Goal: Transaction & Acquisition: Purchase product/service

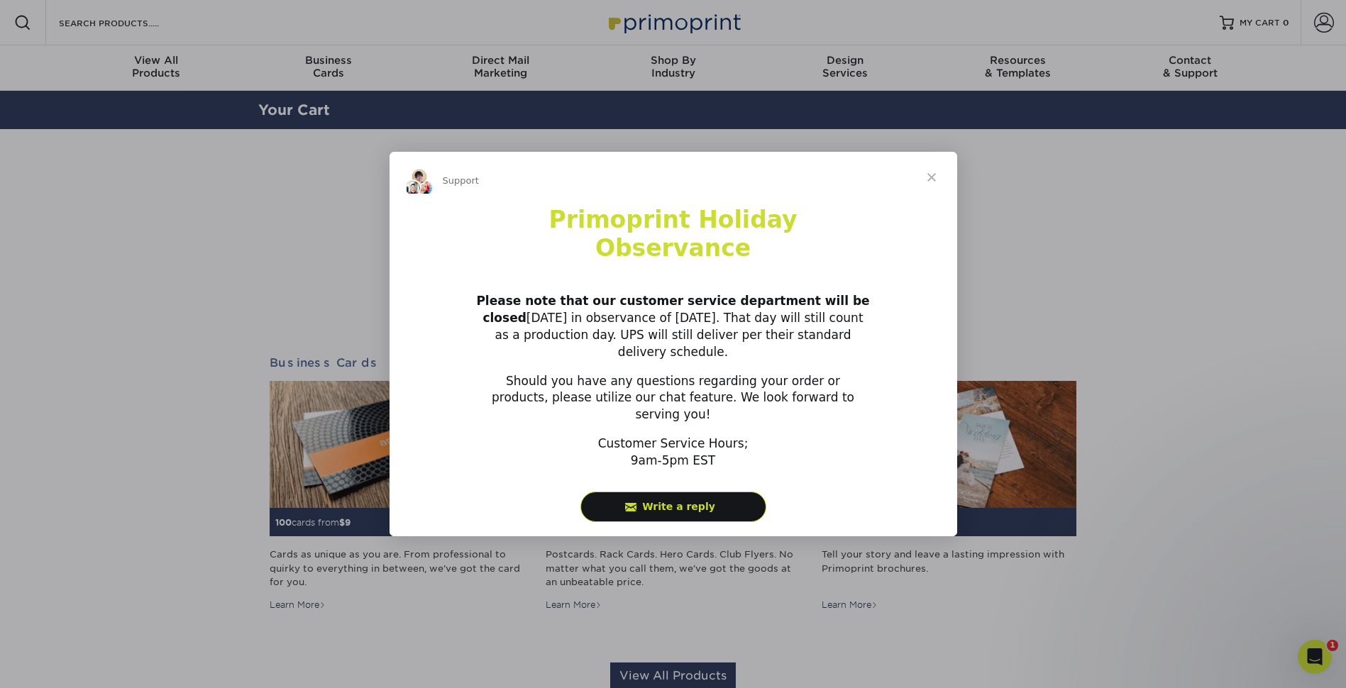
click at [931, 203] on span "Close" at bounding box center [931, 177] width 51 height 51
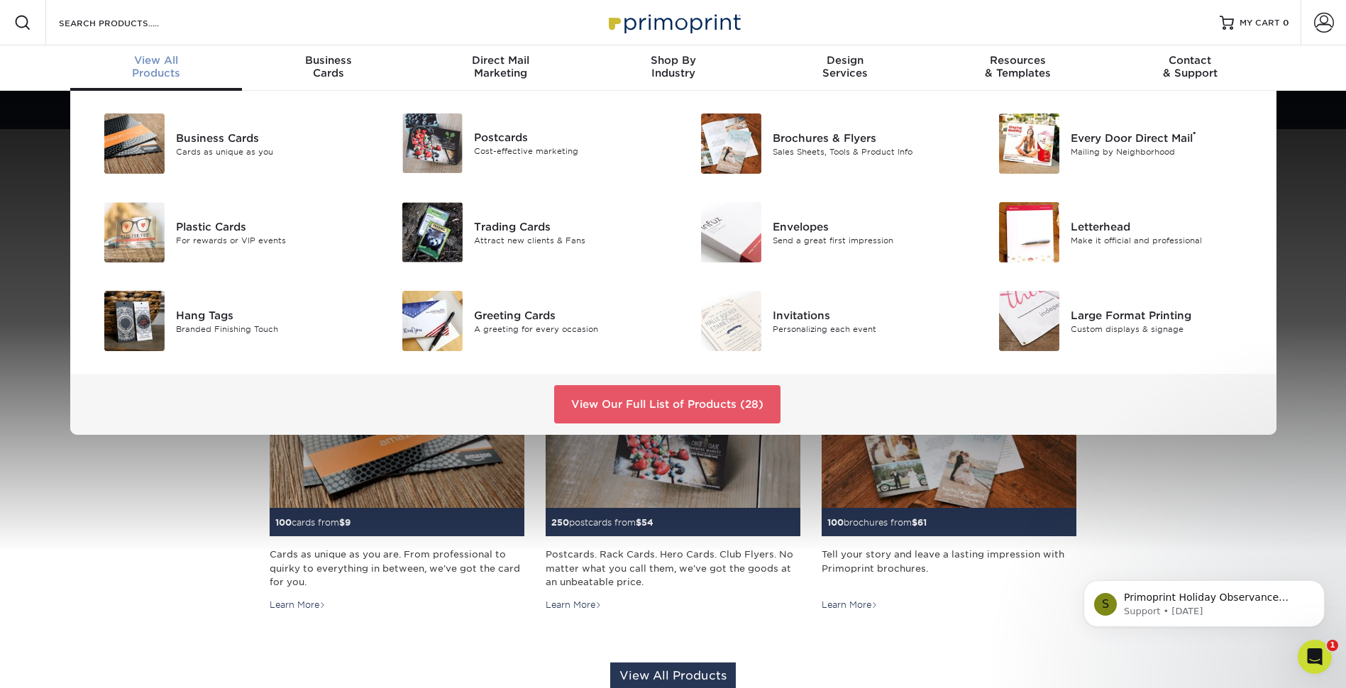
click at [163, 55] on span "View All" at bounding box center [156, 60] width 172 height 13
click at [508, 225] on div "Trading Cards" at bounding box center [568, 227] width 188 height 16
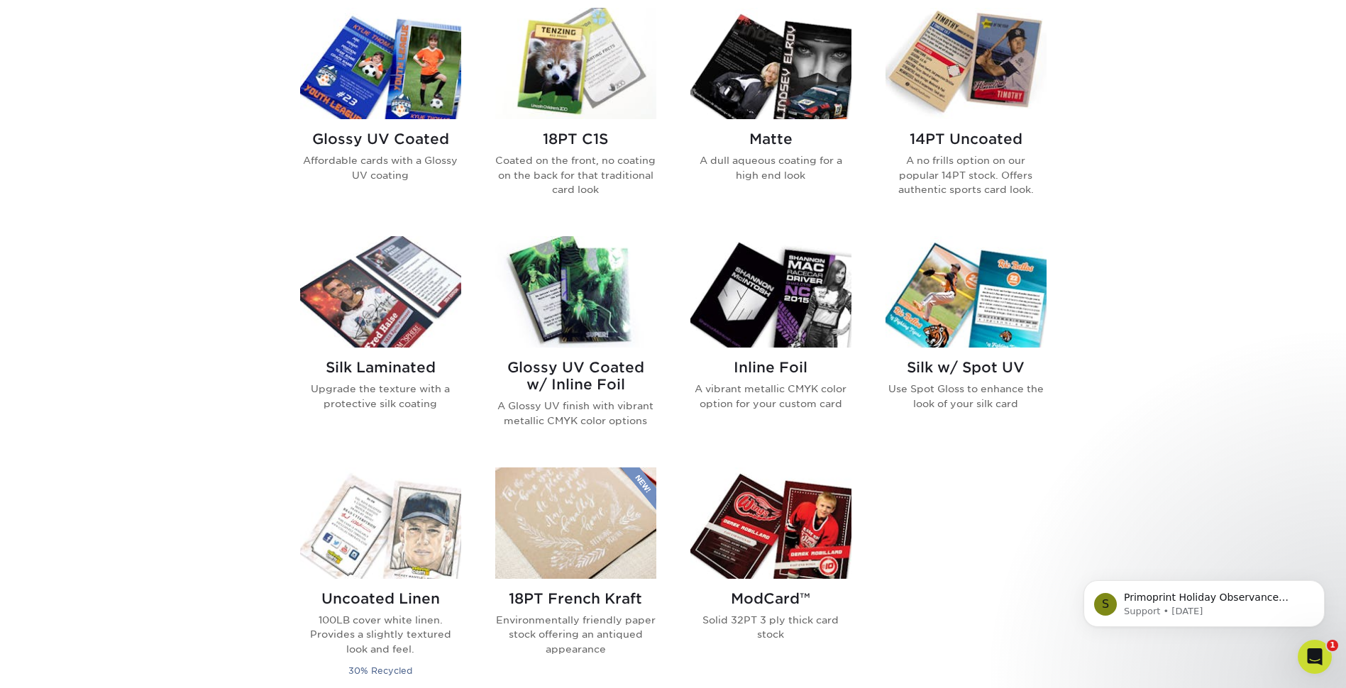
scroll to position [639, 0]
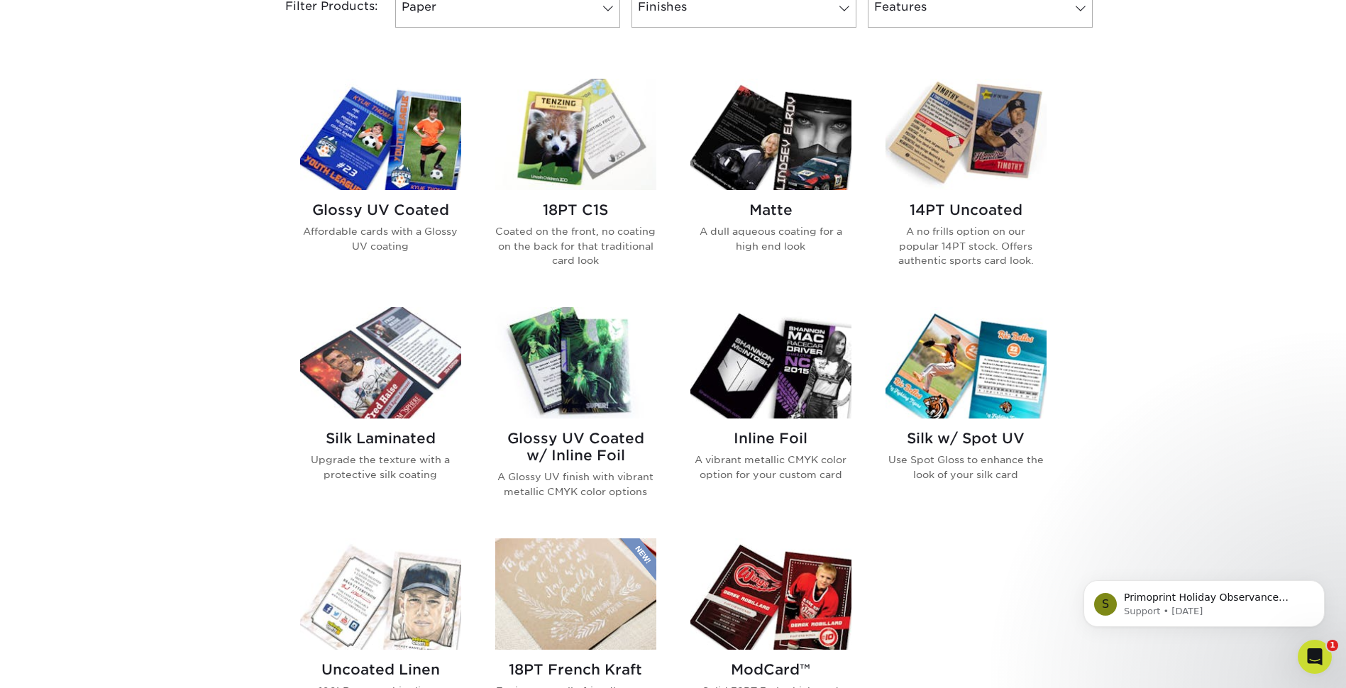
click img
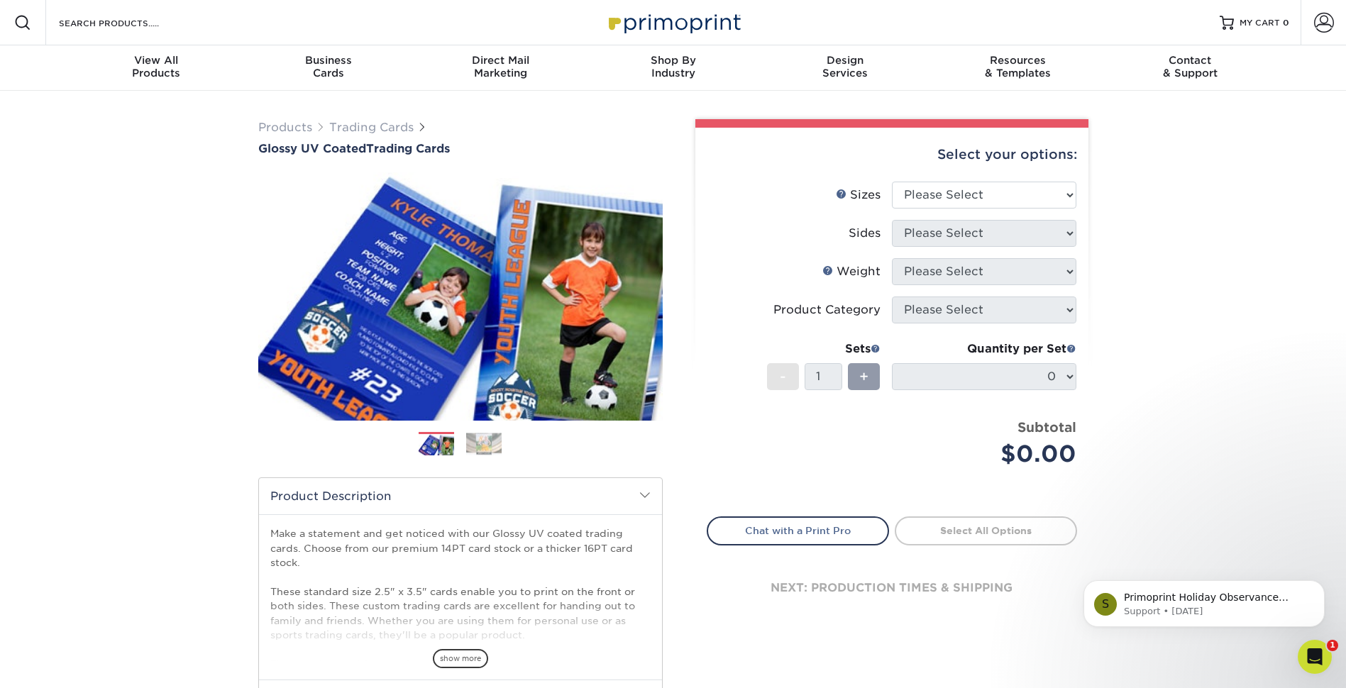
click at [1201, 382] on div "Products Trading Cards Glossy UV Coated Trading Cards Previous Next /" at bounding box center [673, 470] width 1346 height 758
click at [986, 193] on select "Please Select 2.5" x 3.5"" at bounding box center [984, 195] width 185 height 27
select select "2.50x3.50"
click at [892, 182] on select "Please Select 2.5" x 3.5"" at bounding box center [984, 195] width 185 height 27
click at [994, 231] on select "Please Select Print Both Sides Print Front Only" at bounding box center [984, 233] width 185 height 27
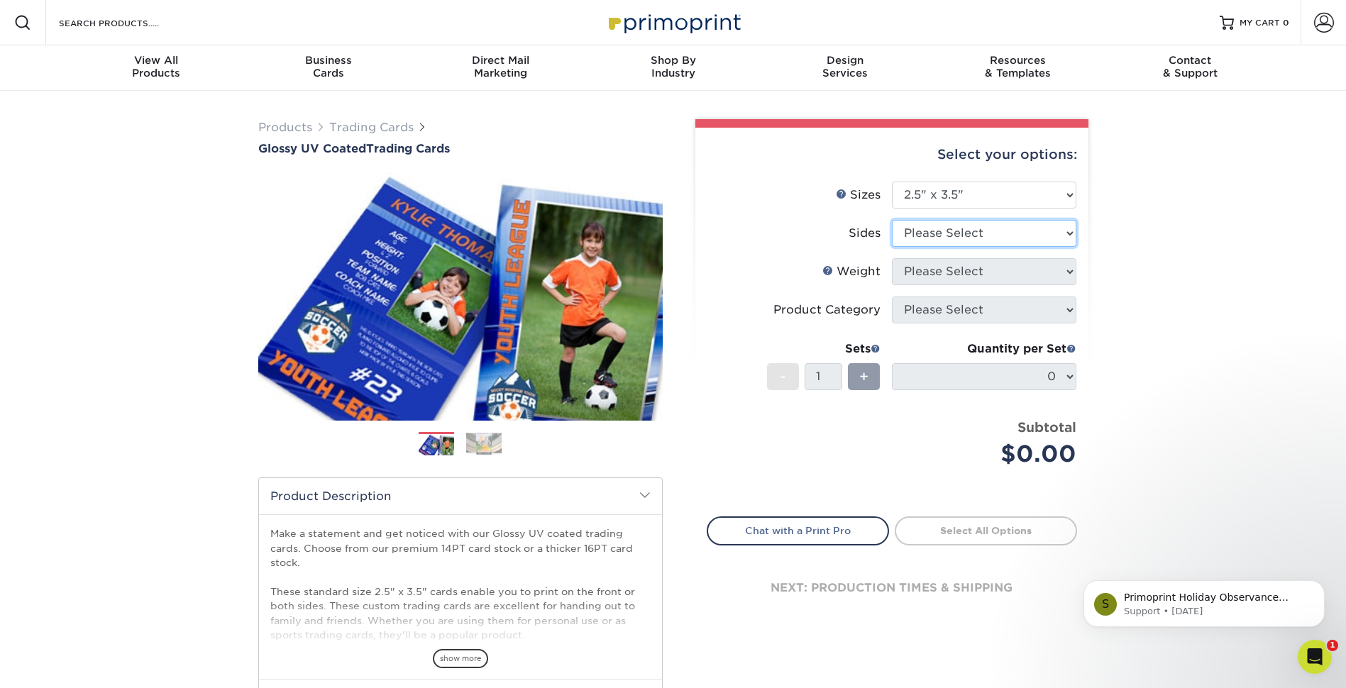
select select "13abbda7-1d64-4f25-8bb2-c179b224825d"
click at [892, 220] on select "Please Select Print Both Sides Print Front Only" at bounding box center [984, 233] width 185 height 27
click at [1021, 268] on select "Please Select 16PT 14PT 18PT C1S" at bounding box center [984, 271] width 185 height 27
select select "16PT"
click at [892, 258] on select "Please Select 16PT 14PT 18PT C1S" at bounding box center [984, 271] width 185 height 27
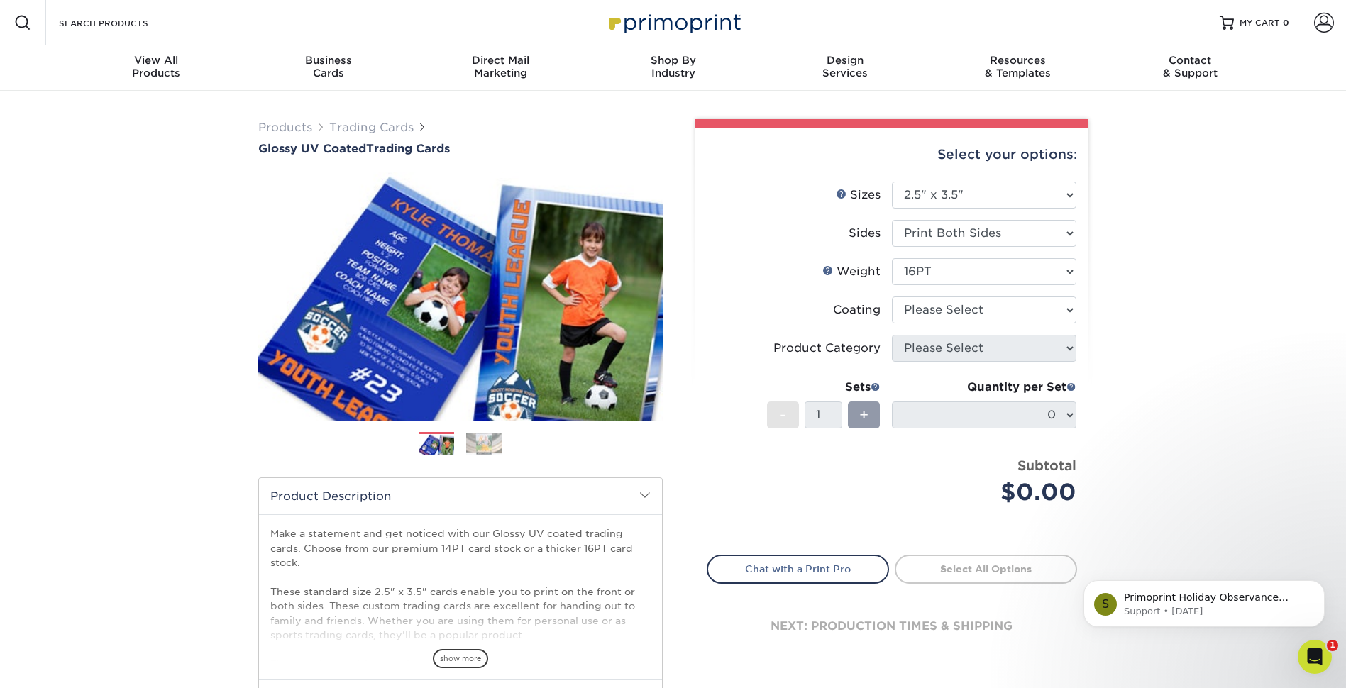
click at [1162, 313] on div "Products Trading Cards Glossy UV Coated Trading Cards Previous Next /" at bounding box center [673, 470] width 1346 height 758
click at [1052, 314] on select at bounding box center [984, 310] width 185 height 27
select select "ae367451-b2b8-45df-a344-0f05b6a12993"
click at [892, 297] on select at bounding box center [984, 310] width 185 height 27
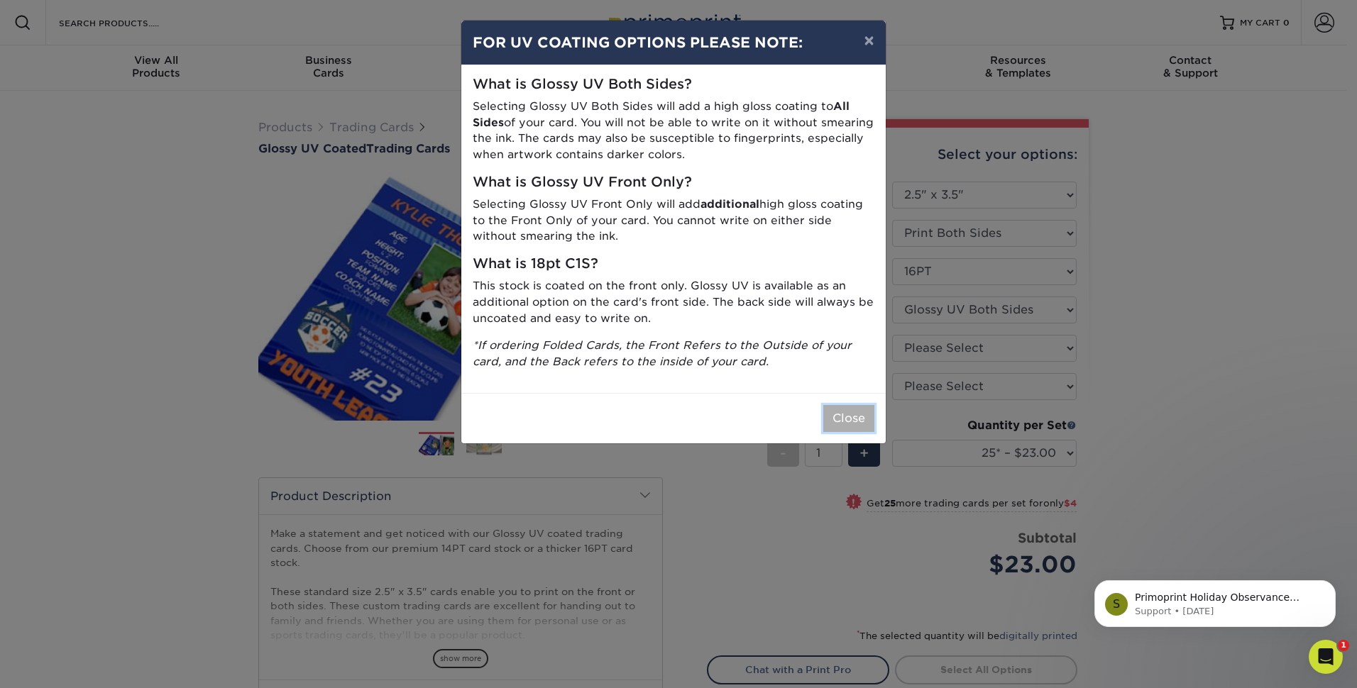
click at [847, 422] on button "Close" at bounding box center [848, 418] width 51 height 27
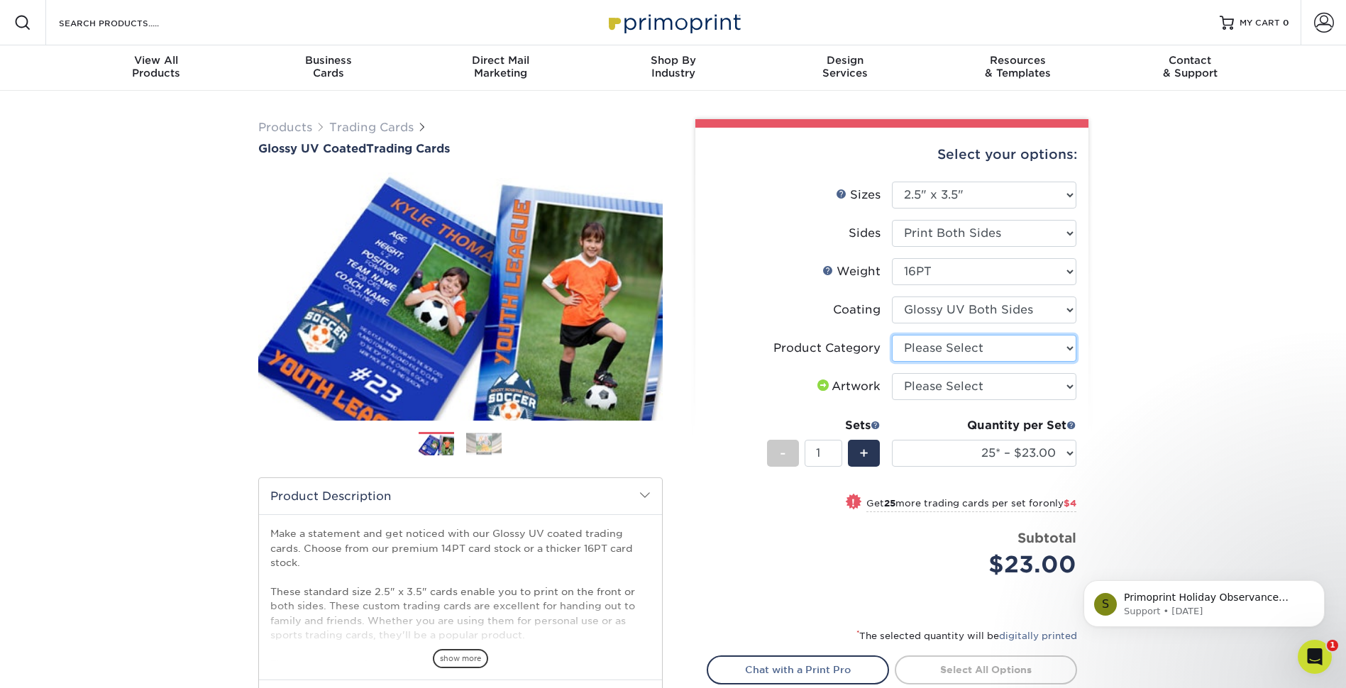
click at [1015, 346] on select "Please Select Trading Cards" at bounding box center [984, 348] width 185 height 27
select select "c2f9bce9-36c2-409d-b101-c29d9d031e18"
click at [892, 335] on select "Please Select Trading Cards" at bounding box center [984, 348] width 185 height 27
click at [1156, 346] on div "Products Trading Cards Glossy UV Coated Trading Cards Previous Next /" at bounding box center [673, 470] width 1346 height 758
click at [1033, 312] on select at bounding box center [984, 310] width 185 height 27
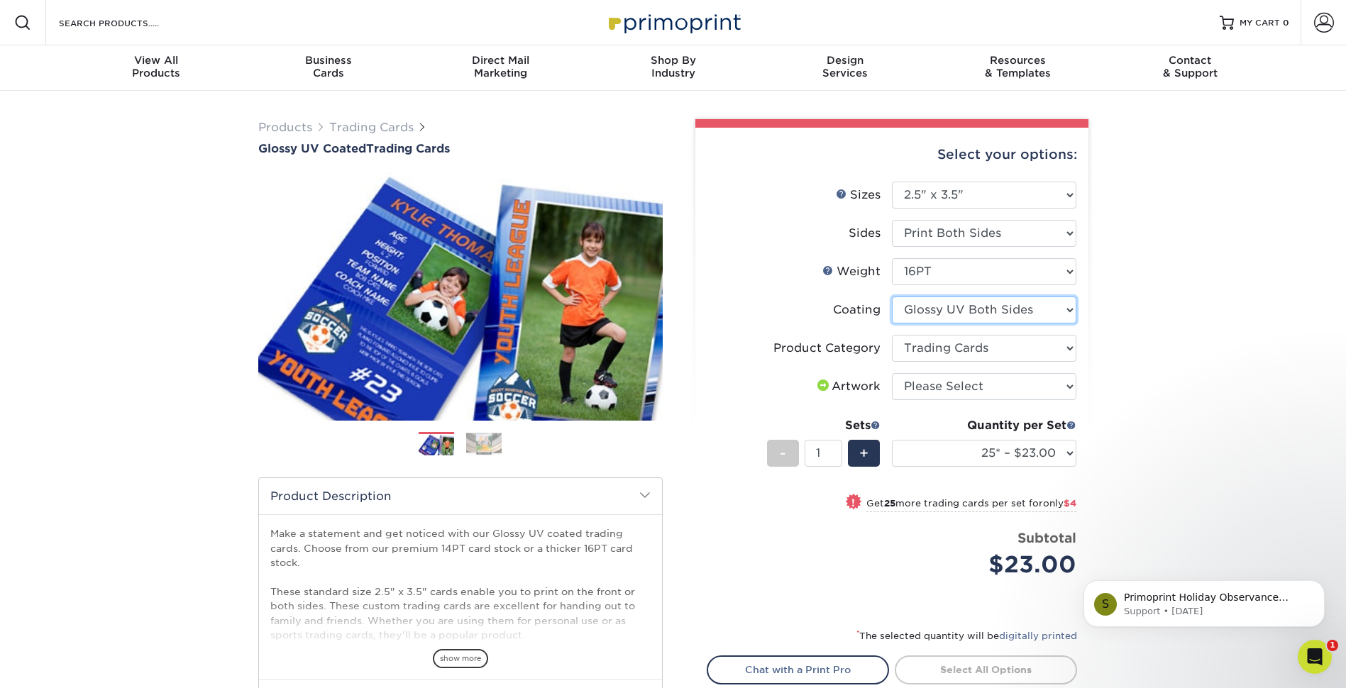
click at [892, 297] on select at bounding box center [984, 310] width 185 height 27
click at [1044, 304] on select at bounding box center [984, 310] width 185 height 27
click at [1140, 309] on div "Products Trading Cards Glossy UV Coated Trading Cards Previous Next /" at bounding box center [673, 470] width 1346 height 758
click at [1325, 31] on span at bounding box center [1324, 23] width 20 height 20
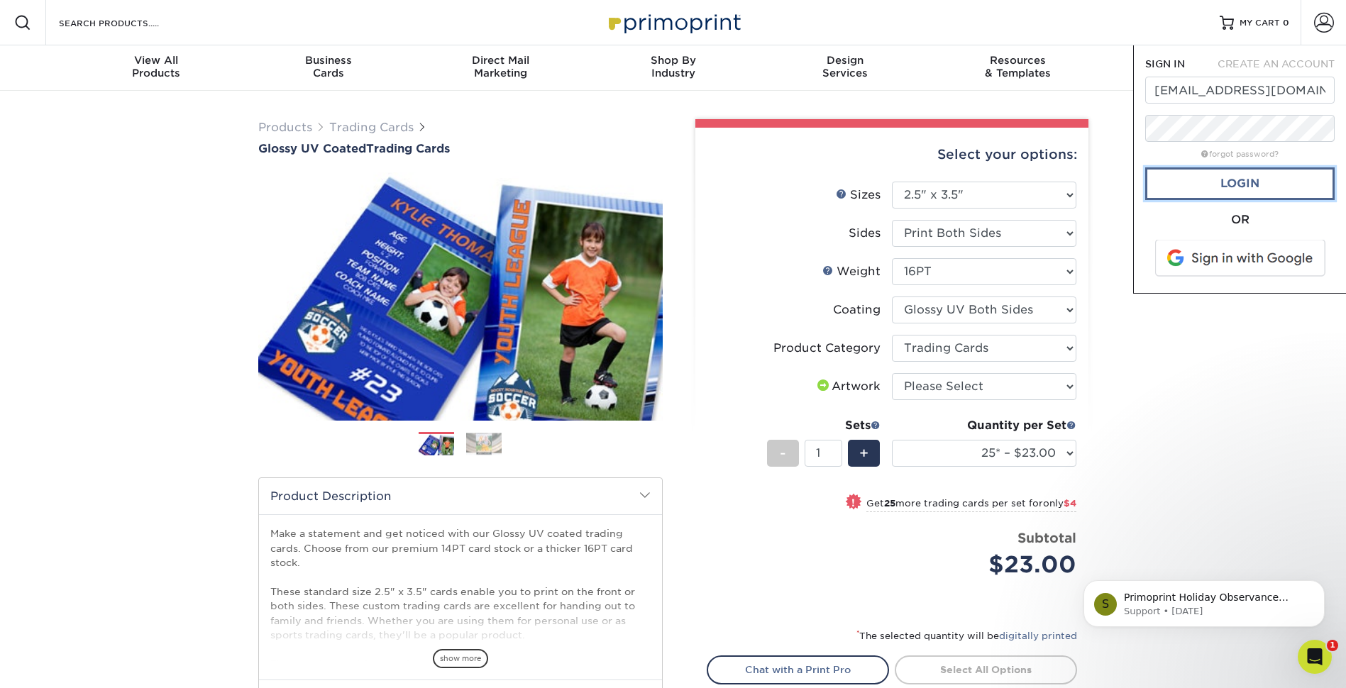
click at [1236, 189] on link "Login" at bounding box center [1239, 183] width 189 height 33
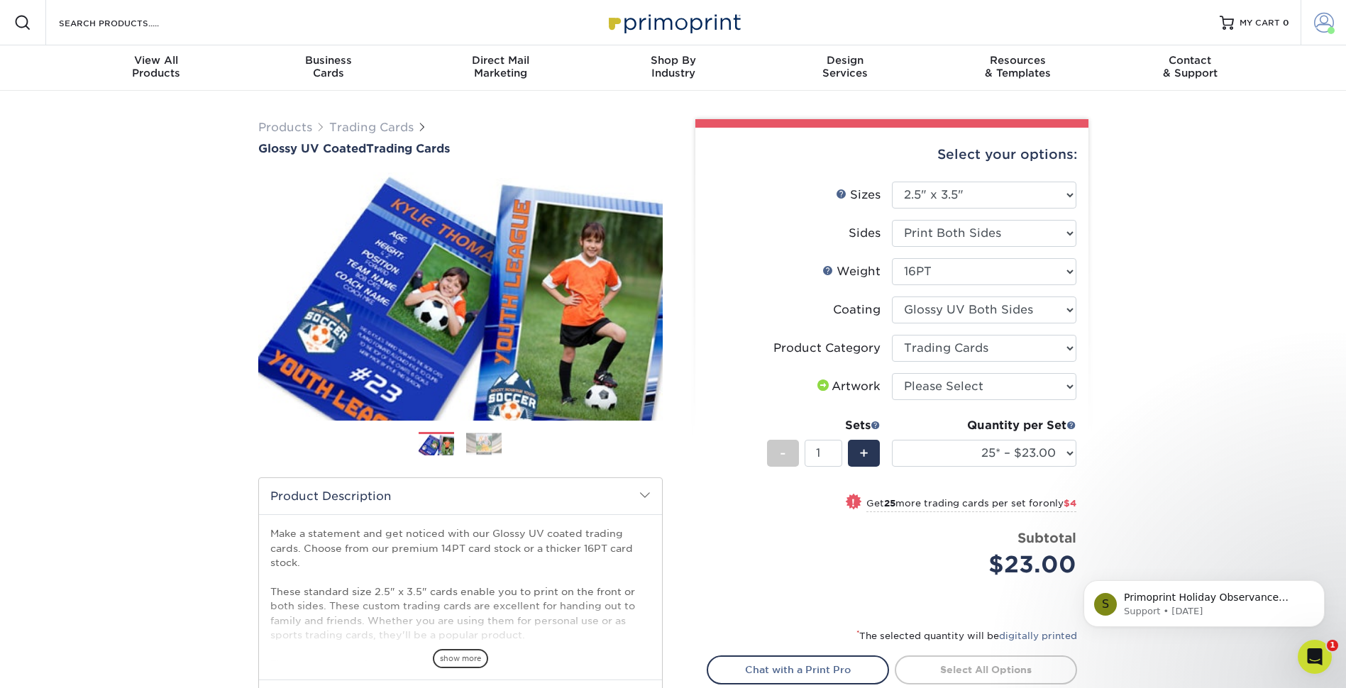
click at [1329, 23] on span at bounding box center [1324, 23] width 20 height 20
click at [1194, 146] on link "Order History" at bounding box center [1240, 155] width 178 height 19
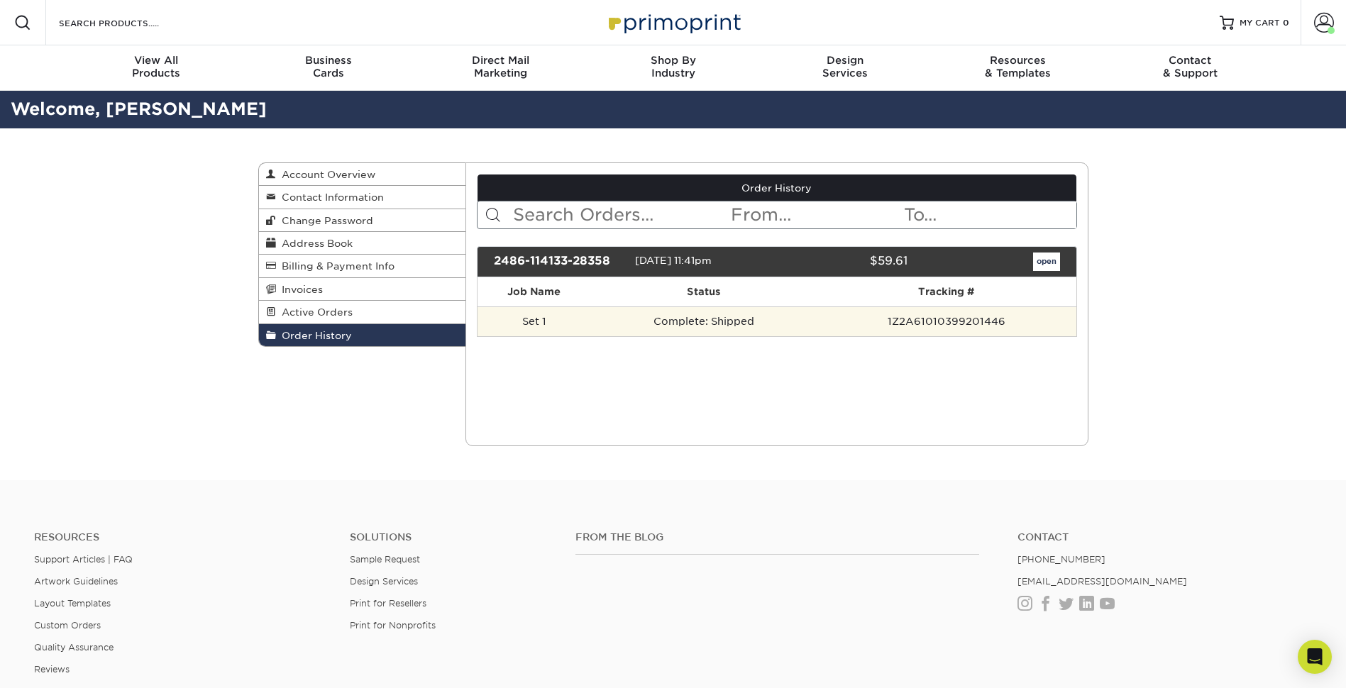
click at [817, 317] on td "Complete: Shipped" at bounding box center [703, 322] width 226 height 30
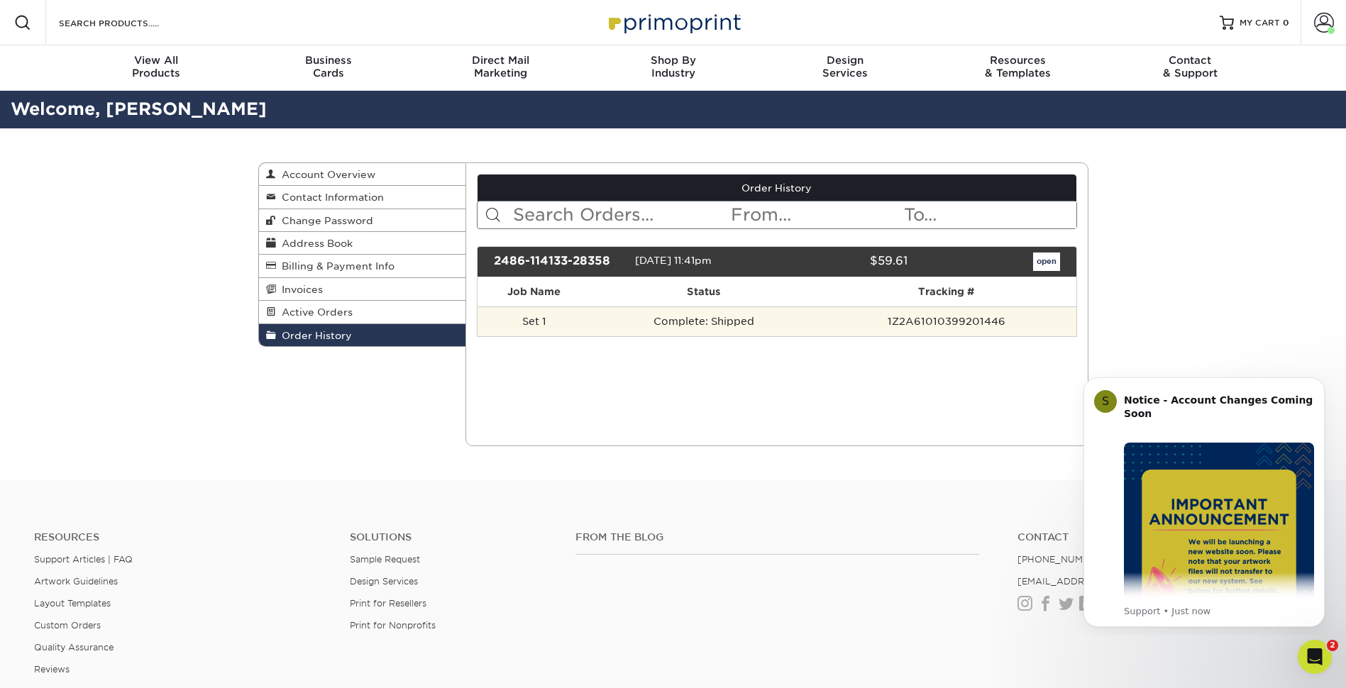
click at [531, 317] on td "Set 1" at bounding box center [534, 322] width 113 height 30
drag, startPoint x: 531, startPoint y: 317, endPoint x: 698, endPoint y: 314, distance: 166.8
click at [698, 314] on td "Complete: Shipped" at bounding box center [703, 322] width 226 height 30
click at [715, 325] on td "Complete: Shipped" at bounding box center [703, 322] width 226 height 30
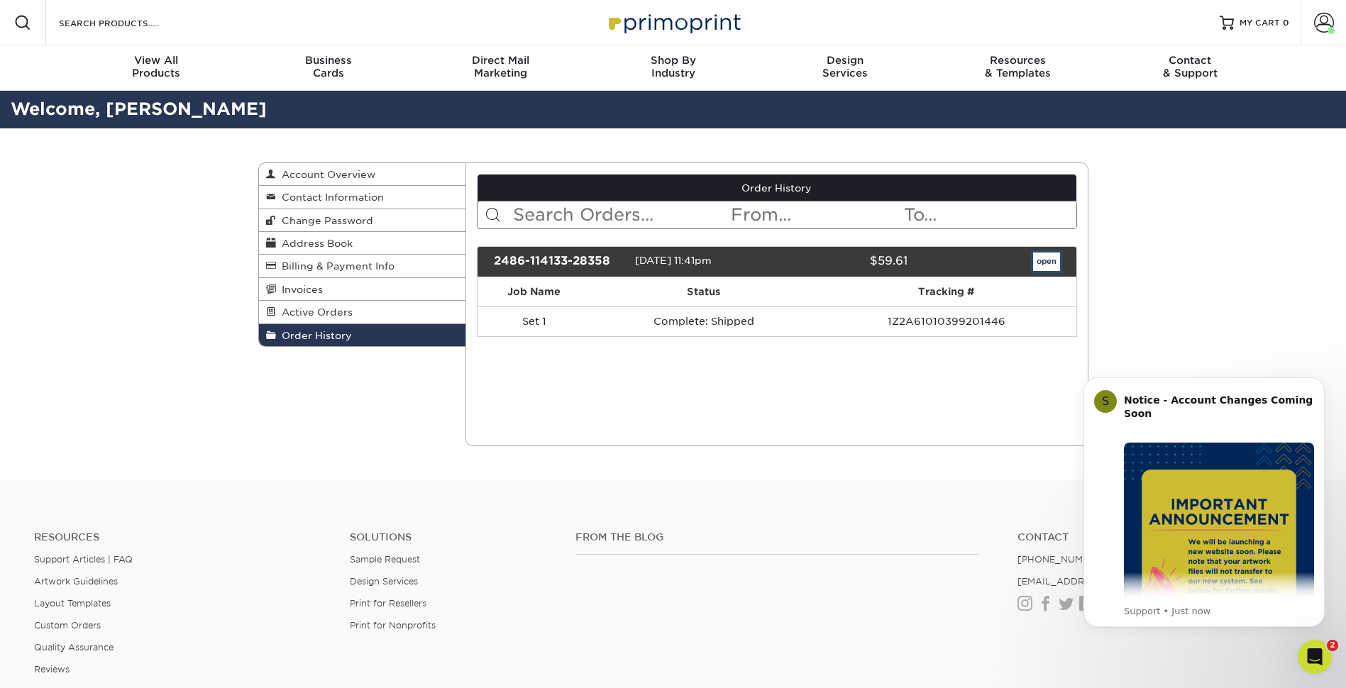
click at [1047, 258] on link "open" at bounding box center [1046, 262] width 27 height 18
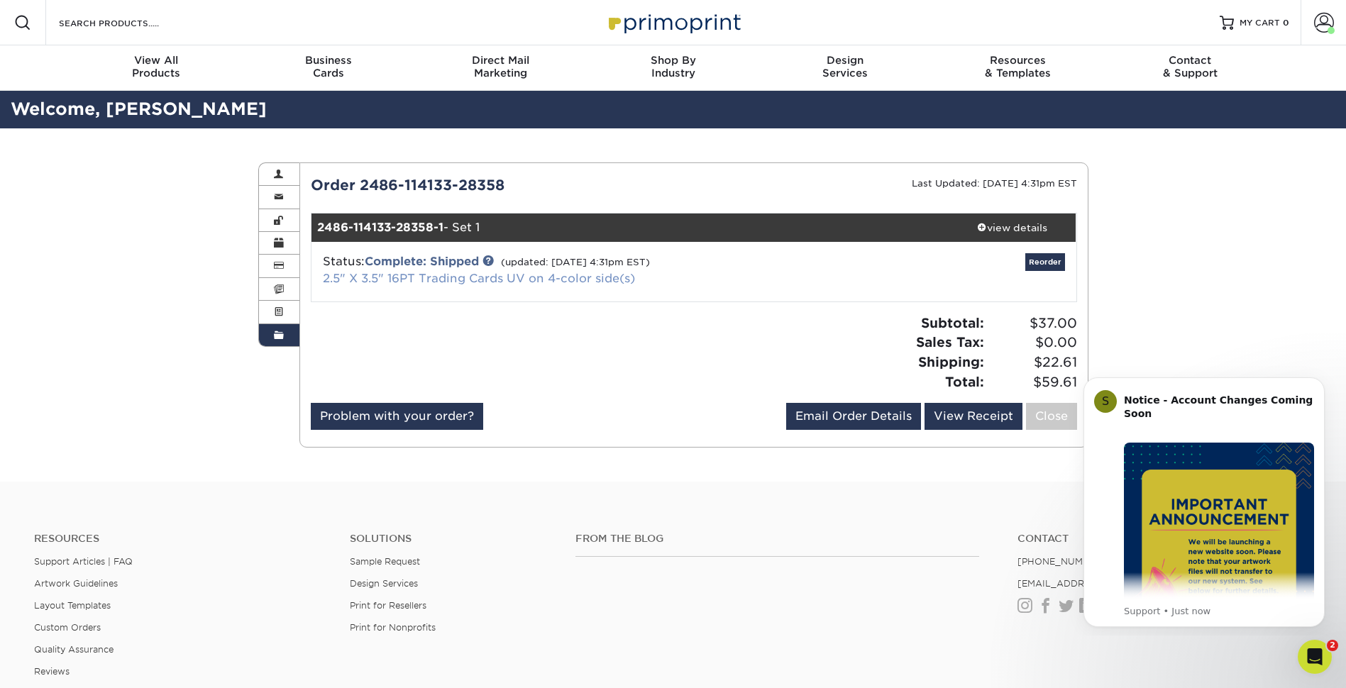
click at [599, 281] on link "2.5" X 3.5" 16PT Trading Cards UV on 4-color side(s)" at bounding box center [479, 278] width 312 height 13
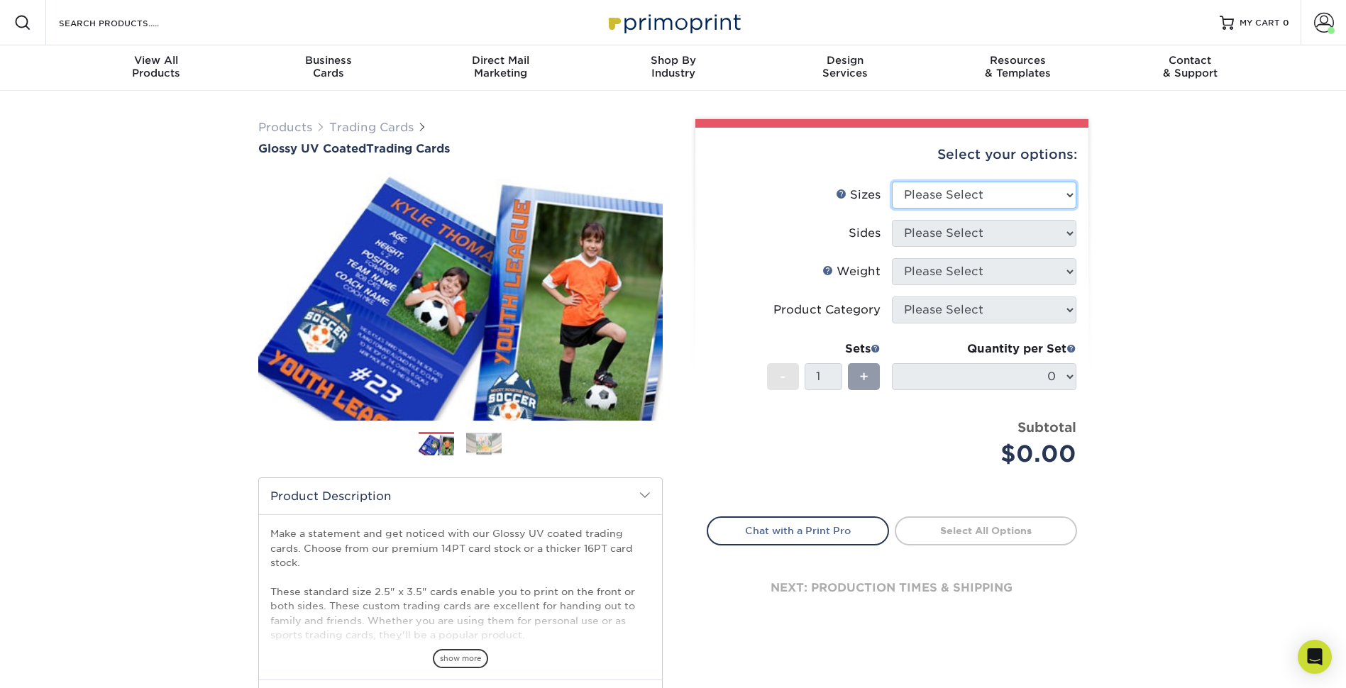
click at [1050, 191] on select "Please Select 2.5" x 3.5"" at bounding box center [984, 195] width 185 height 27
select select "2.50x3.50"
click at [892, 182] on select "Please Select 2.5" x 3.5"" at bounding box center [984, 195] width 185 height 27
click at [1019, 240] on select "Please Select Print Both Sides Print Front Only" at bounding box center [984, 233] width 185 height 27
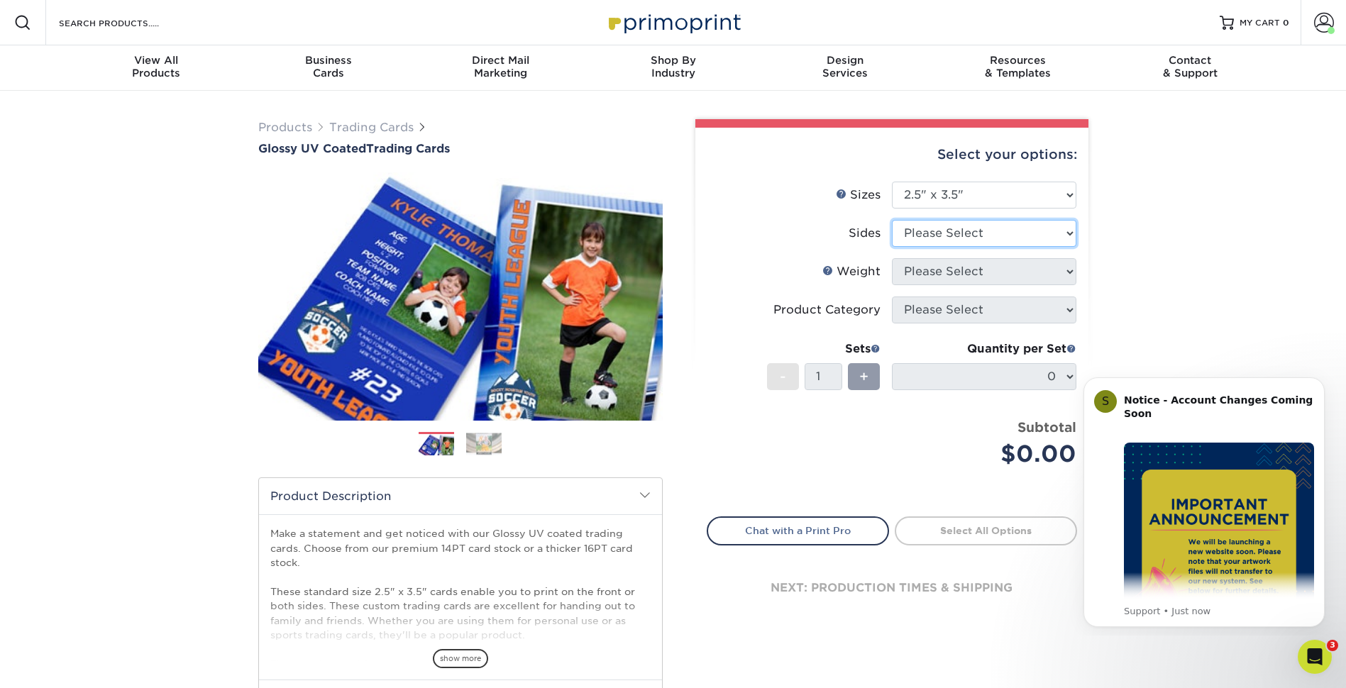
select select "13abbda7-1d64-4f25-8bb2-c179b224825d"
click at [892, 220] on select "Please Select Print Both Sides Print Front Only" at bounding box center [984, 233] width 185 height 27
click at [1024, 268] on select "Please Select 16PT 14PT 18PT C1S" at bounding box center [984, 271] width 185 height 27
select select "16PT"
click at [892, 258] on select "Please Select 16PT 14PT 18PT C1S" at bounding box center [984, 271] width 185 height 27
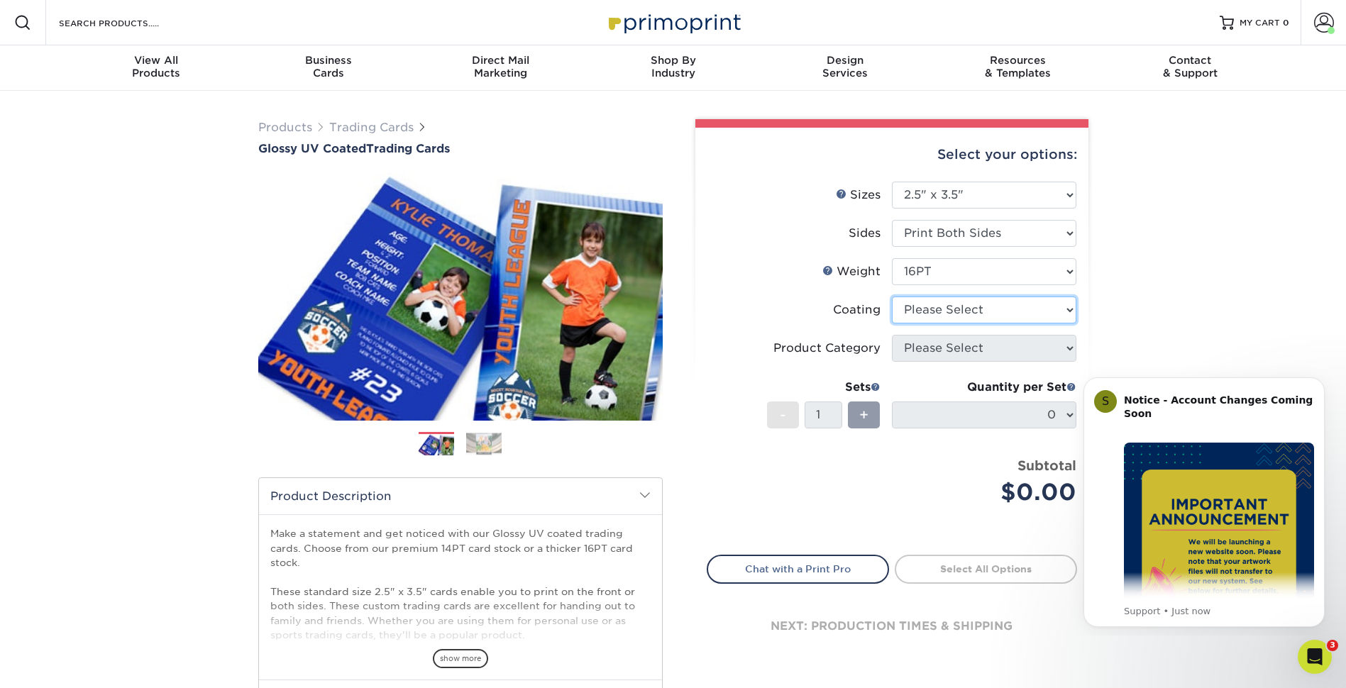
click at [1009, 308] on select at bounding box center [984, 310] width 185 height 27
select select "ae367451-b2b8-45df-a344-0f05b6a12993"
click at [892, 297] on select at bounding box center [984, 310] width 185 height 27
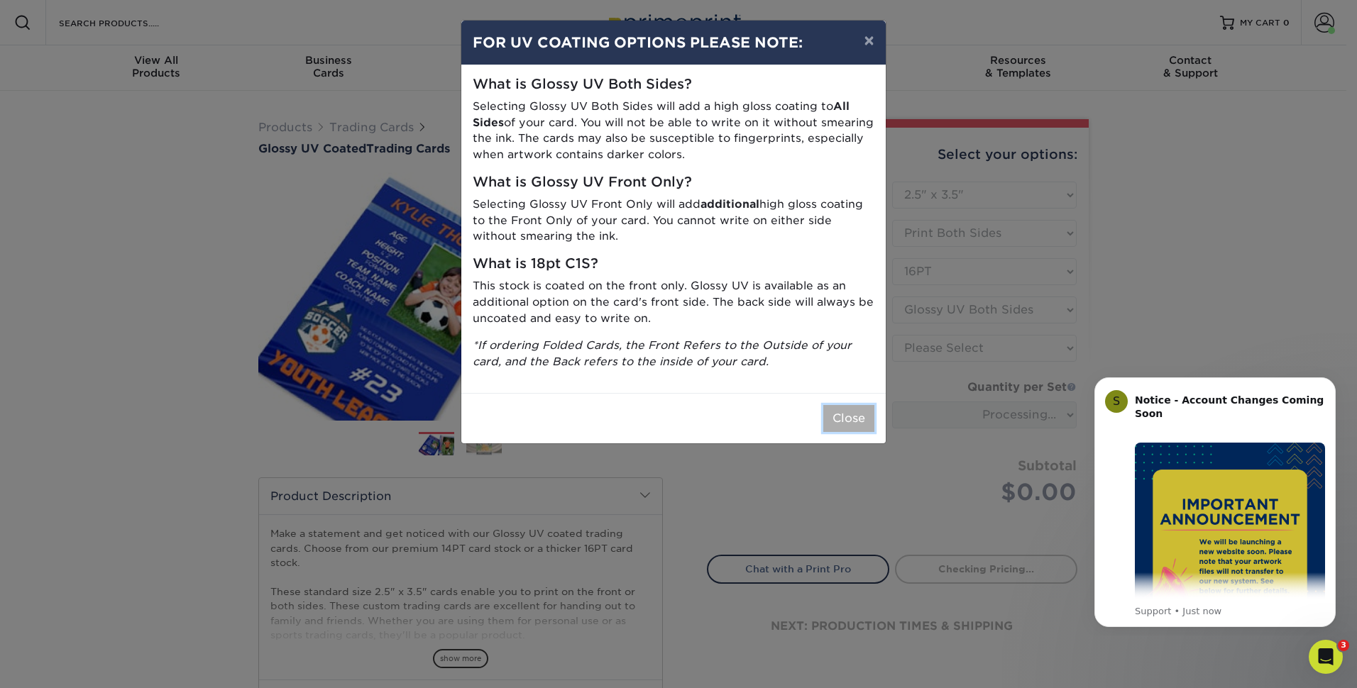
click at [849, 424] on button "Close" at bounding box center [848, 418] width 51 height 27
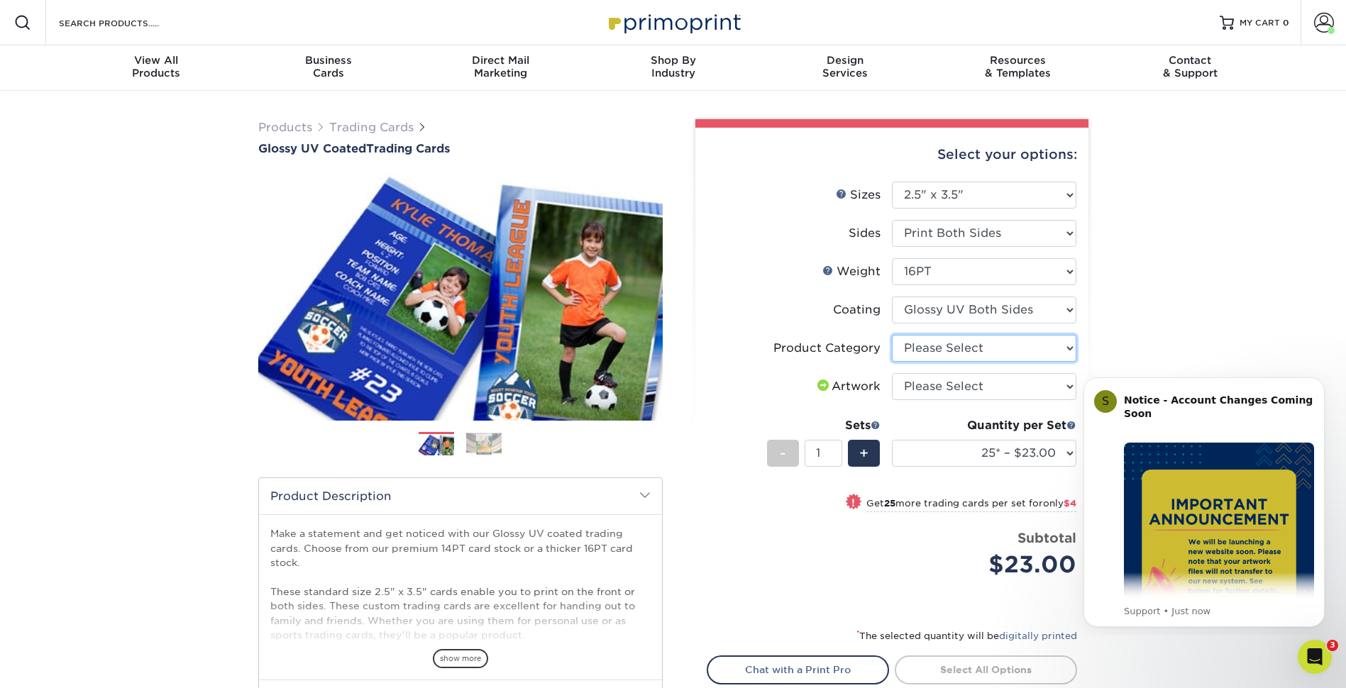
click at [1035, 344] on select "Please Select Trading Cards" at bounding box center [984, 348] width 185 height 27
select select "c2f9bce9-36c2-409d-b101-c29d9d031e18"
click at [892, 335] on select "Please Select Trading Cards" at bounding box center [984, 348] width 185 height 27
click at [1171, 308] on div "Products Trading Cards Glossy UV Coated Trading Cards Previous Next /" at bounding box center [673, 470] width 1346 height 758
click at [1316, 387] on button "Dismiss notification" at bounding box center [1320, 382] width 18 height 18
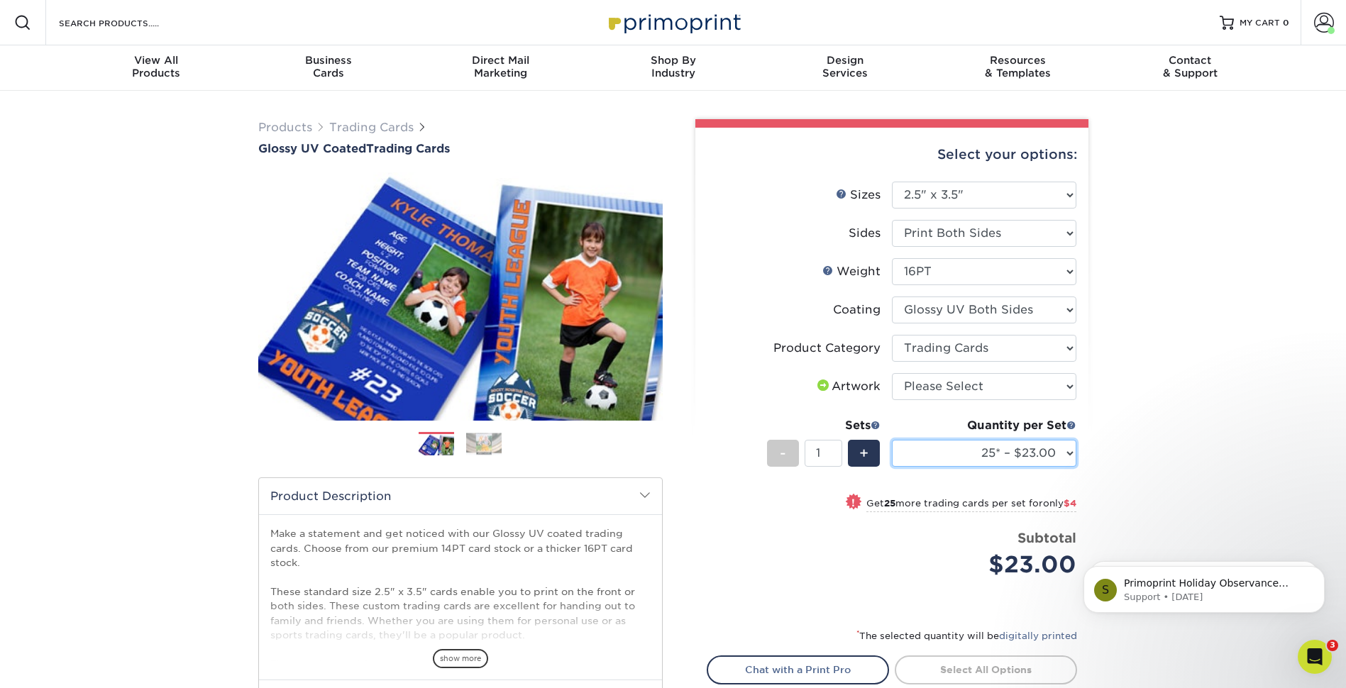
click at [1074, 453] on select "25* – $23.00 50* – $27.00 75* – $33.00 100* – $37.00 250* – $47.00 500 – $58.00…" at bounding box center [984, 453] width 185 height 27
select select "100* – $37.00"
click at [892, 440] on select "25* – $23.00 50* – $27.00 75* – $33.00 100* – $37.00 250* – $47.00 500 – $58.00…" at bounding box center [984, 453] width 185 height 27
click at [1160, 314] on div "Products Trading Cards Glossy UV Coated Trading Cards Previous Next /" at bounding box center [673, 470] width 1346 height 758
click at [1072, 454] on select "25* – $23.00 50* – $27.00 75* – $33.00 100* – $37.00 250* – $47.00 500 – $58.00…" at bounding box center [984, 453] width 185 height 27
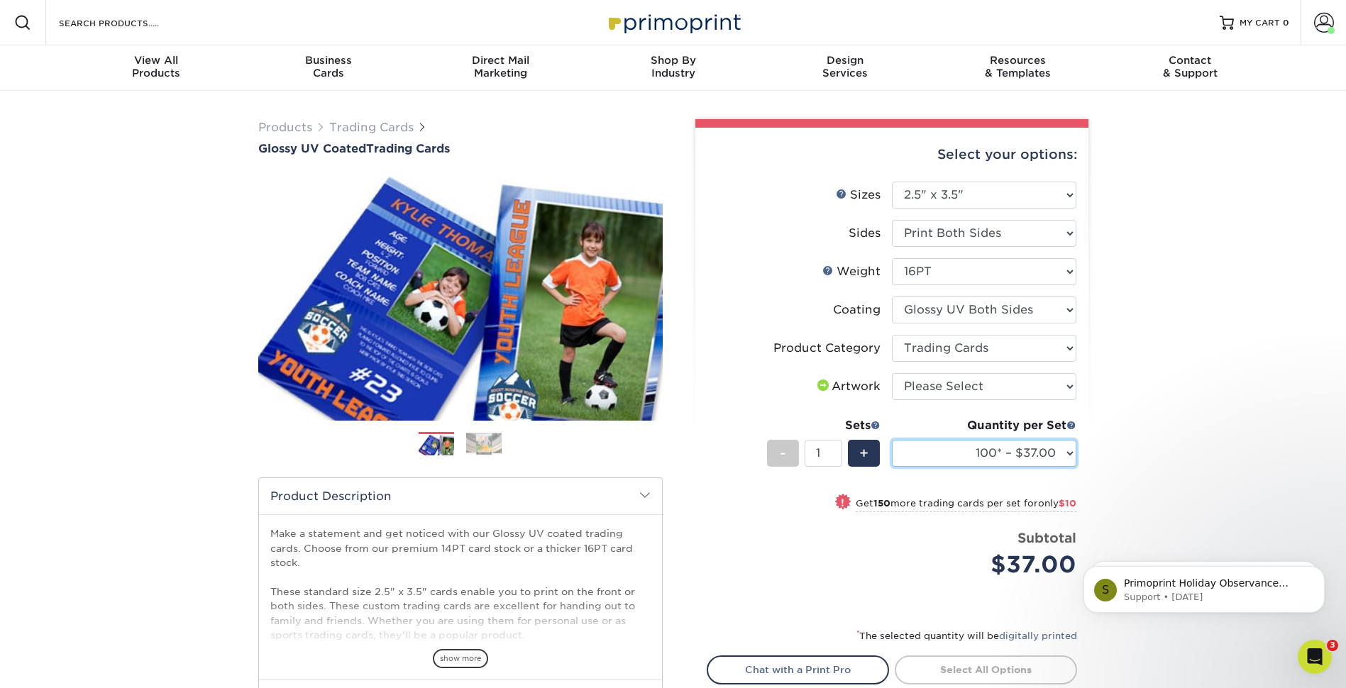
click at [1072, 454] on select "25* – $23.00 50* – $27.00 75* – $33.00 100* – $37.00 250* – $47.00 500 – $58.00…" at bounding box center [984, 453] width 185 height 27
click at [1145, 427] on div "Products Trading Cards Glossy UV Coated Trading Cards Previous Next /" at bounding box center [673, 470] width 1346 height 758
click at [1035, 387] on select "Please Select I will upload files I need a design - $100" at bounding box center [984, 386] width 185 height 27
select select "upload"
click at [892, 373] on select "Please Select I will upload files I need a design - $100" at bounding box center [984, 386] width 185 height 27
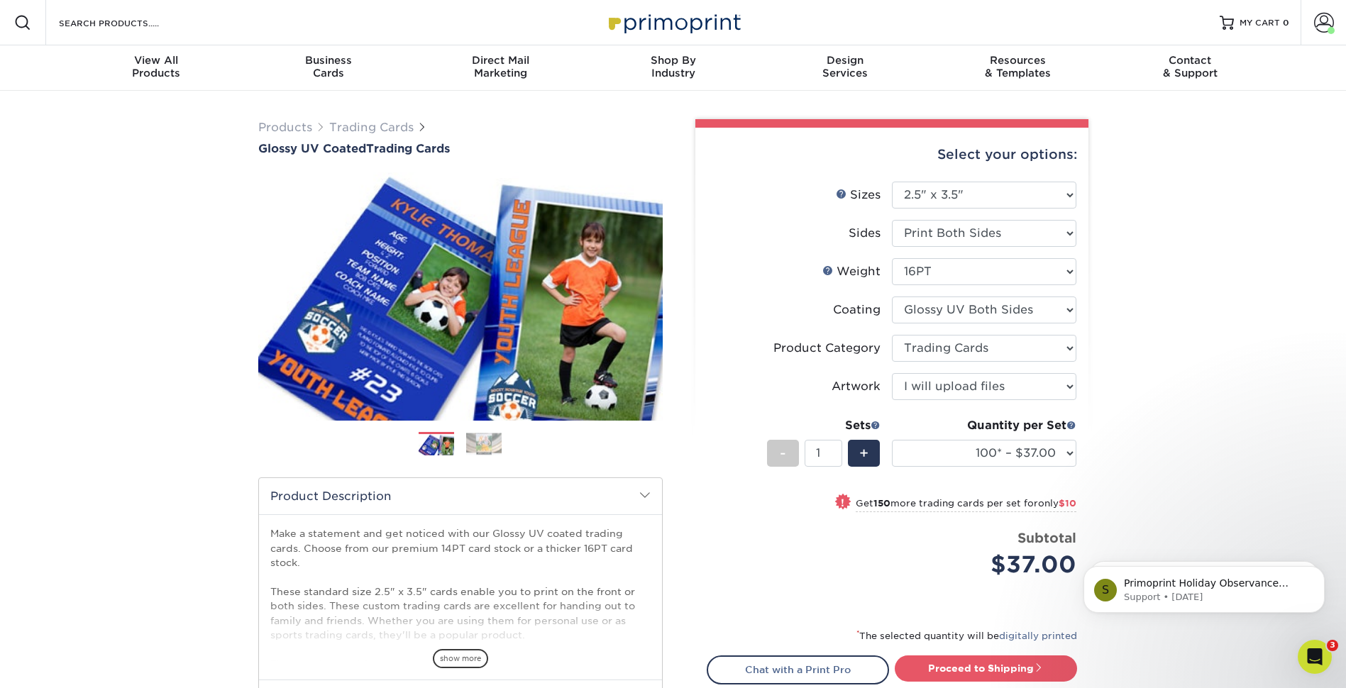
click at [1155, 402] on div "Products Trading Cards Glossy UV Coated Trading Cards Previous Next /" at bounding box center [673, 470] width 1346 height 758
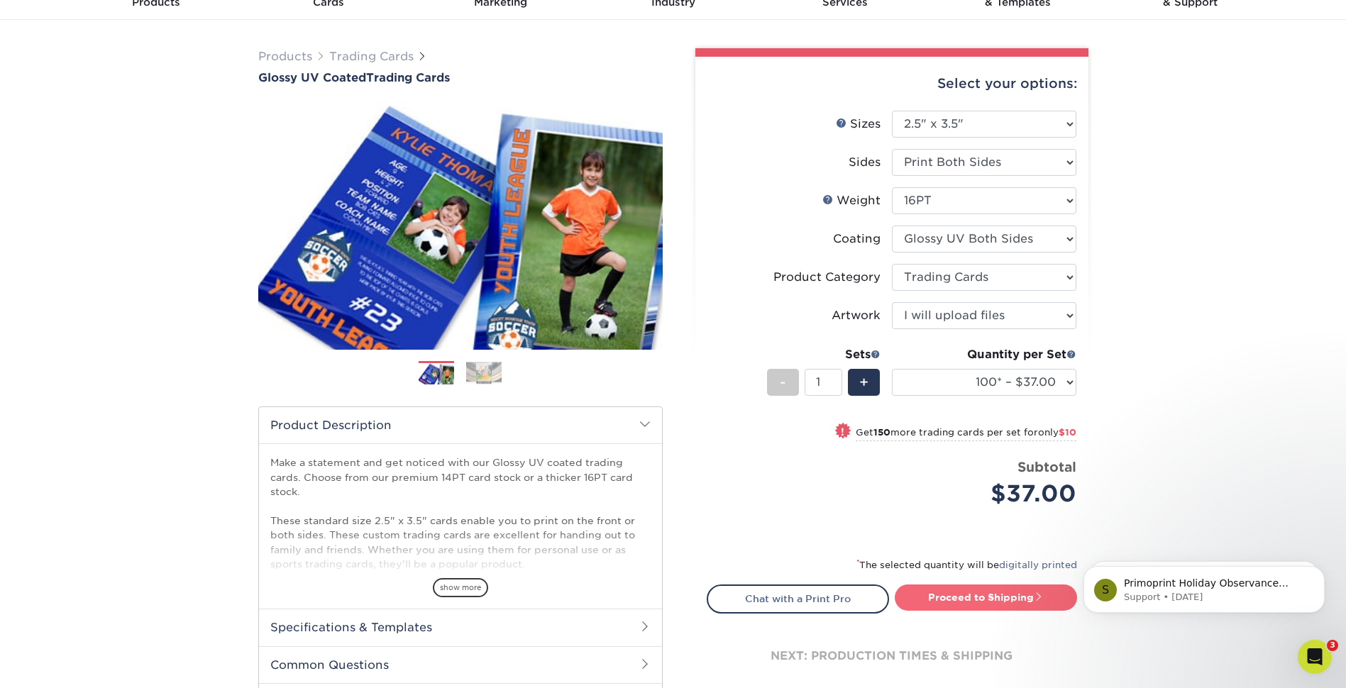
click at [969, 593] on link "Proceed to Shipping" at bounding box center [986, 598] width 182 height 26
type input "Set 1"
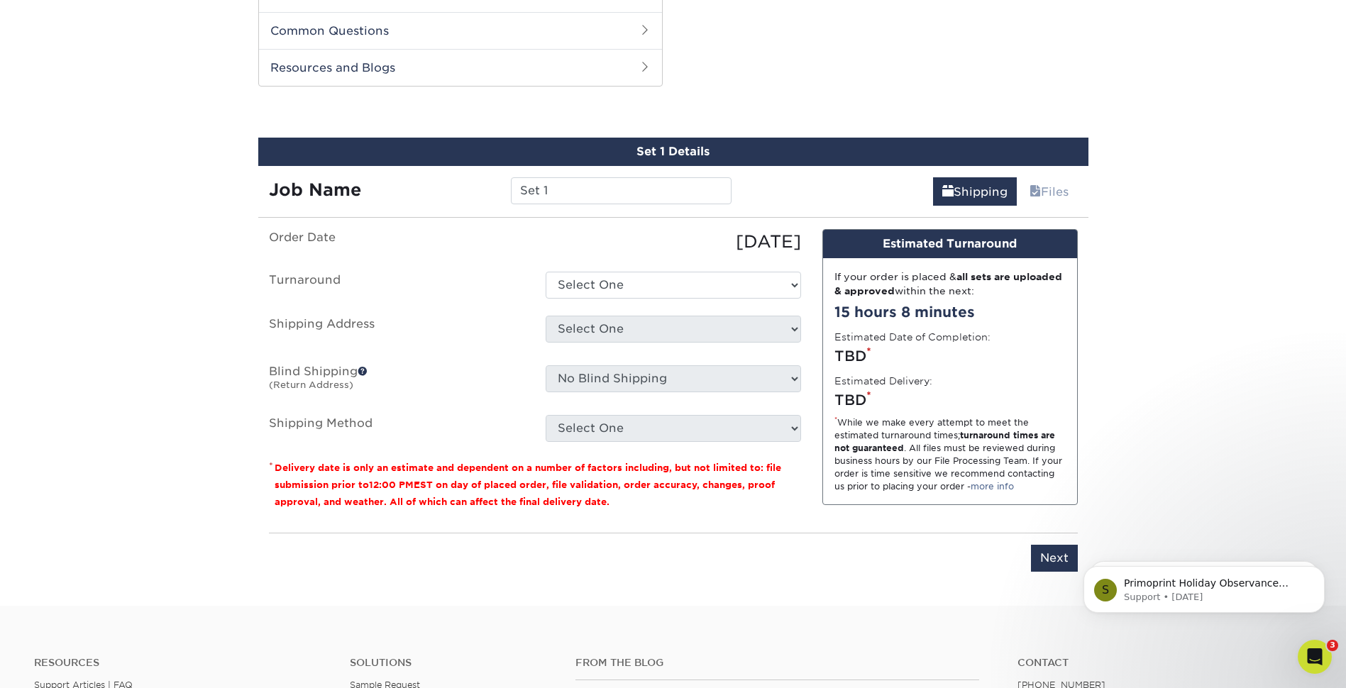
scroll to position [722, 0]
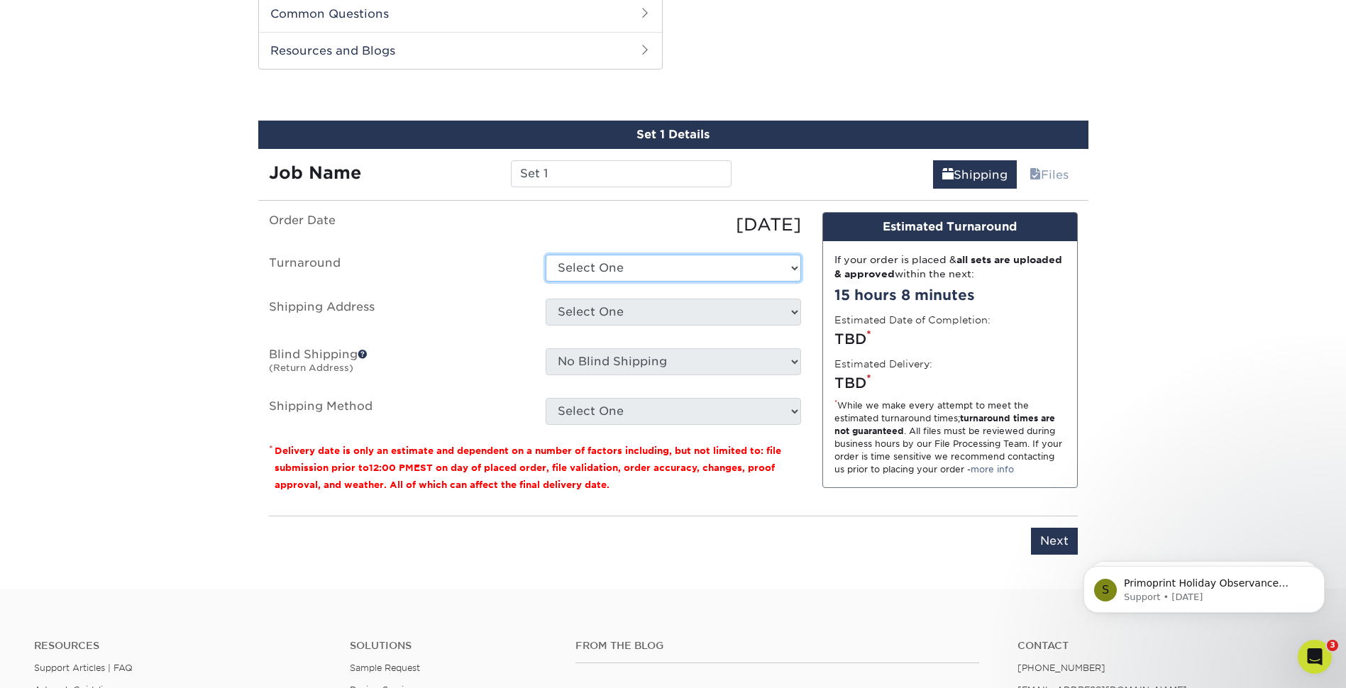
click at [758, 272] on select "Select One 2-4 Business Days 2 Day Next Business Day" at bounding box center [673, 268] width 255 height 27
click at [546, 255] on select "Select One 2-4 Business Days 2 Day Next Business Day" at bounding box center [673, 268] width 255 height 27
click at [793, 275] on select "Select One 2-4 Business Days 2 Day Next Business Day" at bounding box center [673, 268] width 255 height 27
click at [546, 255] on select "Select One 2-4 Business Days 2 Day Next Business Day" at bounding box center [673, 268] width 255 height 27
click at [794, 280] on select "Select One 2-4 Business Days 2 Day Next Business Day" at bounding box center [673, 268] width 255 height 27
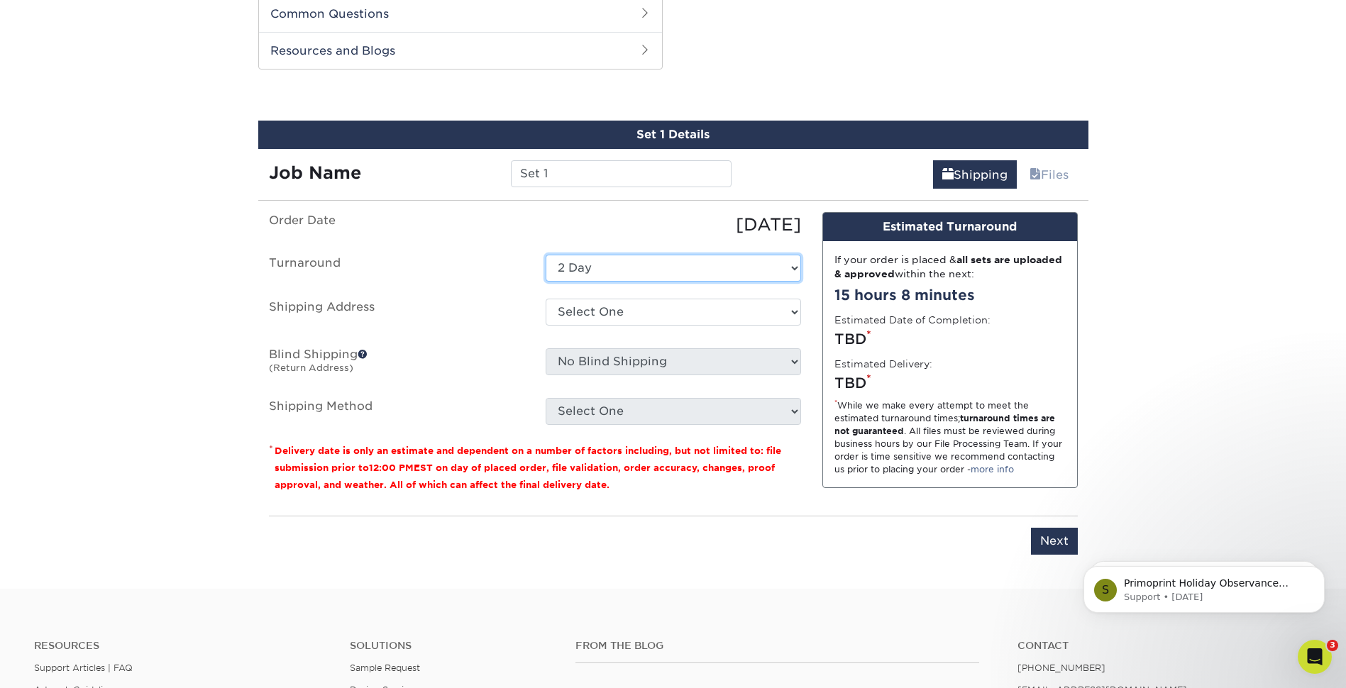
select select "85eeae86-f890-4d21-9299-1bab3b52d96f"
click at [546, 255] on select "Select One 2-4 Business Days 2 Day Next Business Day" at bounding box center [673, 268] width 255 height 27
click at [790, 314] on select "Select One Project: S.A.V.I.O.R. + Add New Address" at bounding box center [673, 312] width 255 height 27
select select "272513"
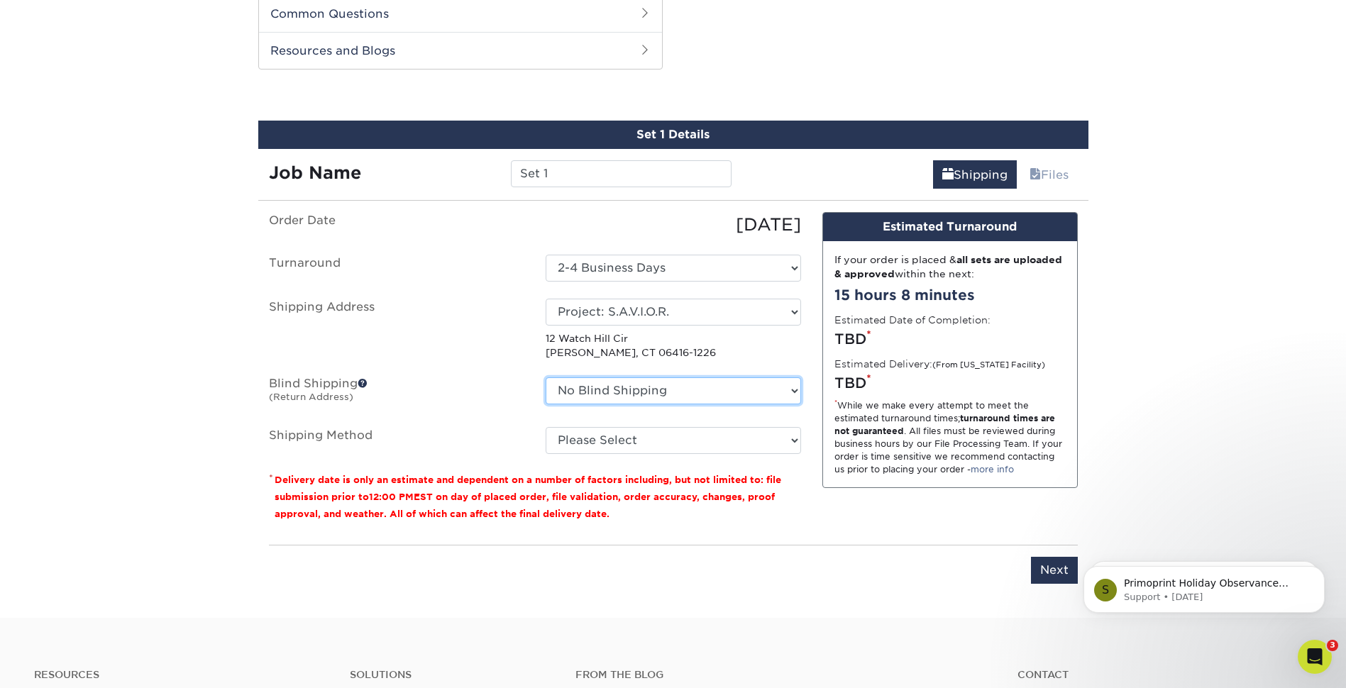
click at [791, 397] on select "No Blind Shipping Project: S.A.V.I.O.R. + Add New Address" at bounding box center [673, 391] width 255 height 27
click at [546, 378] on select "No Blind Shipping Project: S.A.V.I.O.R. + Add New Address" at bounding box center [673, 391] width 255 height 27
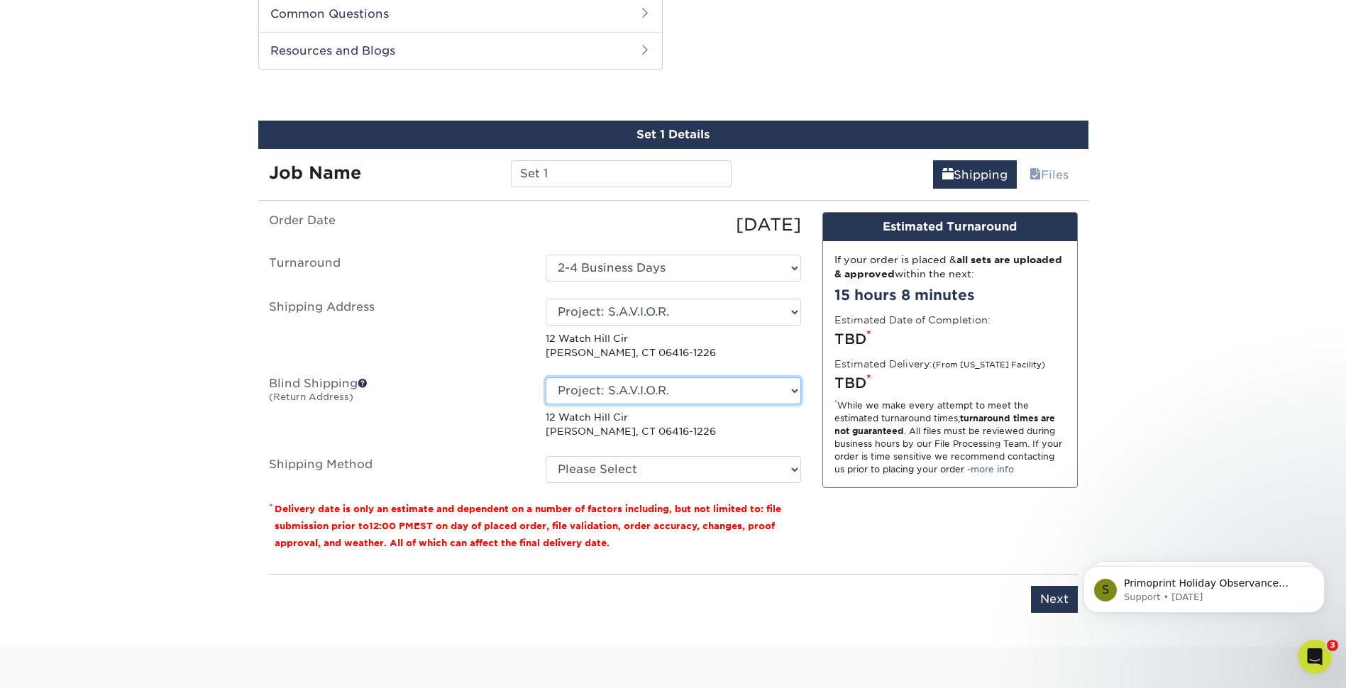
click at [781, 395] on select "No Blind Shipping Project: S.A.V.I.O.R. + Add New Address" at bounding box center [673, 391] width 255 height 27
select select "-1"
click at [546, 378] on select "No Blind Shipping Project: S.A.V.I.O.R. + Add New Address" at bounding box center [673, 391] width 255 height 27
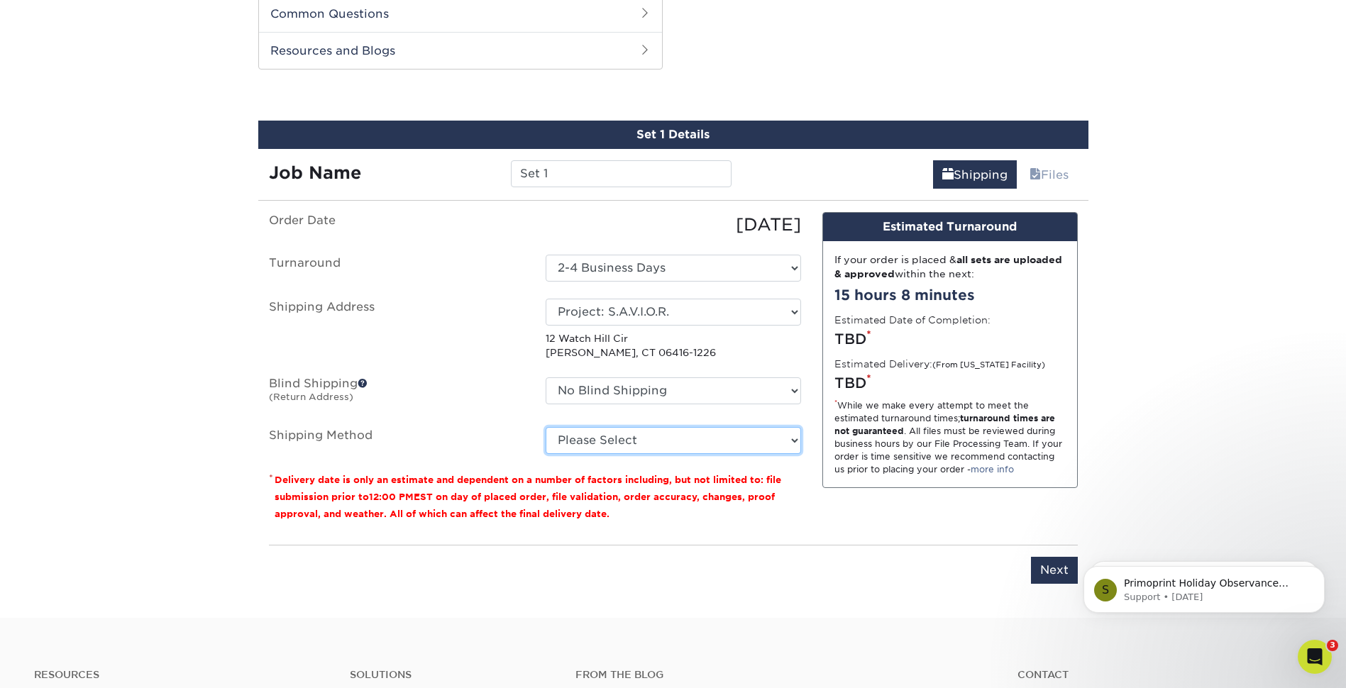
click at [786, 438] on select "Please Select Ground Shipping (+$24.40) 3 Day Shipping Service (+$31.11) 2 Day …" at bounding box center [673, 440] width 255 height 27
click at [546, 427] on select "Please Select Ground Shipping (+$24.40) 3 Day Shipping Service (+$31.11) 2 Day …" at bounding box center [673, 440] width 255 height 27
click at [779, 439] on select "Please Select Ground Shipping (+$24.40) 3 Day Shipping Service (+$31.11) 2 Day …" at bounding box center [673, 440] width 255 height 27
click at [546, 427] on select "Please Select Ground Shipping (+$24.40) 3 Day Shipping Service (+$31.11) 2 Day …" at bounding box center [673, 440] width 255 height 27
click at [793, 440] on select "Please Select Ground Shipping (+$24.40) 3 Day Shipping Service (+$31.11) 2 Day …" at bounding box center [673, 440] width 255 height 27
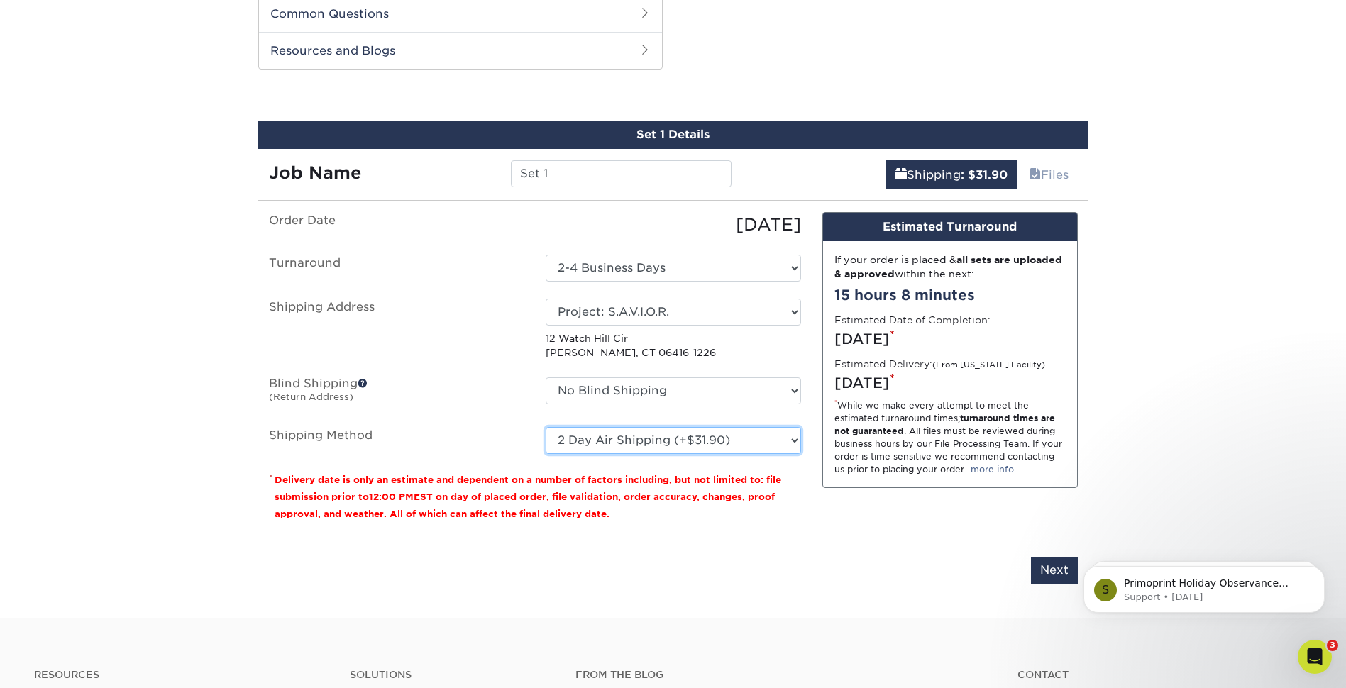
select select "03"
click at [546, 427] on select "Please Select Ground Shipping (+$24.40) 3 Day Shipping Service (+$31.11) 2 Day …" at bounding box center [673, 440] width 255 height 27
click at [798, 276] on select "Select One 2-4 Business Days 2 Day Next Business Day" at bounding box center [673, 268] width 255 height 27
select select "38ceaf25-c2ca-4f11-9941-e62316e7cec5"
click at [790, 446] on select "Please Select Ground Shipping (+$24.40) 3 Day Shipping Service (+$31.11) 2 Day …" at bounding box center [673, 440] width 255 height 27
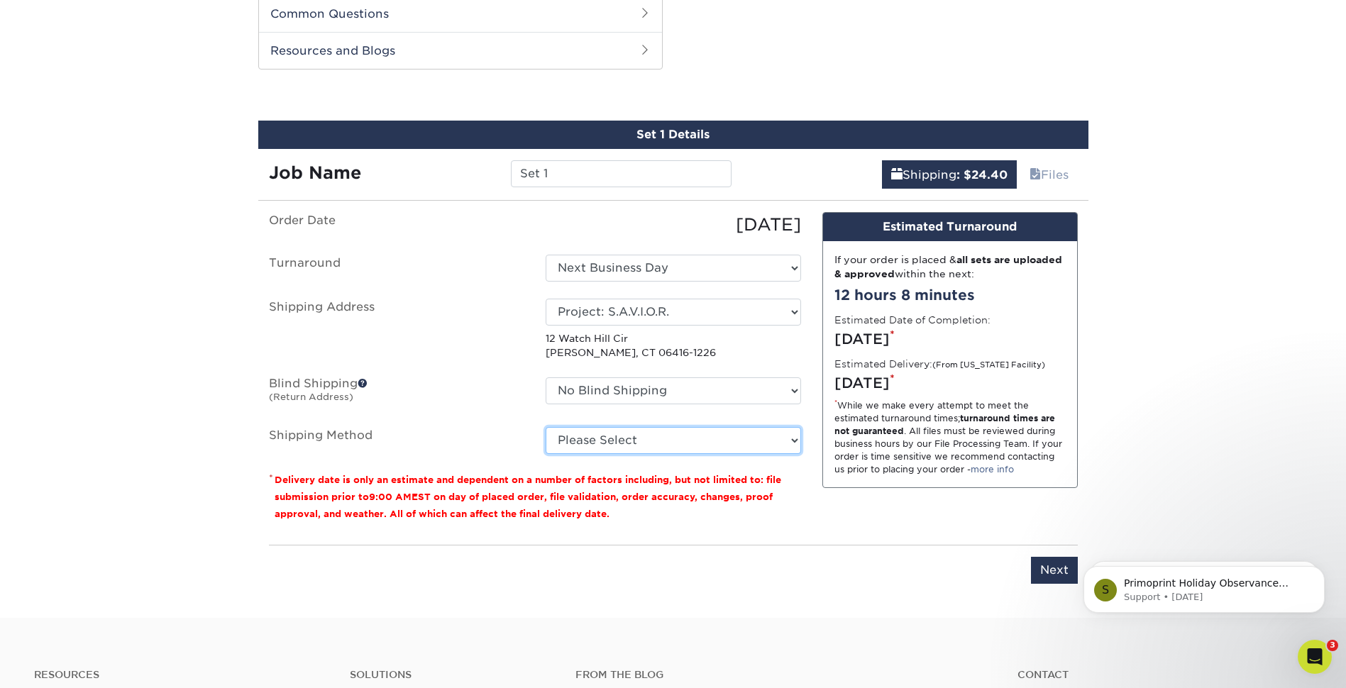
select select "03"
click at [546, 427] on select "Please Select Ground Shipping (+$24.40) 3 Day Shipping Service (+$31.11) 2 Day …" at bounding box center [673, 440] width 255 height 27
click at [1089, 387] on div "Set 1 Details Job Name Set 1 Shipping : $24.40 Files You've choosen mailing ser…" at bounding box center [674, 361] width 852 height 480
click at [365, 384] on span at bounding box center [363, 383] width 10 height 10
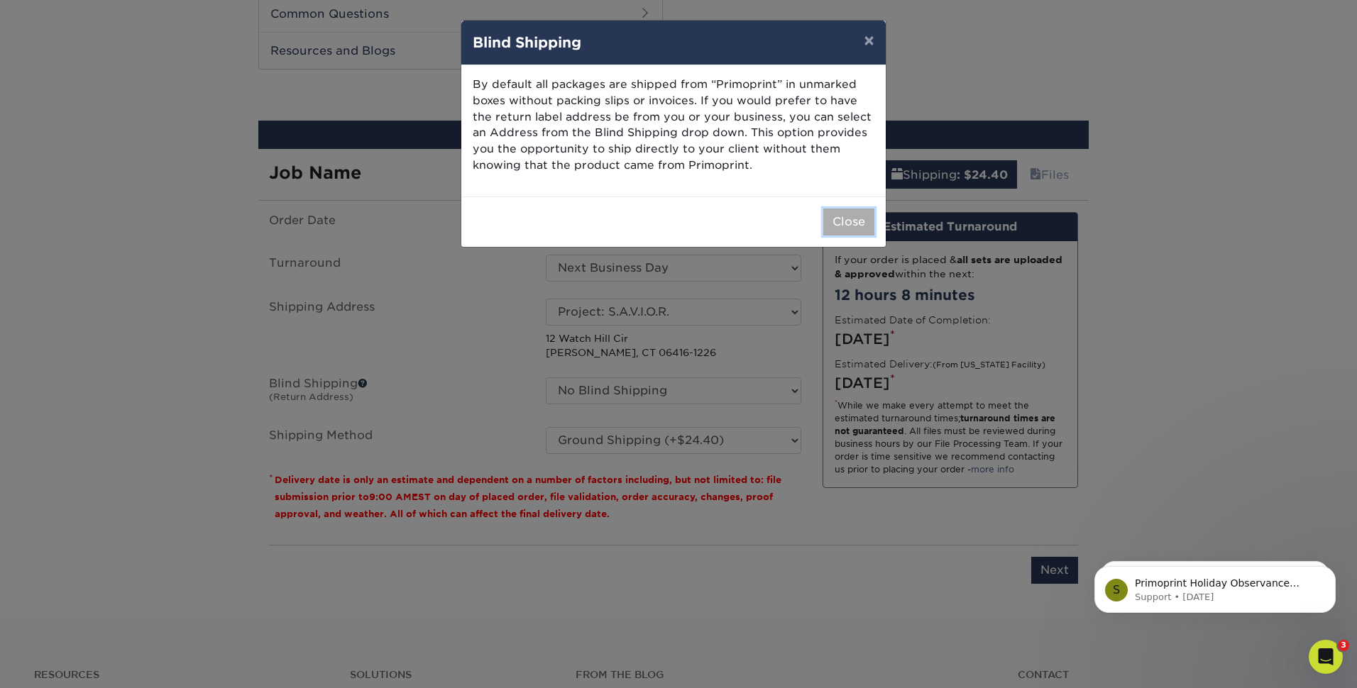
click at [859, 224] on button "Close" at bounding box center [848, 222] width 51 height 27
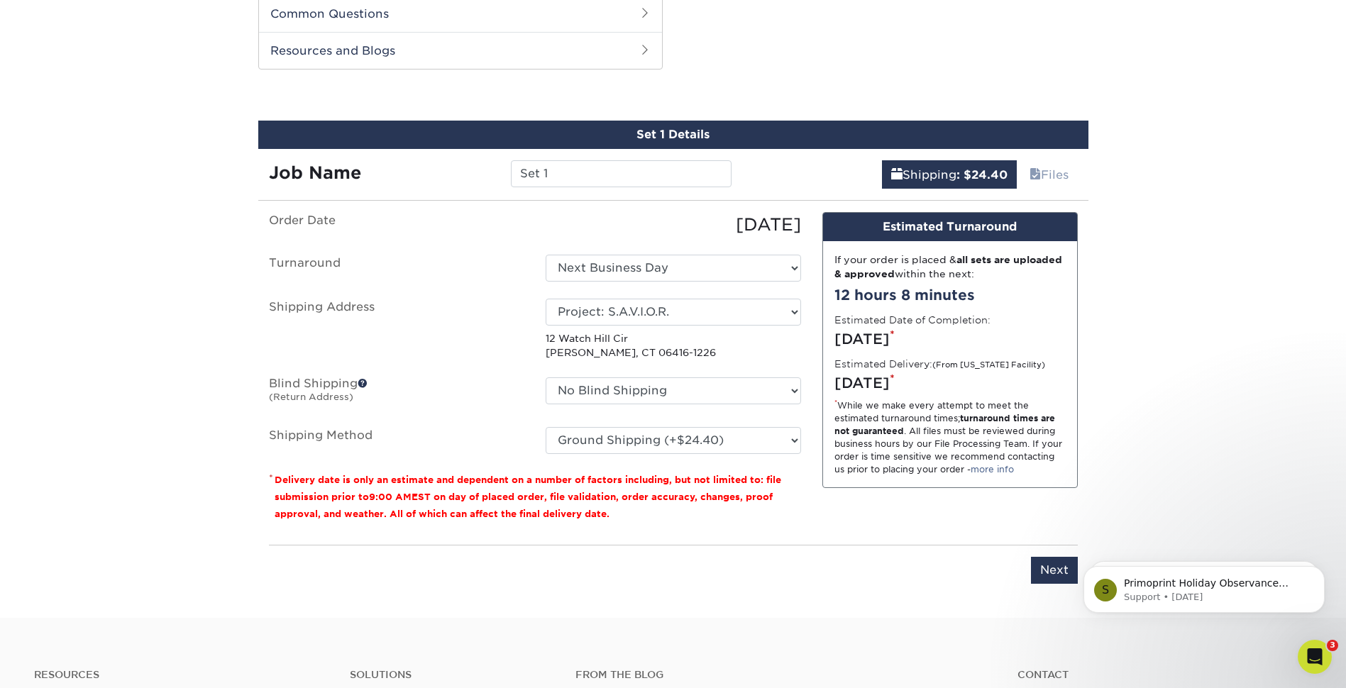
click at [793, 356] on p "12 Watch Hill Cir Cromwell, CT 06416-1226" at bounding box center [673, 345] width 255 height 29
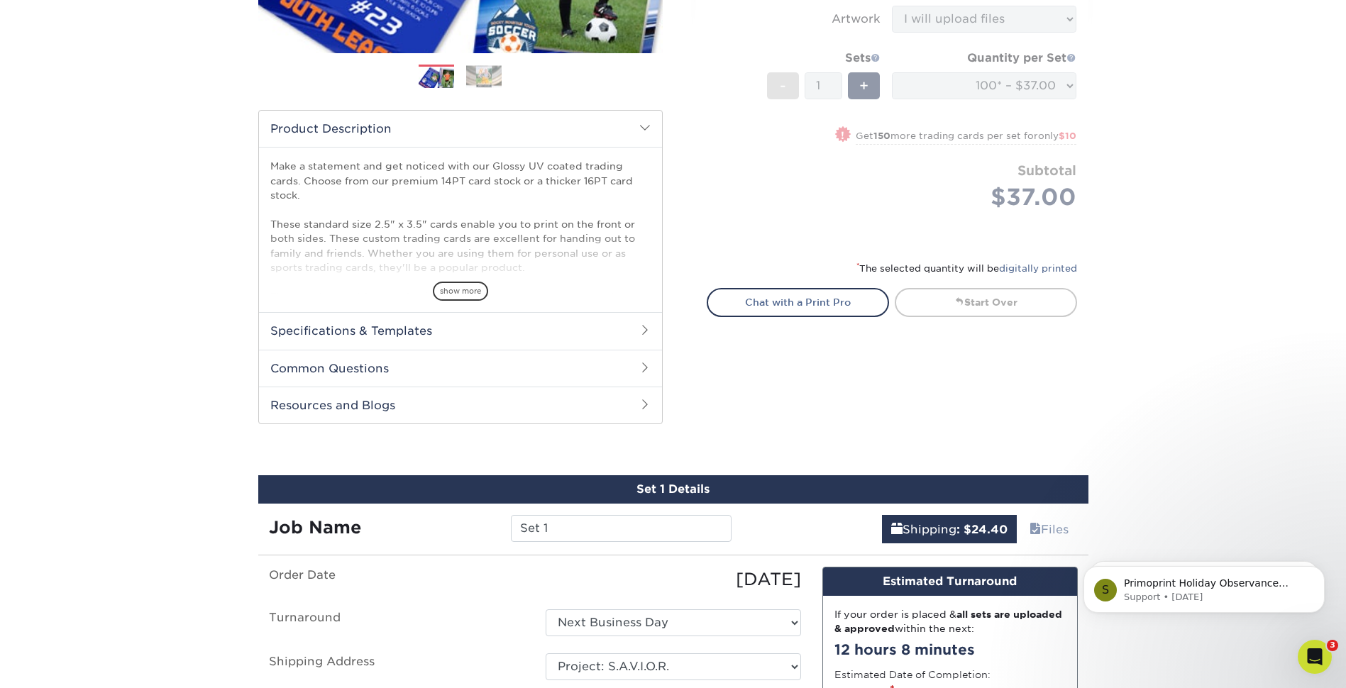
scroll to position [297, 0]
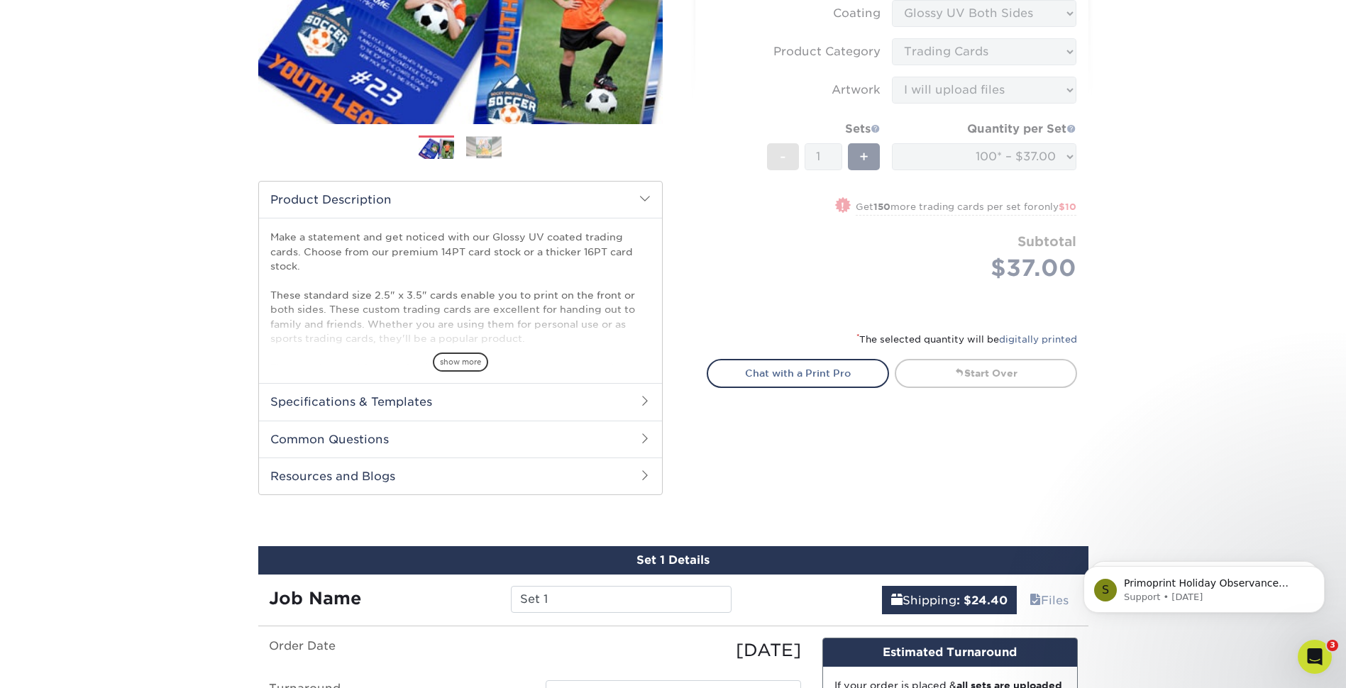
click at [1177, 341] on div "Products Trading Cards Glossy UV Coated Trading Cards Previous Next /" at bounding box center [673, 419] width 1346 height 1250
click at [1096, 430] on div "Select your options: Sizes Help Sizes Please Select 2.5" x 3.5" Sides - 1" at bounding box center [886, 168] width 426 height 690
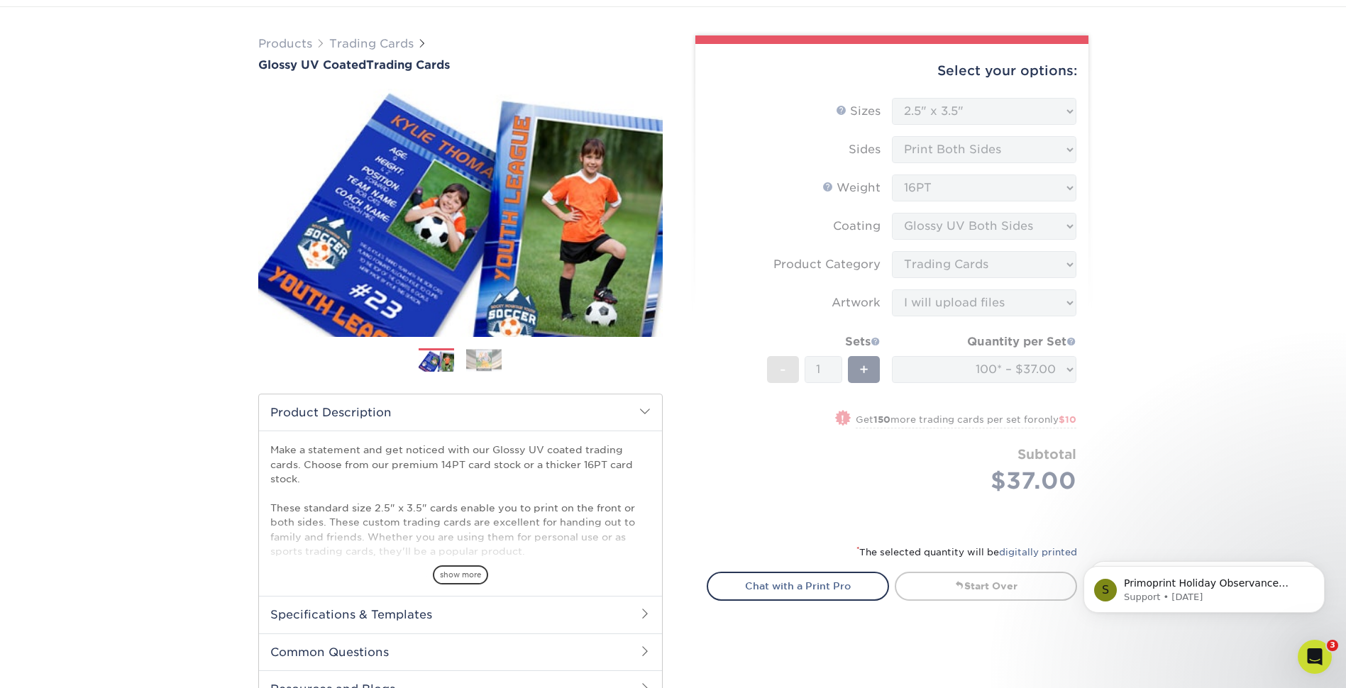
scroll to position [13, 0]
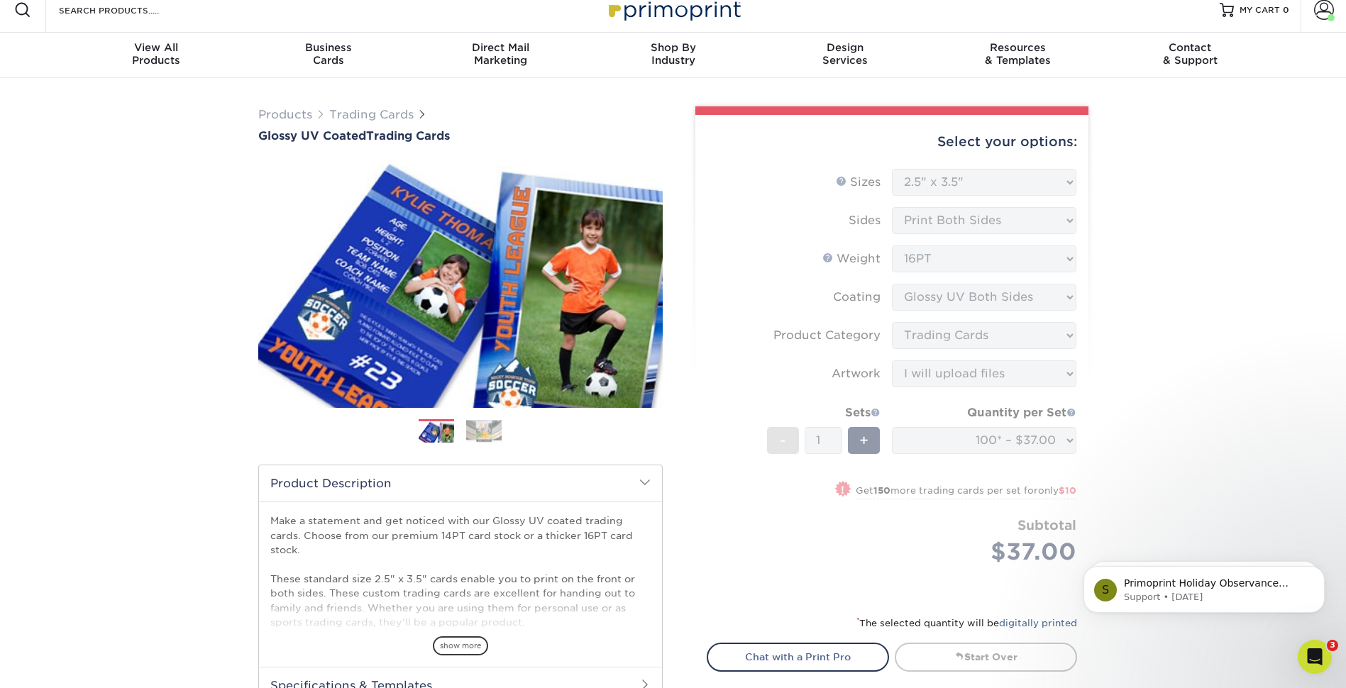
click at [868, 427] on form "Sizes Help Sizes Please Select 2.5" x 3.5" Sides Please Select 16PT - 1" at bounding box center [892, 383] width 370 height 429
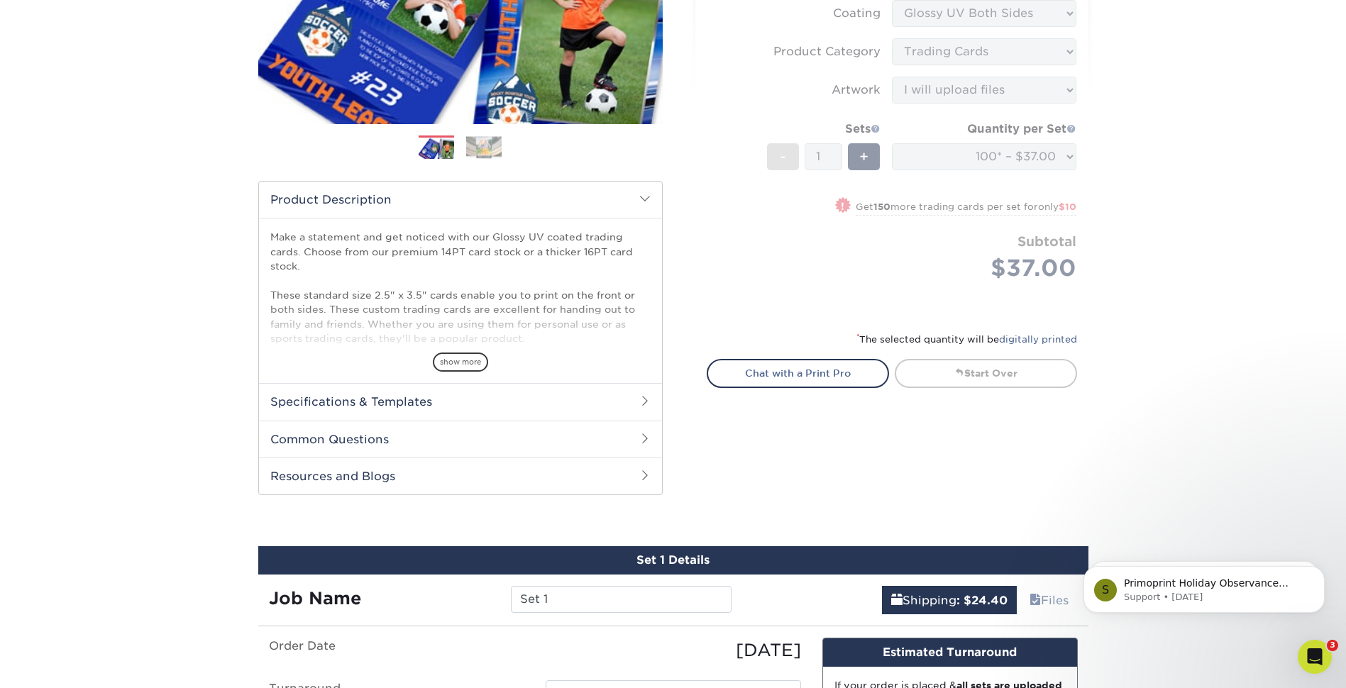
scroll to position [226, 0]
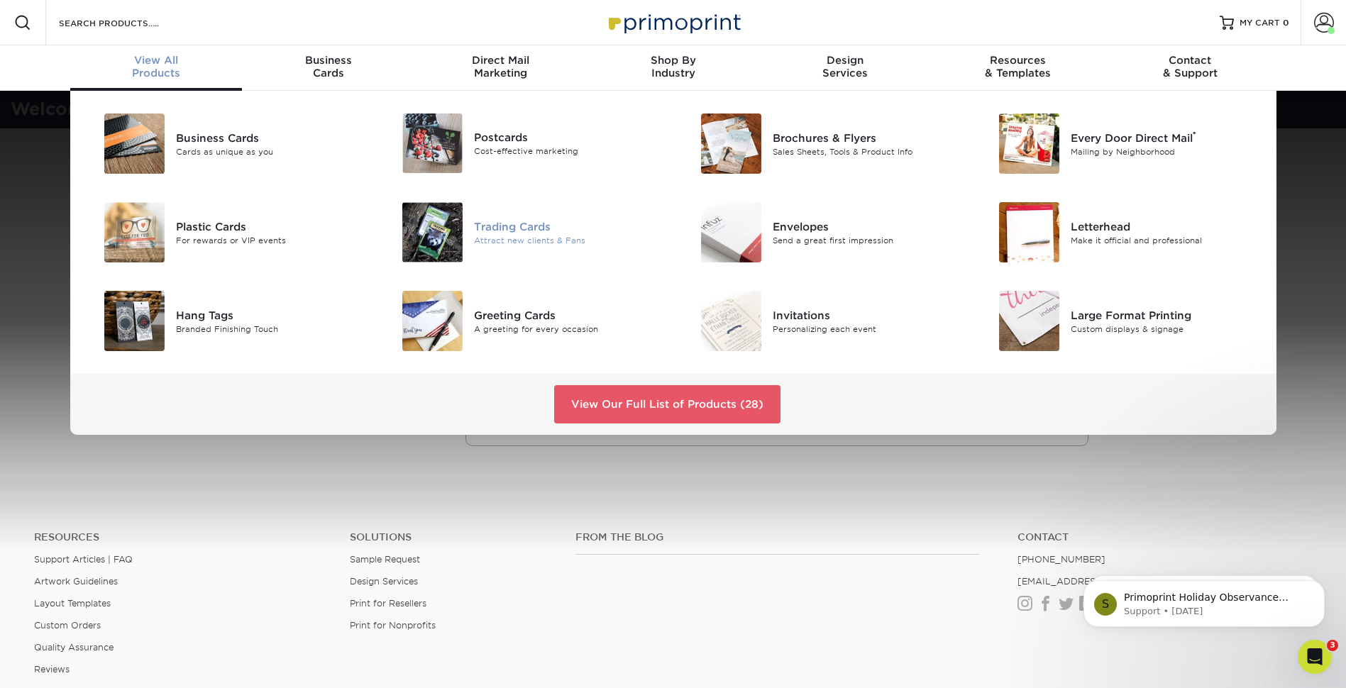
click at [440, 226] on img at bounding box center [432, 232] width 60 height 60
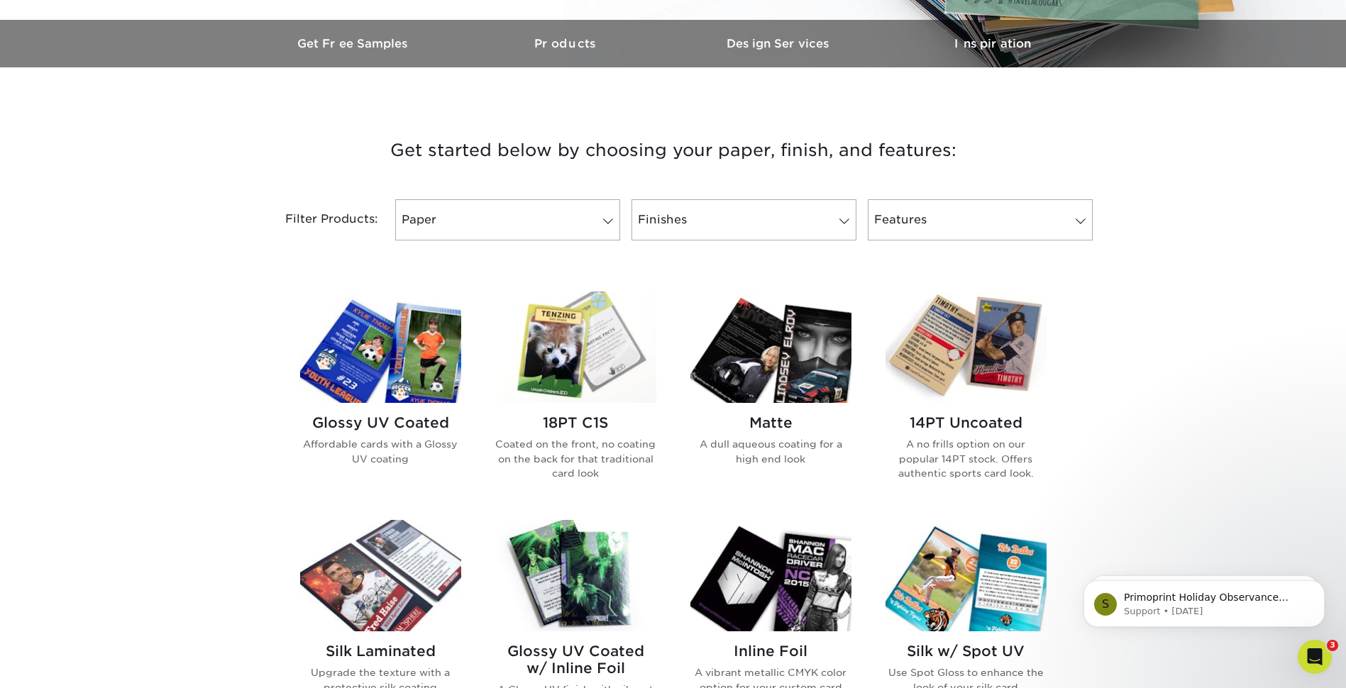
click at [383, 362] on img at bounding box center [380, 347] width 161 height 111
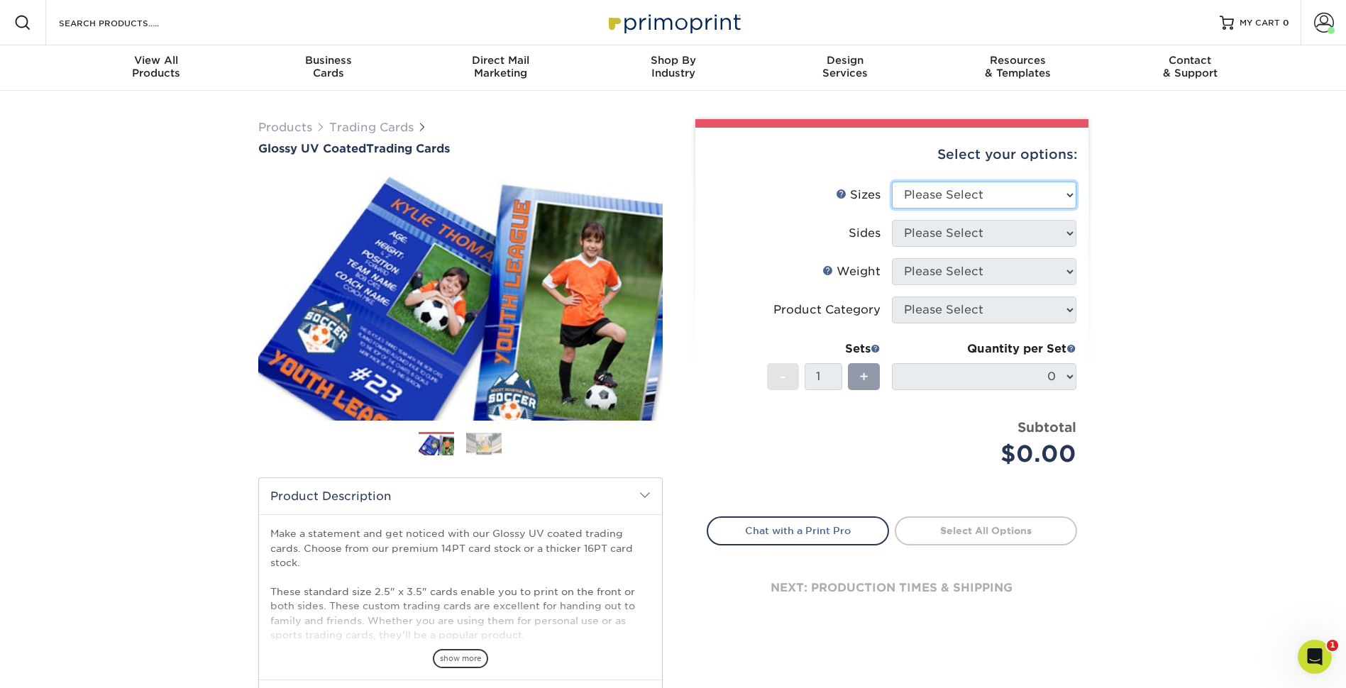
click at [1032, 192] on select "Please Select 2.5" x 3.5"" at bounding box center [984, 195] width 185 height 27
select select "2.50x3.50"
click at [892, 182] on select "Please Select 2.5" x 3.5"" at bounding box center [984, 195] width 185 height 27
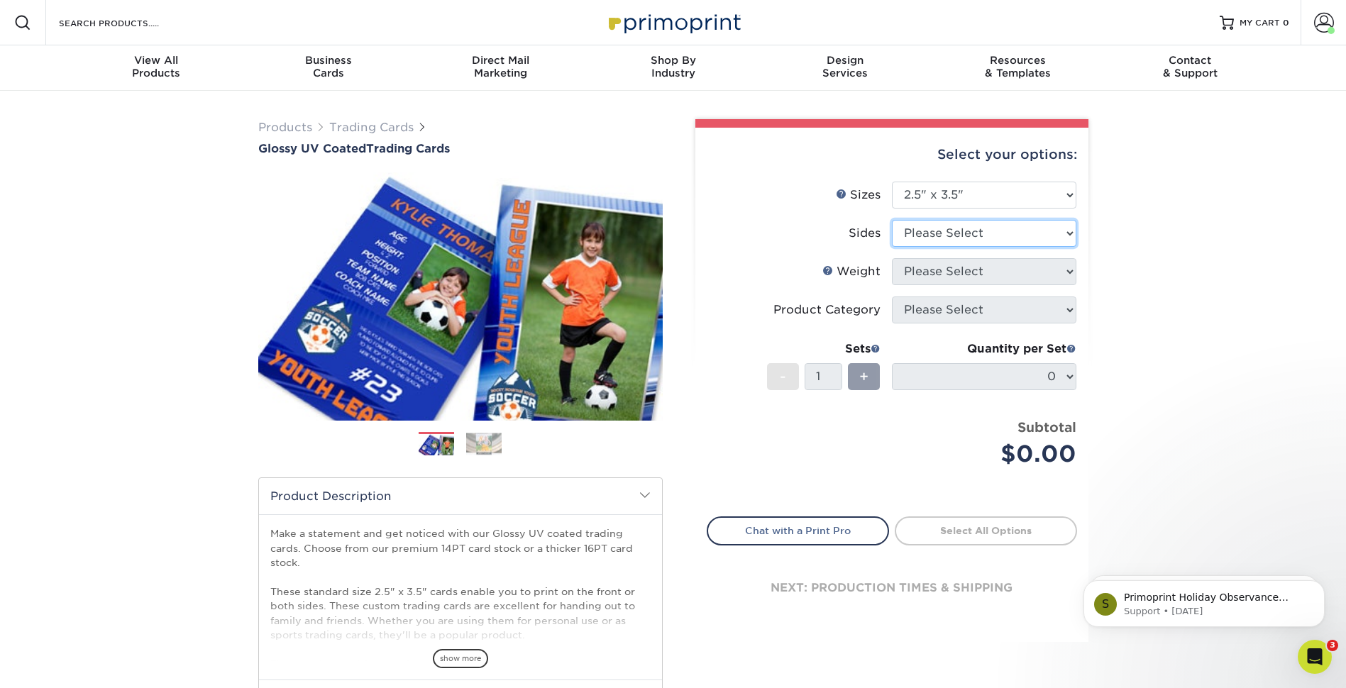
click at [986, 239] on select "Please Select Print Both Sides Print Front Only" at bounding box center [984, 233] width 185 height 27
select select "32d3c223-f82c-492b-b915-ba065a00862f"
click at [892, 220] on select "Please Select Print Both Sides Print Front Only" at bounding box center [984, 233] width 185 height 27
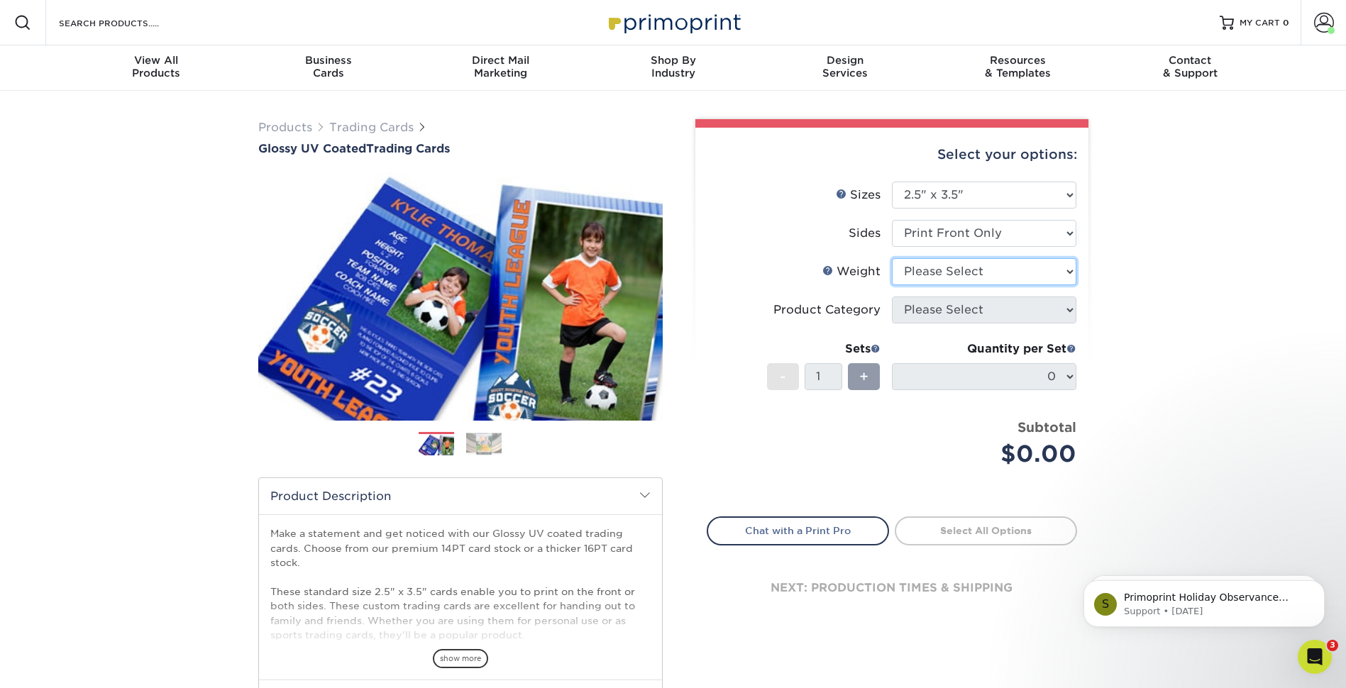
click at [994, 268] on select "Please Select 16PT 14PT 18PT C1S" at bounding box center [984, 271] width 185 height 27
select select "16PT"
click at [892, 258] on select "Please Select 16PT 14PT 18PT C1S" at bounding box center [984, 271] width 185 height 27
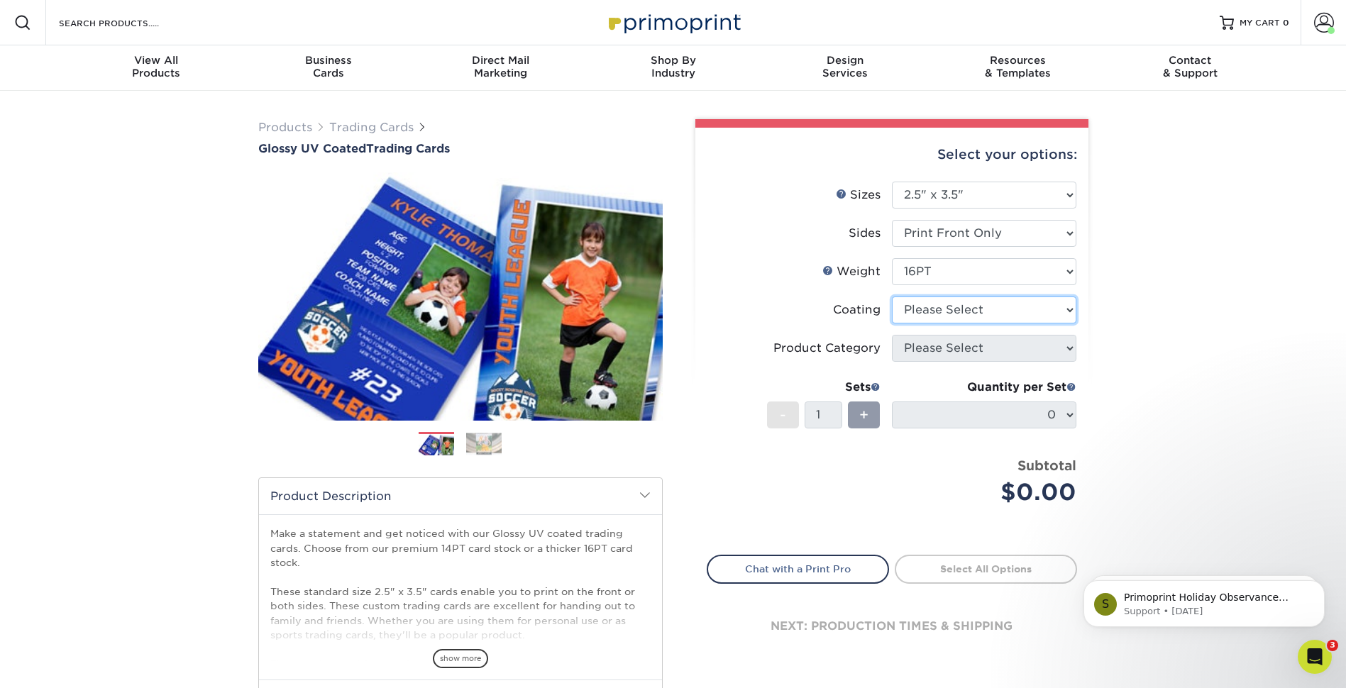
click at [995, 307] on select at bounding box center [984, 310] width 185 height 27
select select "ae367451-b2b8-45df-a344-0f05b6a12993"
click at [892, 297] on select at bounding box center [984, 310] width 185 height 27
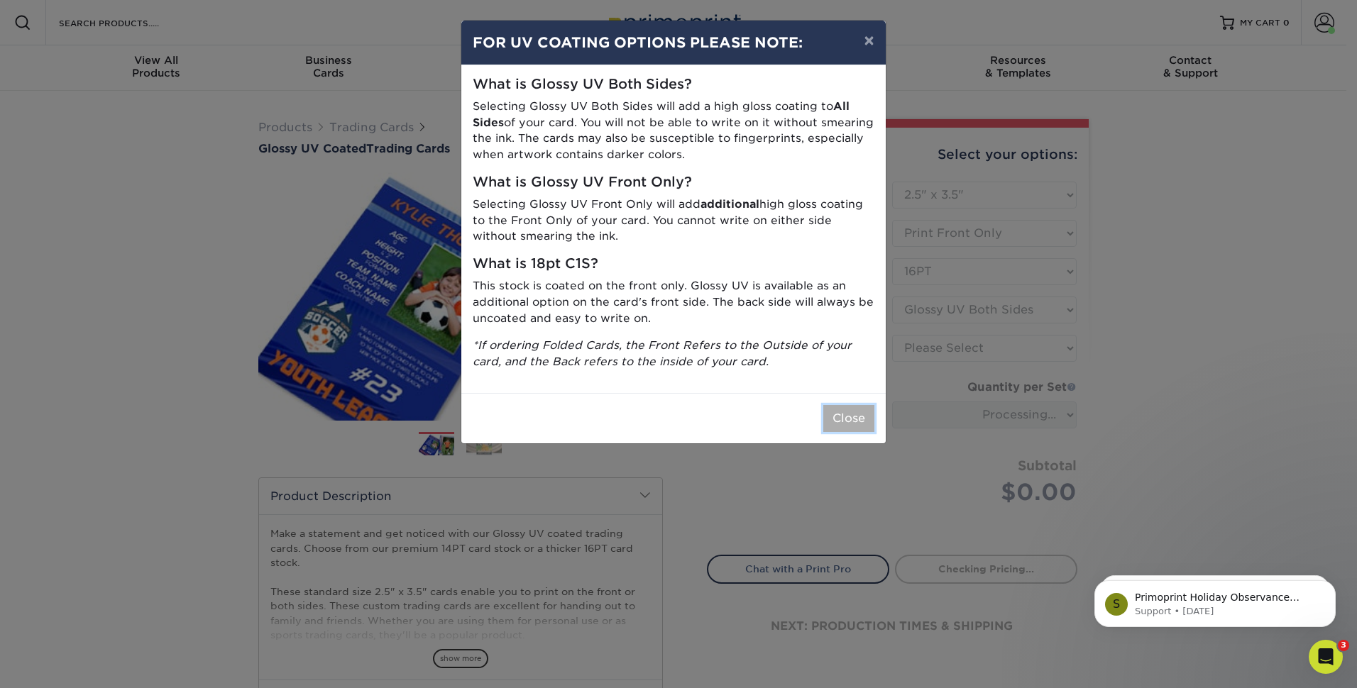
click at [859, 420] on button "Close" at bounding box center [848, 418] width 51 height 27
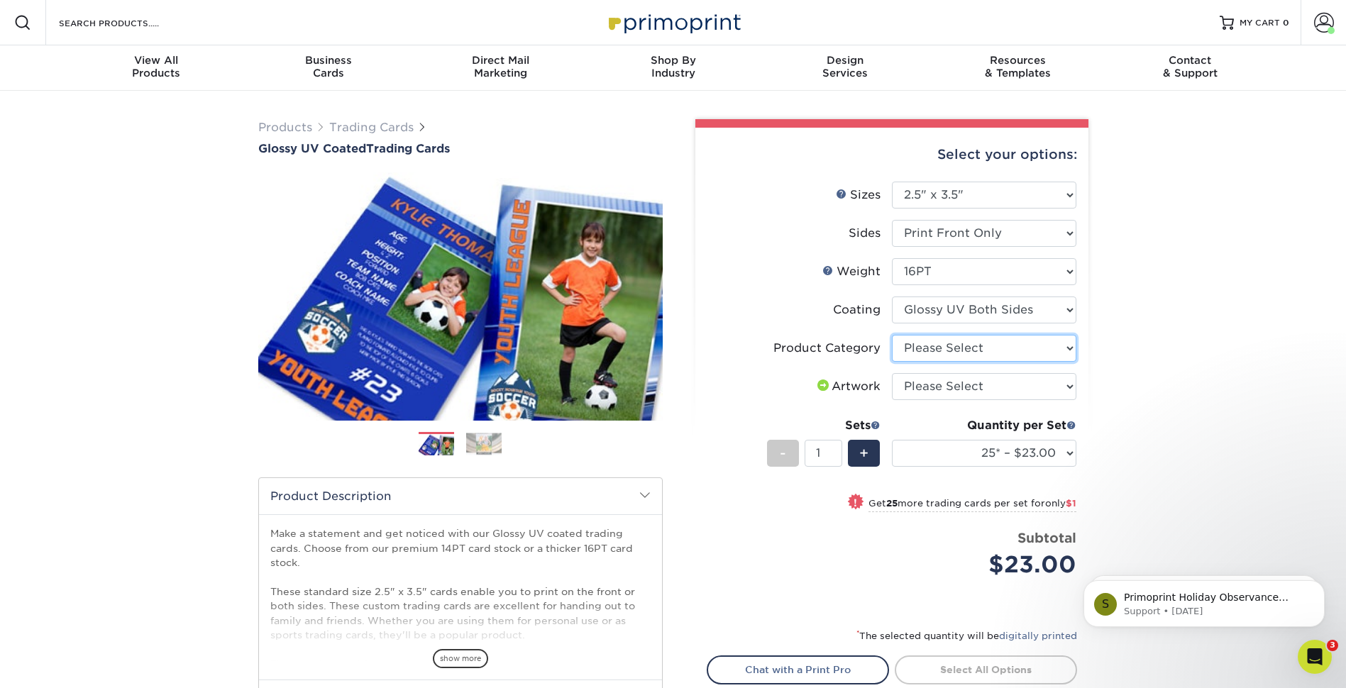
click at [1032, 351] on select "Please Select Trading Cards" at bounding box center [984, 348] width 185 height 27
select select "c2f9bce9-36c2-409d-b101-c29d9d031e18"
click at [892, 335] on select "Please Select Trading Cards" at bounding box center [984, 348] width 185 height 27
click at [994, 386] on select "Please Select I will upload files I need a design - $100" at bounding box center [984, 386] width 185 height 27
select select "upload"
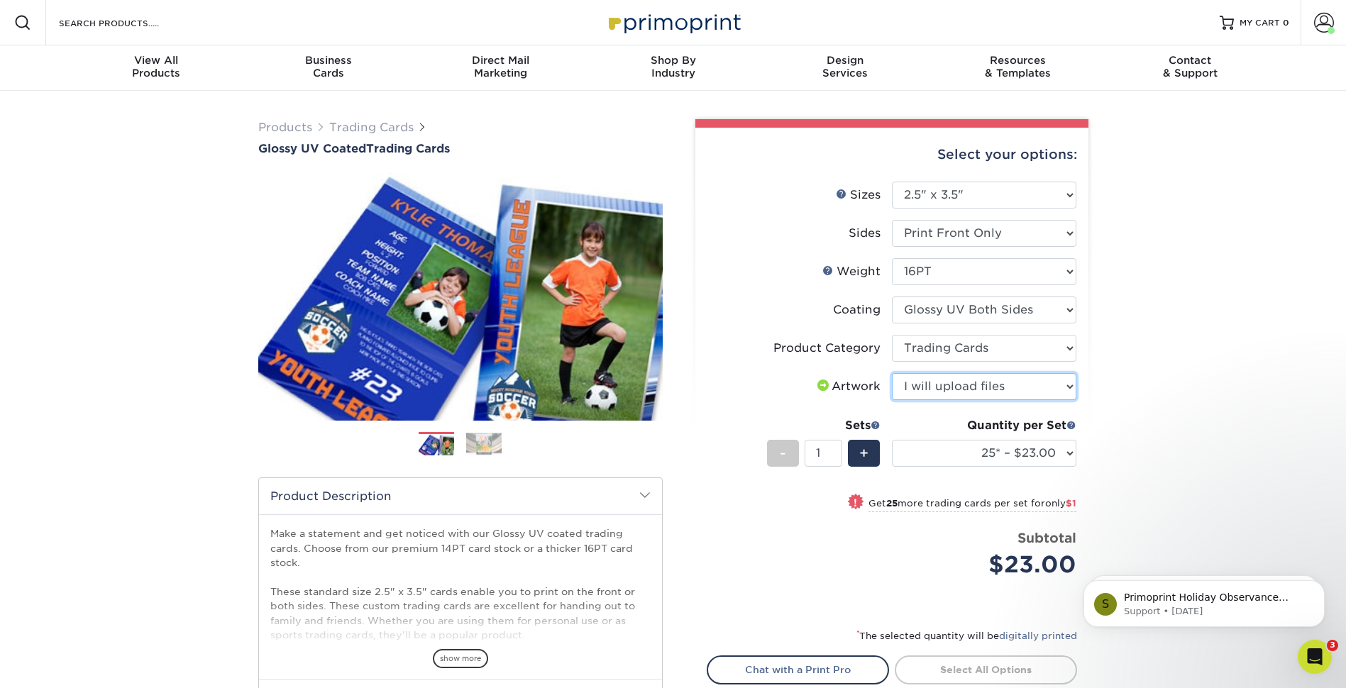
click at [892, 373] on select "Please Select I will upload files I need a design - $100" at bounding box center [984, 386] width 185 height 27
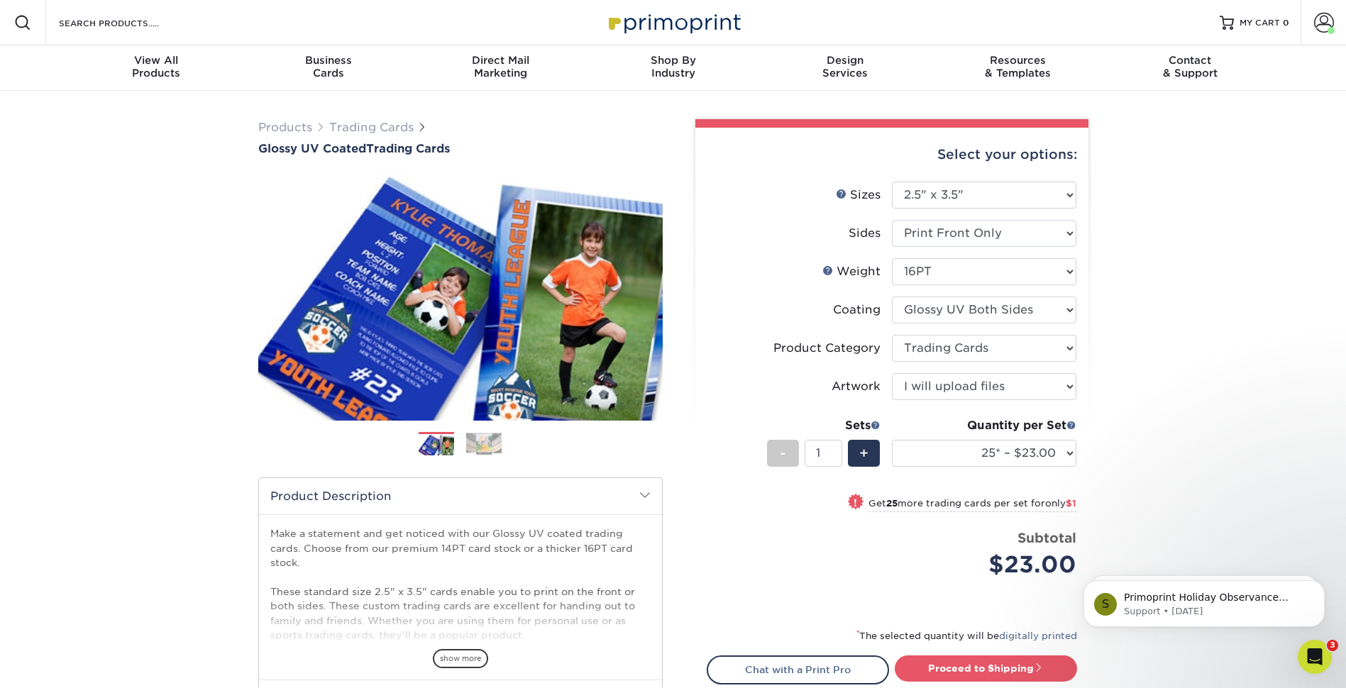
click at [1139, 409] on div "Products Trading Cards Glossy UV Coated Trading Cards Previous Next /" at bounding box center [673, 470] width 1346 height 758
click at [1067, 455] on select "25* – $23.00 50* – $24.00 75* – $25.00 100* – $37.00 250* – $47.00 500 – $58.00…" at bounding box center [984, 453] width 185 height 27
select select "50* – $24.00"
click at [892, 440] on select "25* – $23.00 50* – $24.00 75* – $25.00 100* – $37.00 250* – $47.00 500 – $58.00…" at bounding box center [984, 453] width 185 height 27
click at [870, 450] on div "+" at bounding box center [864, 453] width 32 height 27
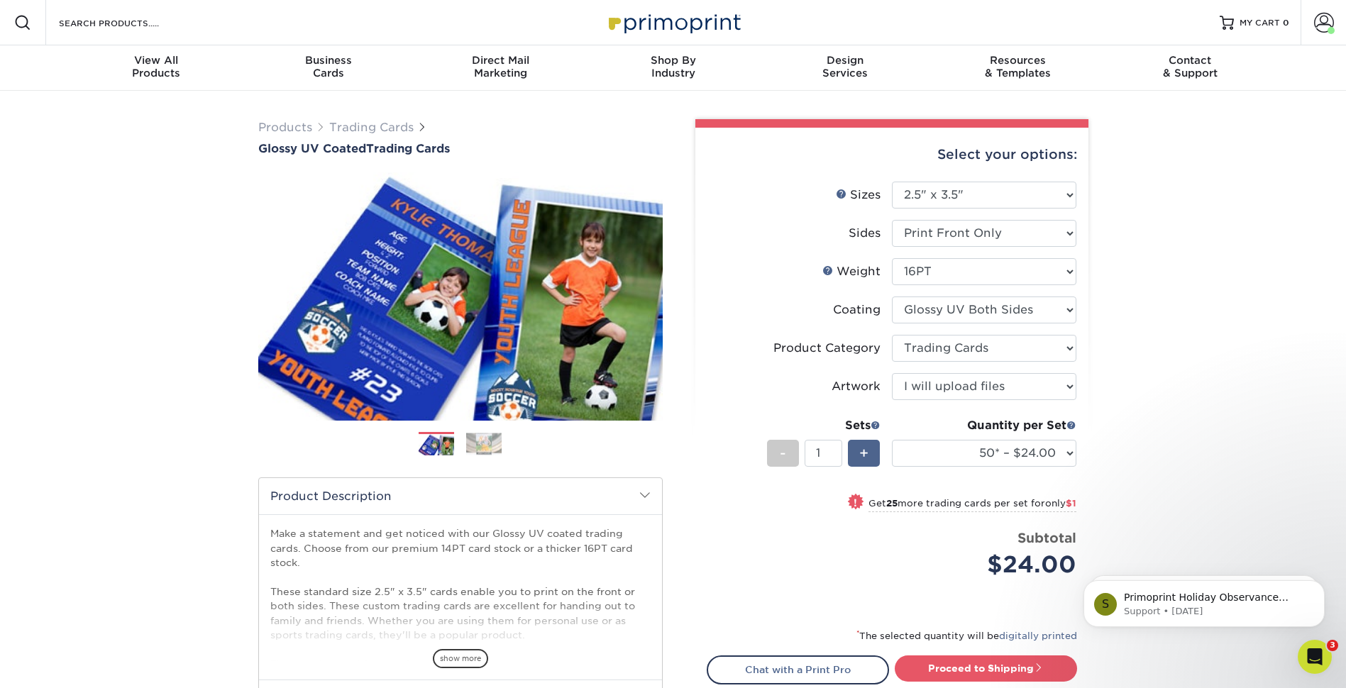
type input "2"
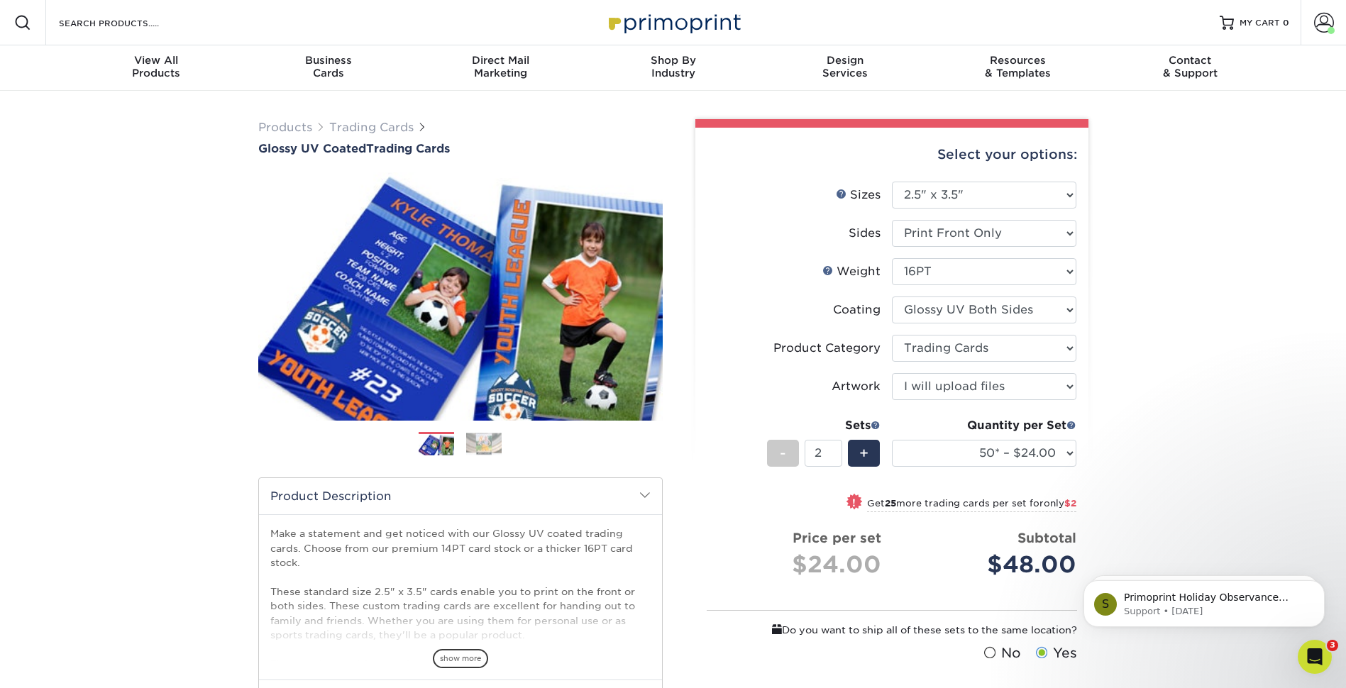
scroll to position [71, 0]
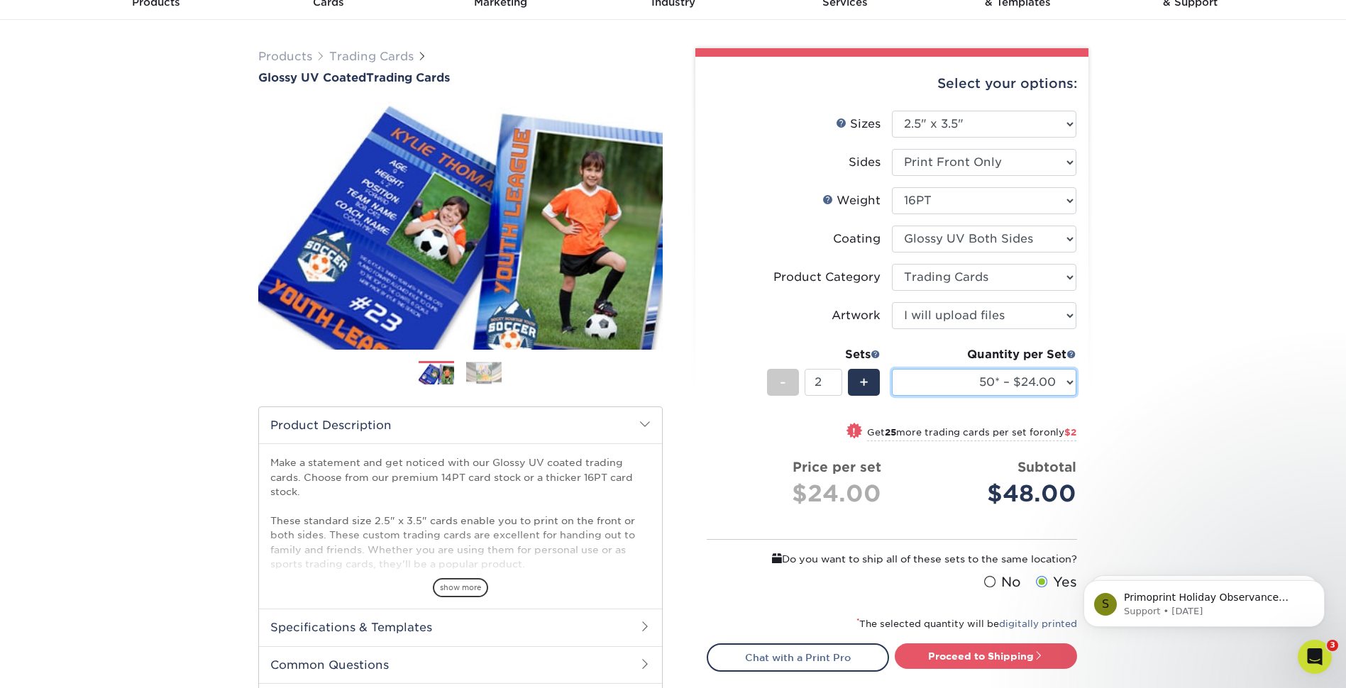
click at [1067, 384] on select "25* – $23.00 50* – $24.00 75* – $25.00 100* – $37.00 250* – $47.00 500 – $58.00…" at bounding box center [984, 382] width 185 height 27
select select "75* – $25.00"
click at [892, 369] on select "25* – $23.00 50* – $24.00 75* – $25.00 100* – $37.00 250* – $47.00 500 – $58.00…" at bounding box center [984, 382] width 185 height 27
click at [1204, 414] on div "Products Trading Cards Glossy UV Coated Trading Cards Previous Next /" at bounding box center [673, 414] width 1346 height 788
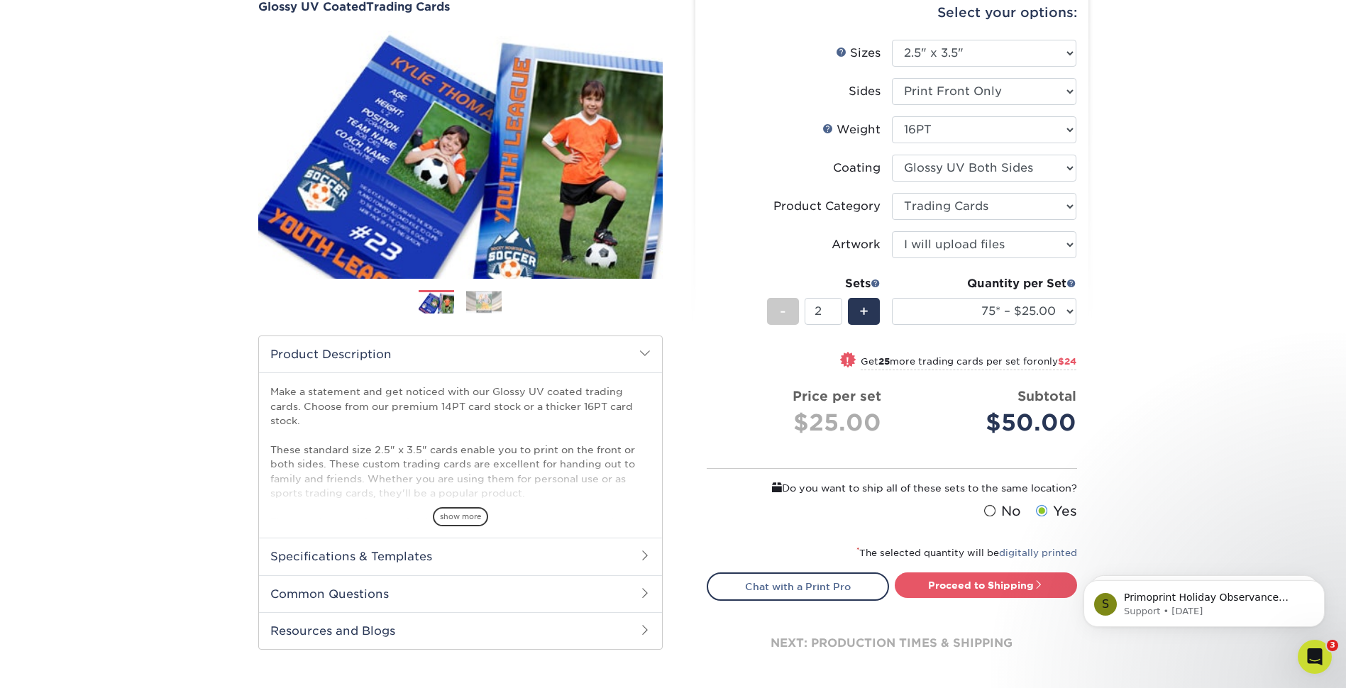
scroll to position [213, 0]
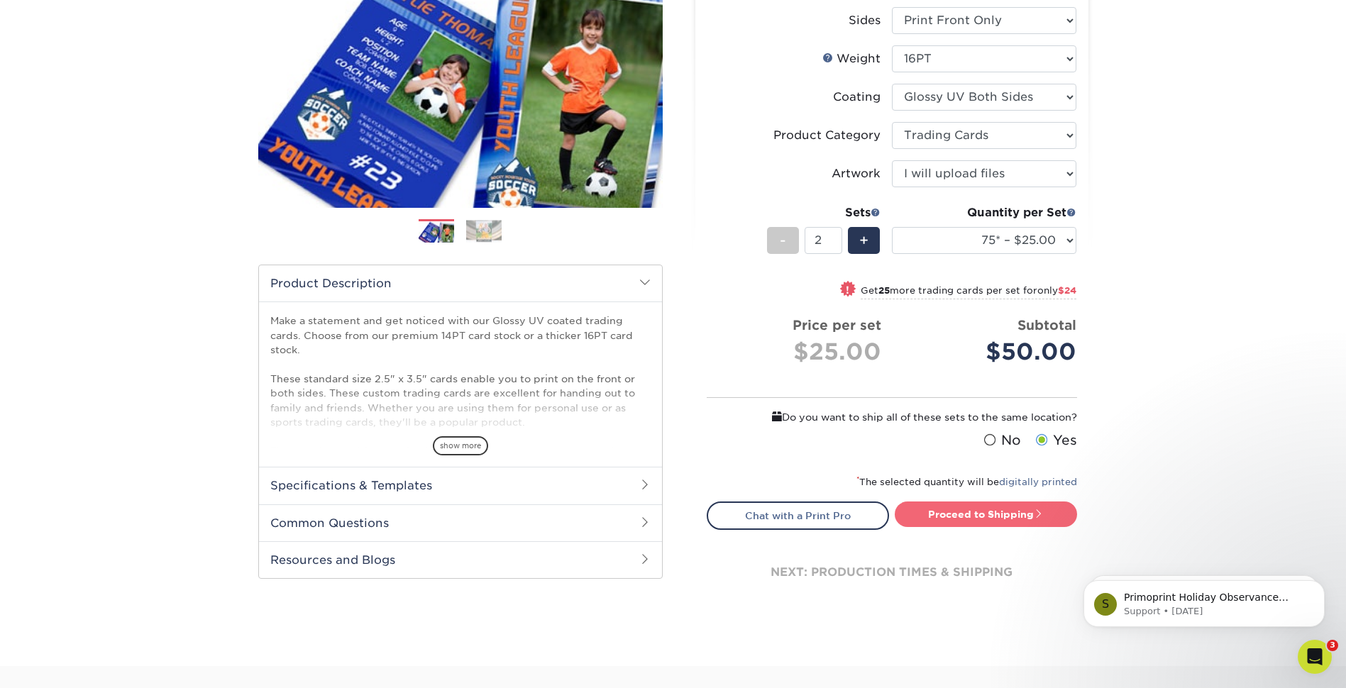
click at [988, 522] on link "Proceed to Shipping" at bounding box center [986, 515] width 182 height 26
type input "Set 1"
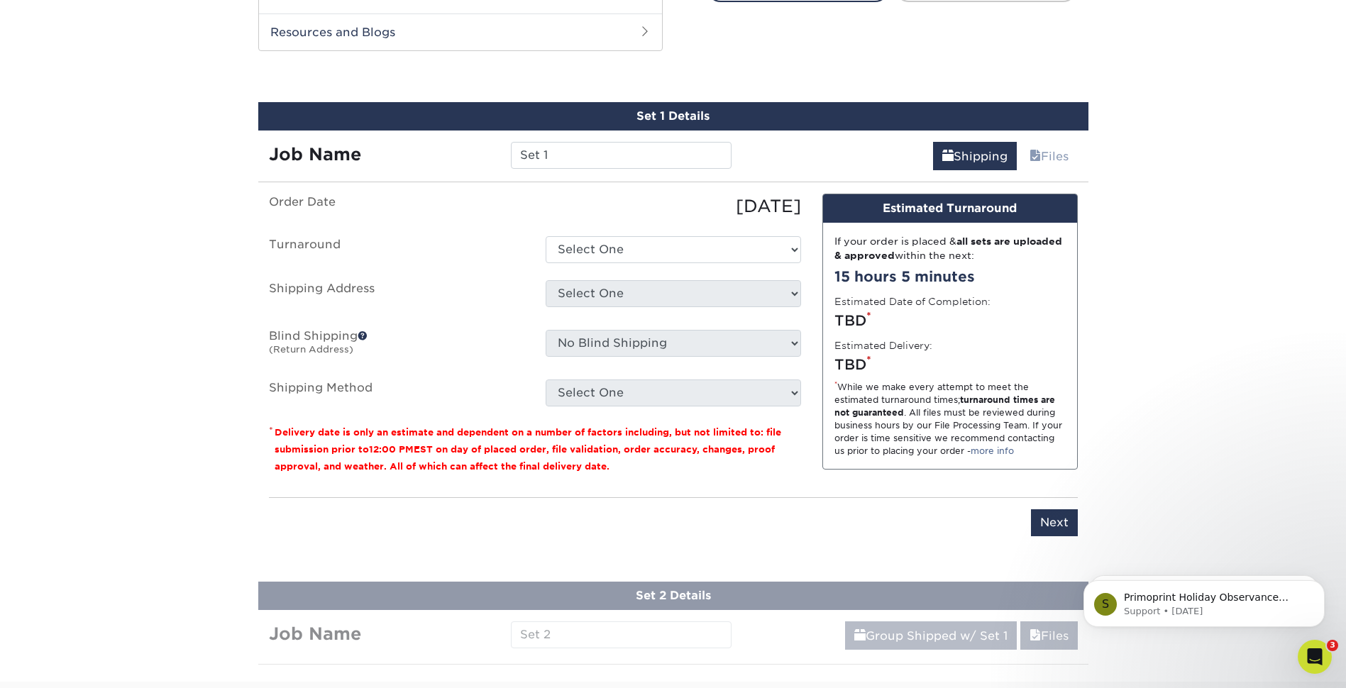
scroll to position [753, 0]
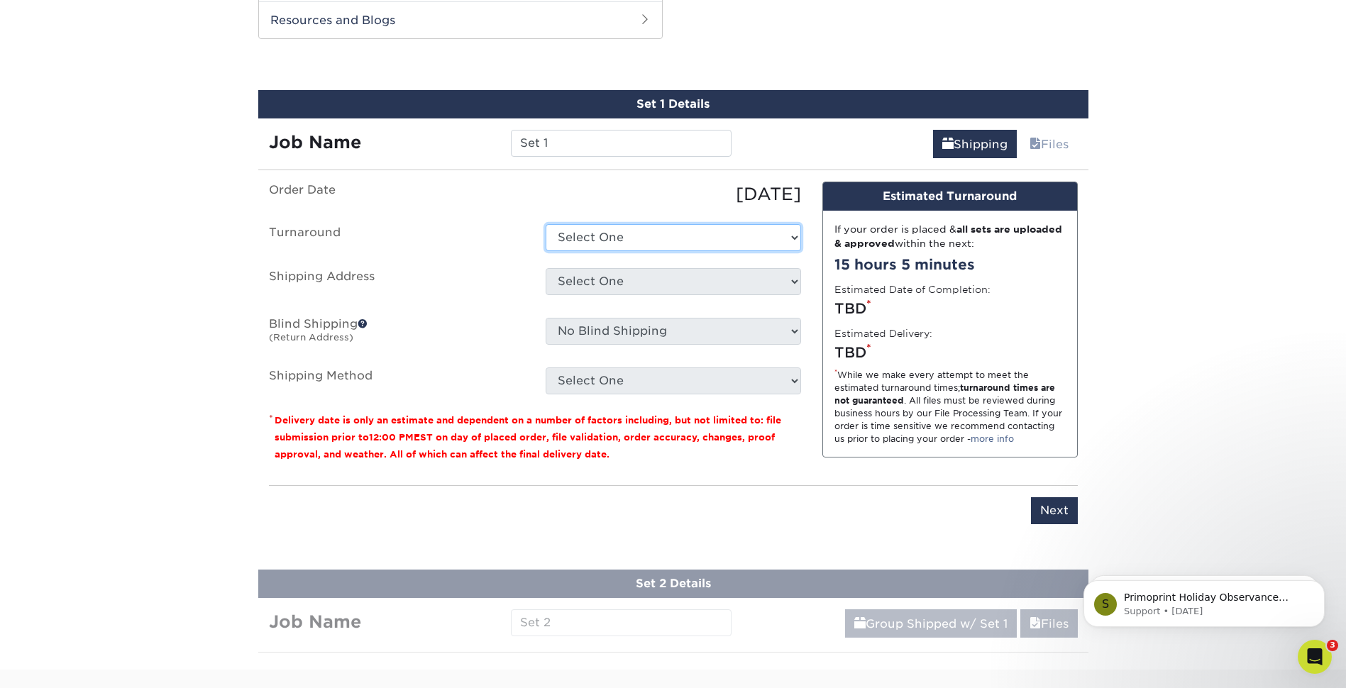
click at [790, 234] on select "Select One 2-4 Business Days 2 Day Next Business Day" at bounding box center [673, 237] width 255 height 27
select select "01cf8256-36a3-40b8-8d4a-bd29069d0614"
click at [546, 224] on select "Select One 2-4 Business Days 2 Day Next Business Day" at bounding box center [673, 237] width 255 height 27
click at [798, 287] on select "Select One Project: S.A.V.I.O.R. + Add New Address" at bounding box center [673, 281] width 255 height 27
select select "272513"
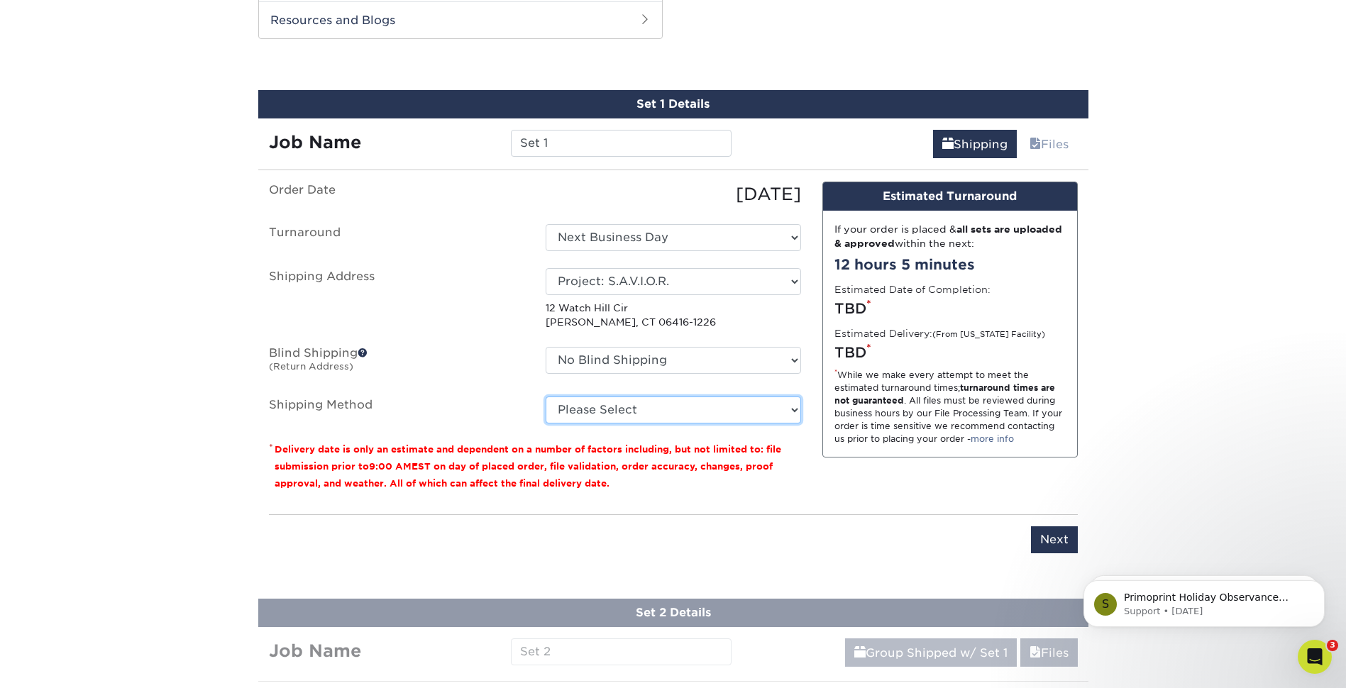
click at [794, 409] on select "Please Select Ground Shipping (+$23.28) 3 Day Shipping Service (+$29.99) 2 Day …" at bounding box center [673, 410] width 255 height 27
select select "03"
click at [546, 397] on select "Please Select Ground Shipping (+$23.28) 3 Day Shipping Service (+$29.99) 2 Day …" at bounding box center [673, 410] width 255 height 27
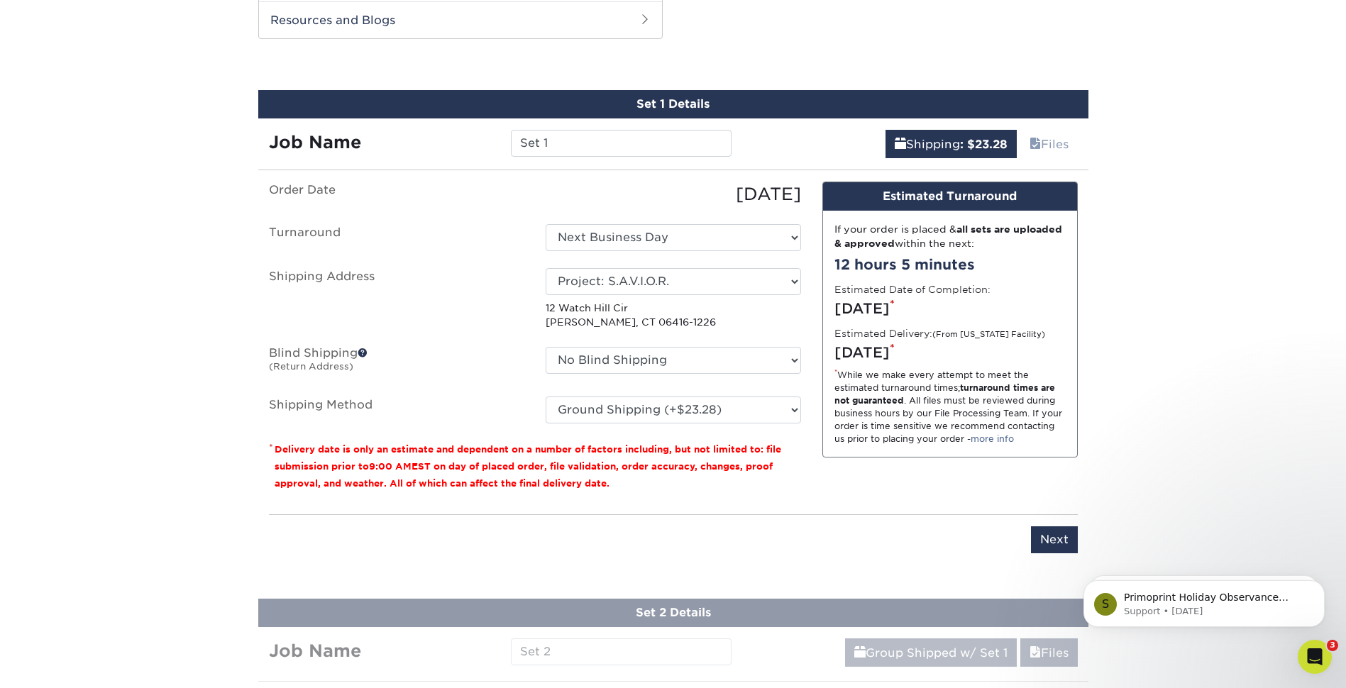
click at [1116, 393] on div "Products Trading Cards Glossy UV Coated Trading Cards Previous Next /" at bounding box center [673, 18] width 1346 height 1361
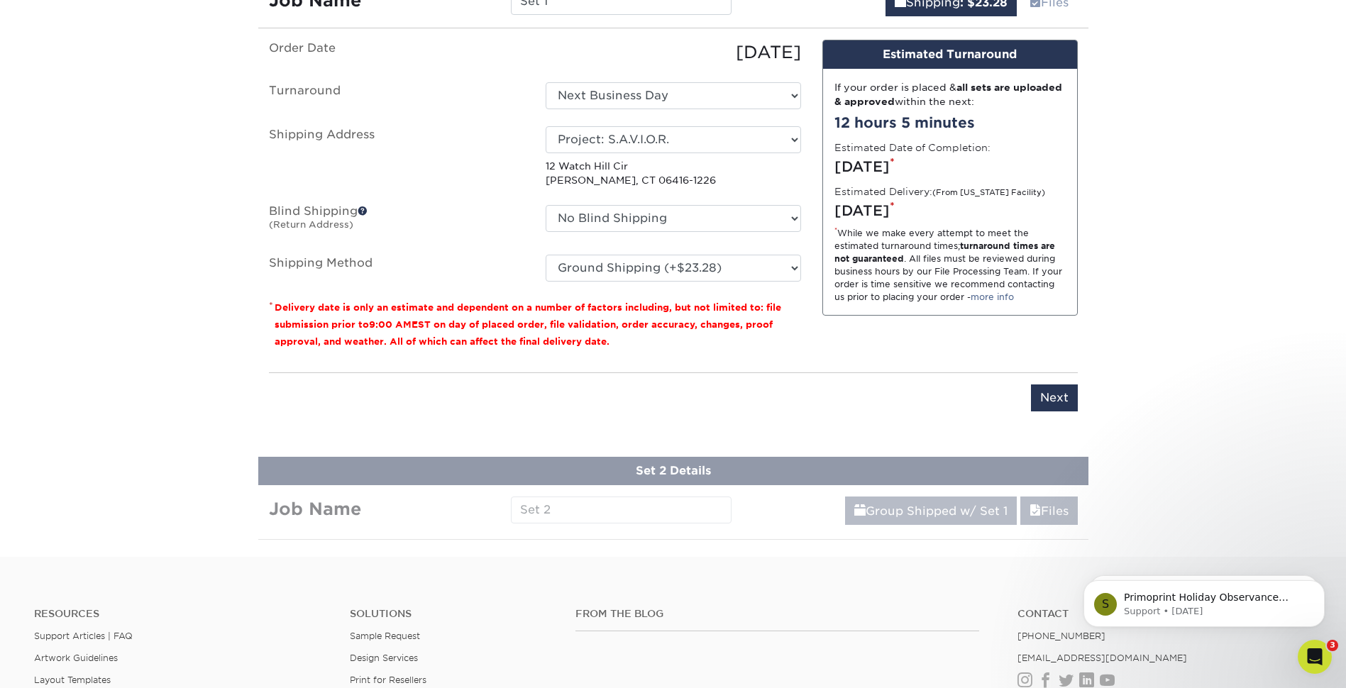
scroll to position [824, 0]
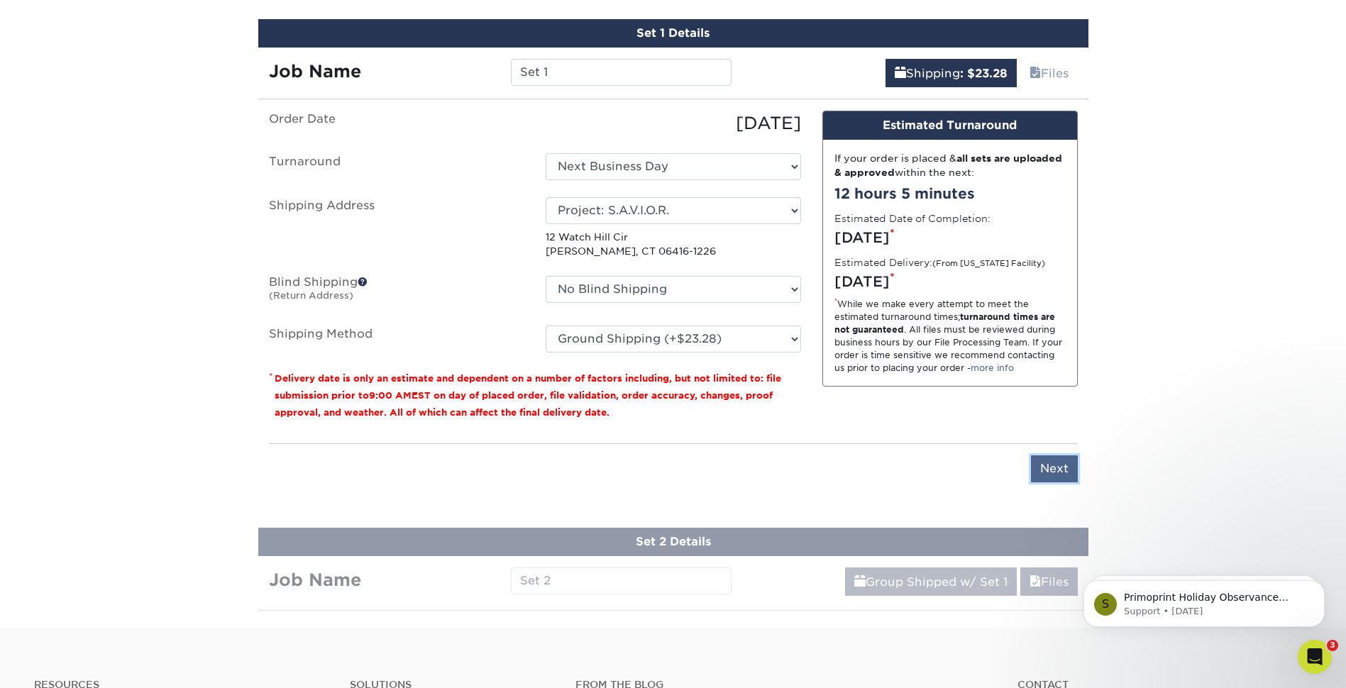
click at [1062, 465] on input "Next" at bounding box center [1054, 469] width 47 height 27
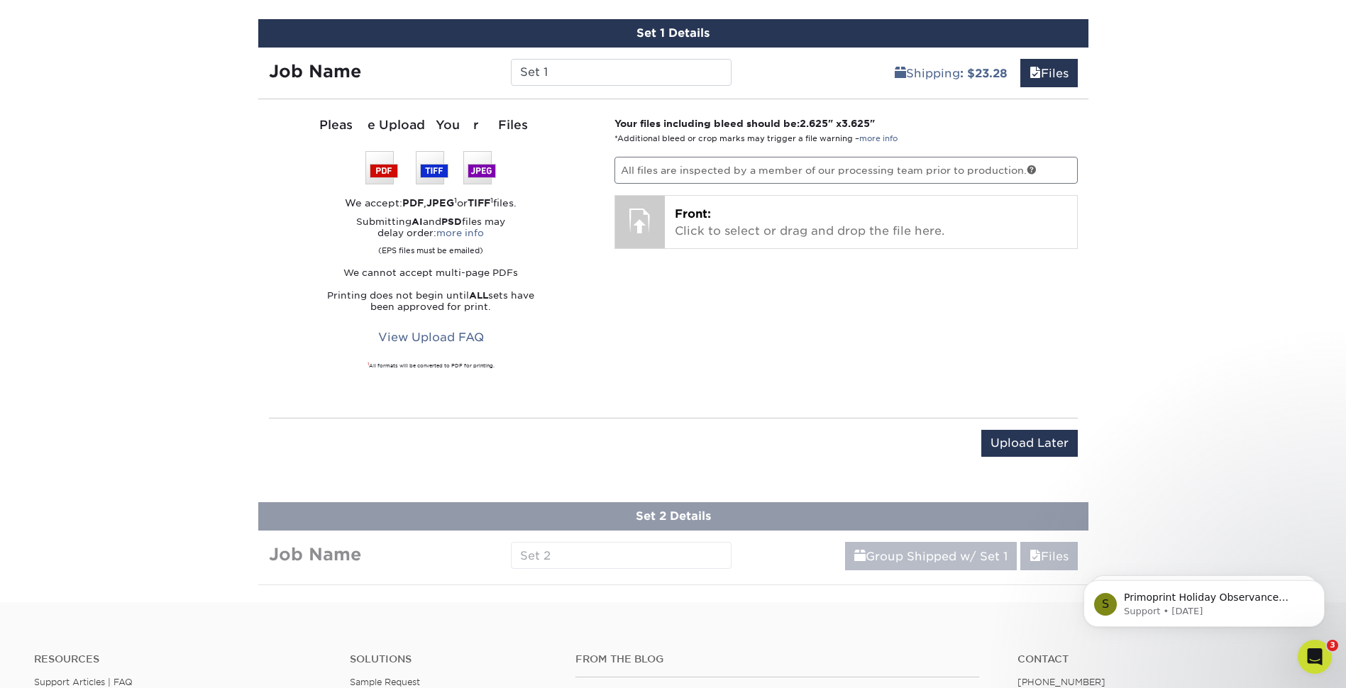
scroll to position [753, 0]
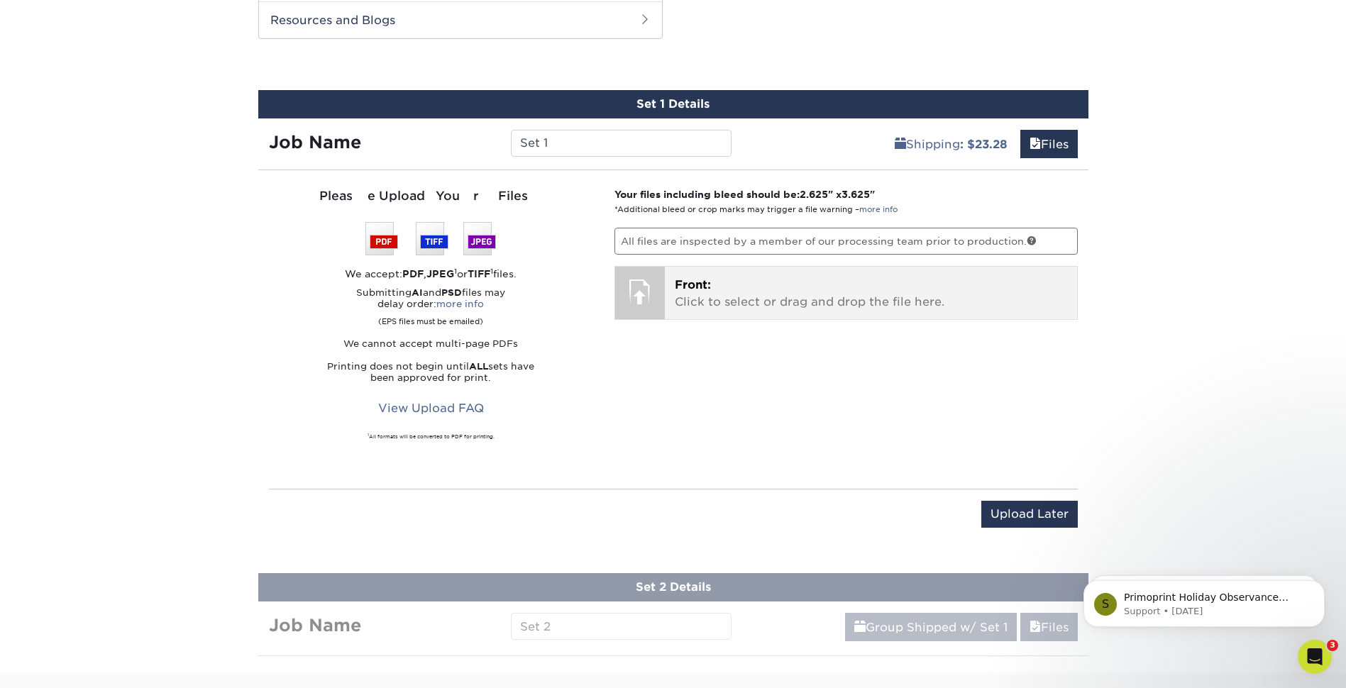
click at [793, 301] on p "Front: Click to select or drag and drop the file here." at bounding box center [871, 294] width 392 height 34
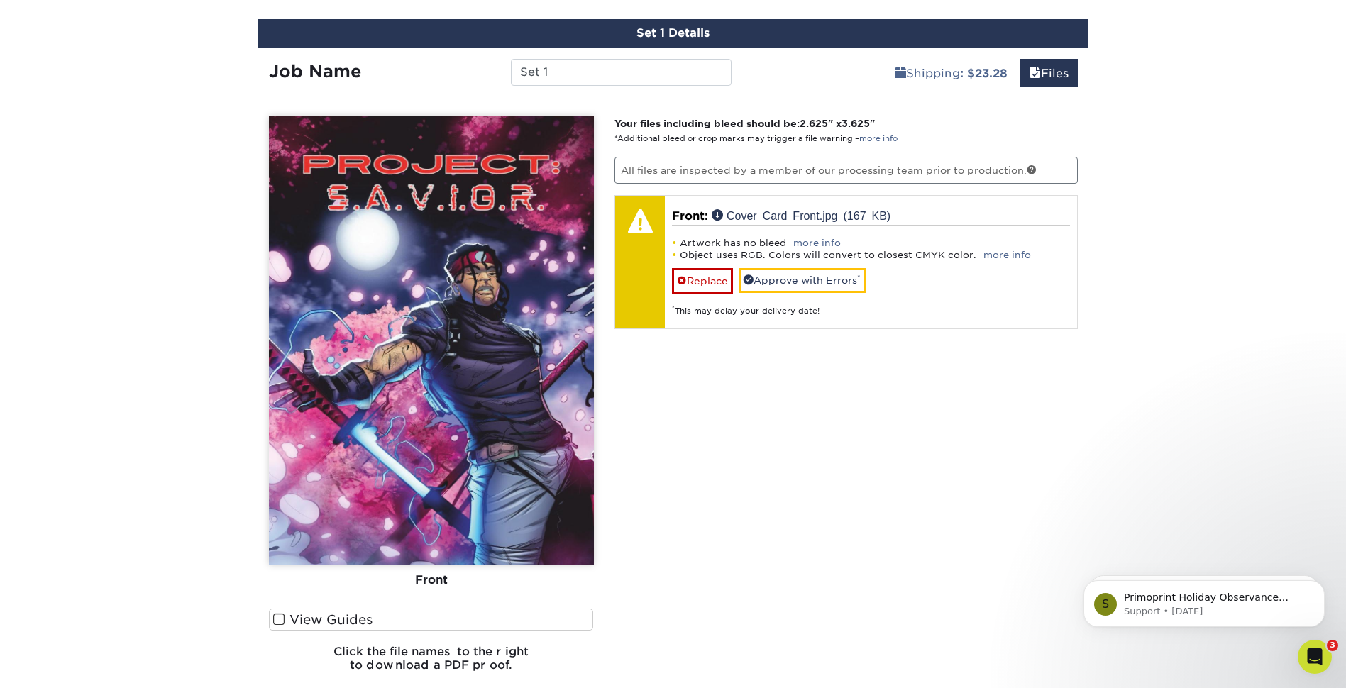
scroll to position [895, 0]
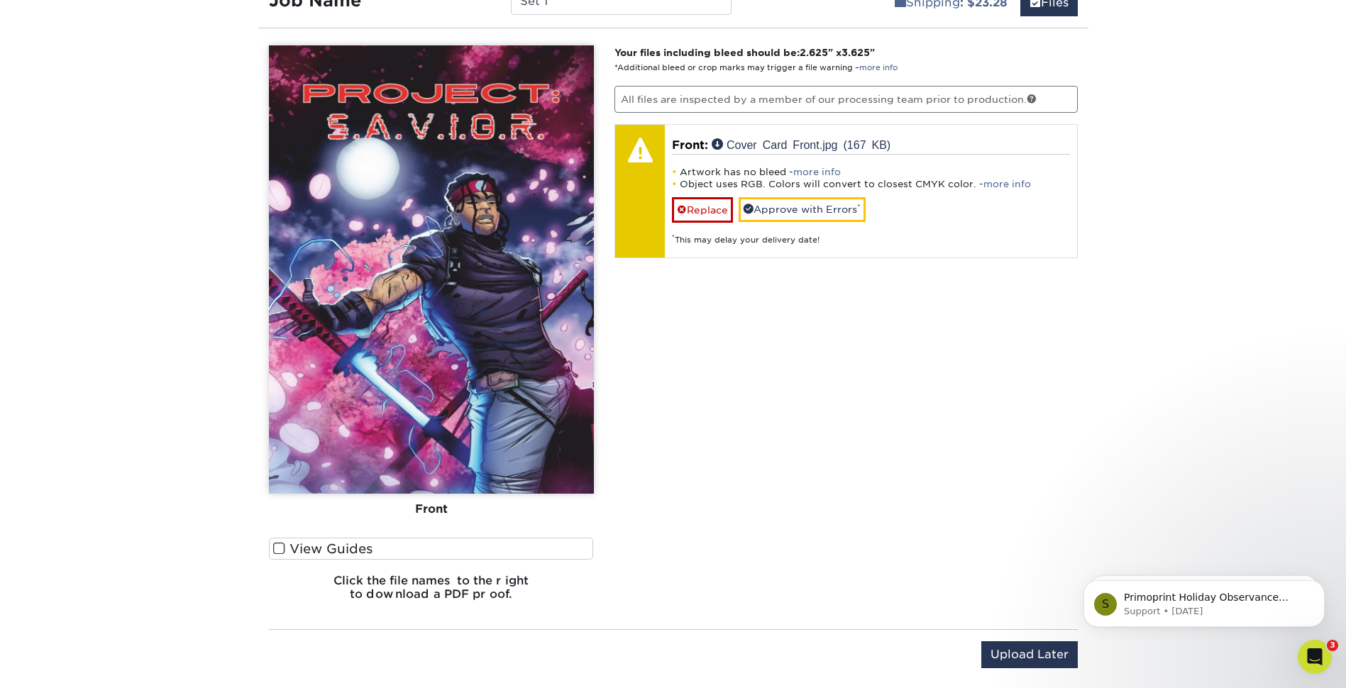
click at [279, 555] on span at bounding box center [279, 548] width 12 height 13
click at [0, 0] on input "View Guides" at bounding box center [0, 0] width 0 height 0
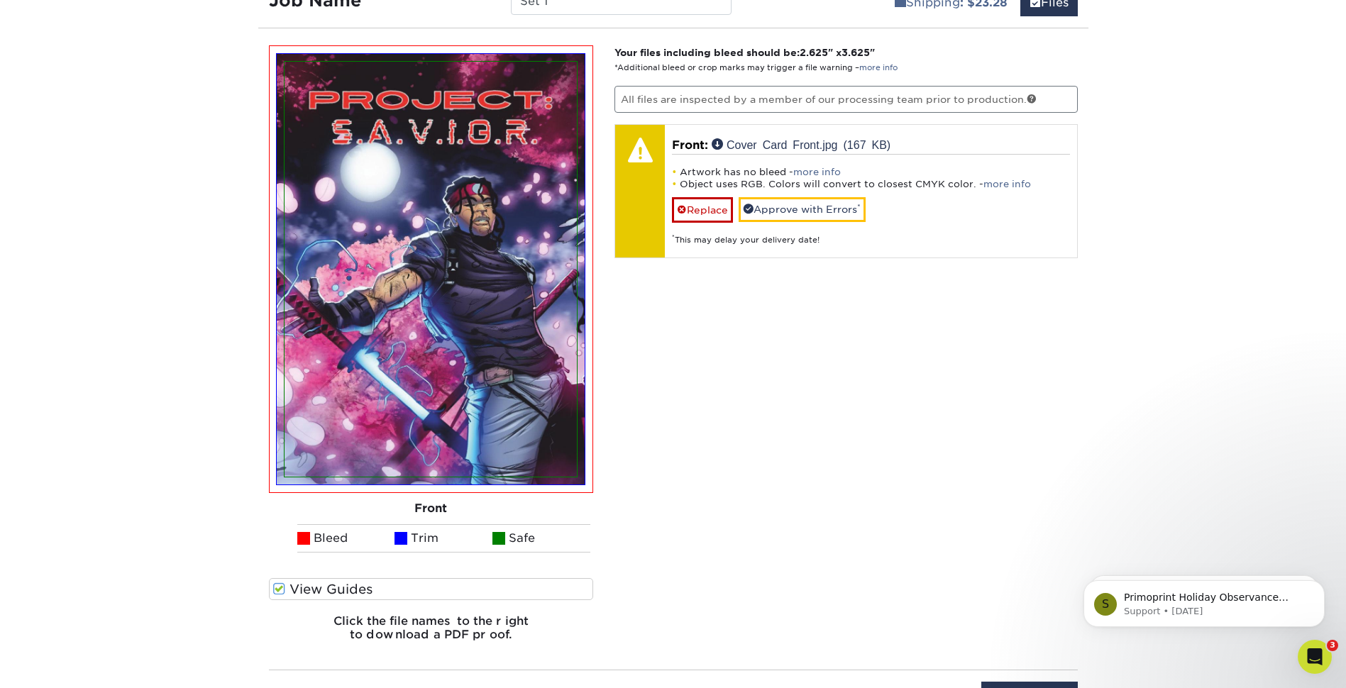
scroll to position [824, 0]
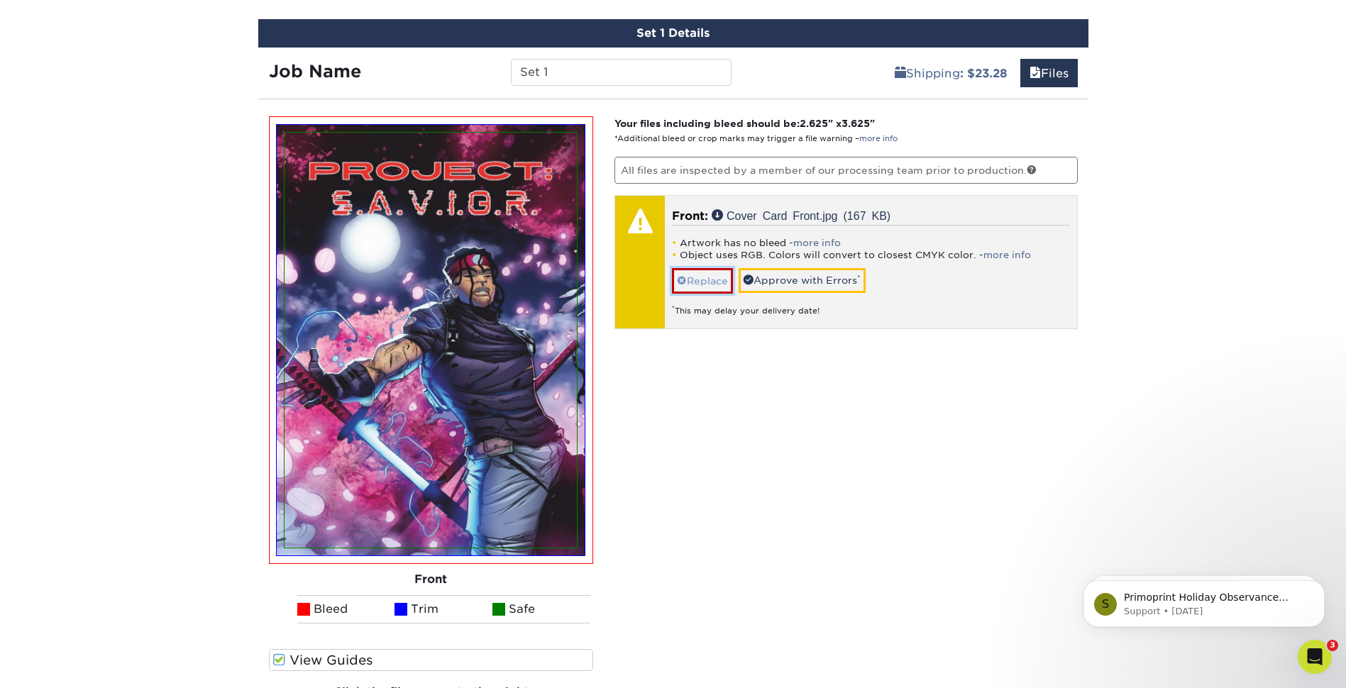
click at [717, 279] on link "Replace" at bounding box center [702, 280] width 61 height 25
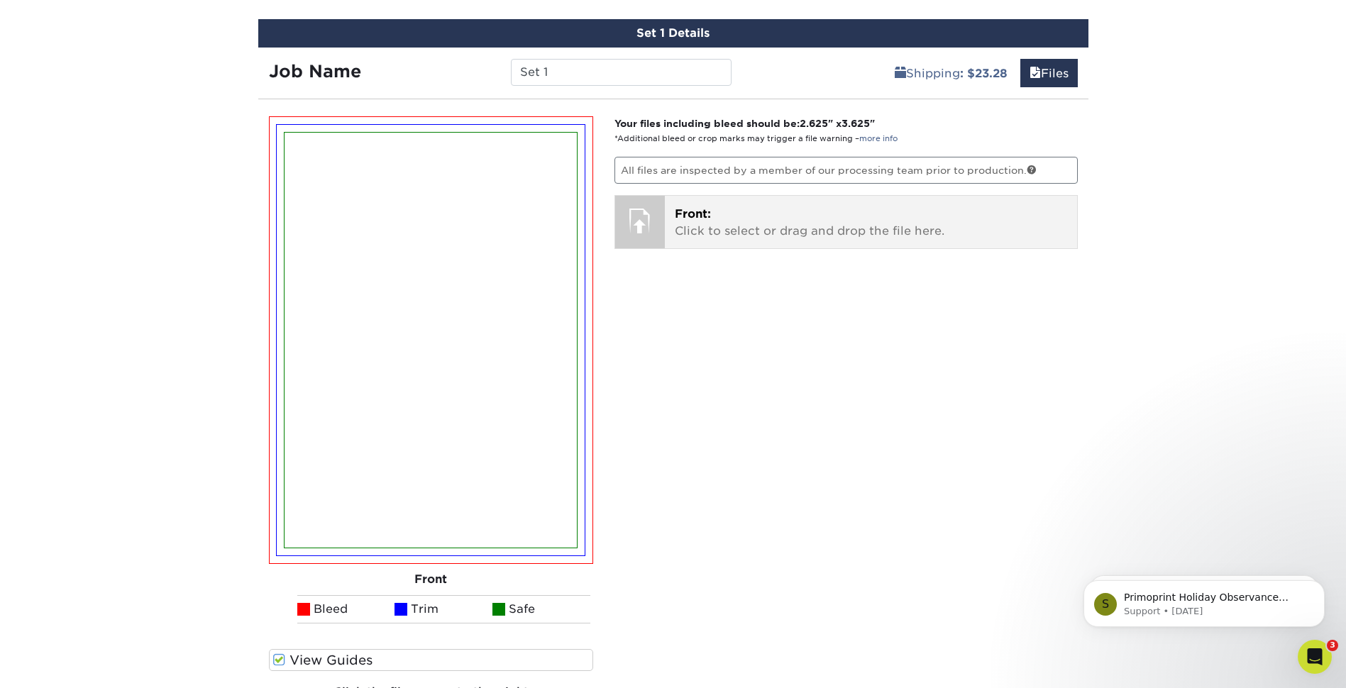
click at [707, 231] on p "Front: Click to select or drag and drop the file here." at bounding box center [871, 223] width 392 height 34
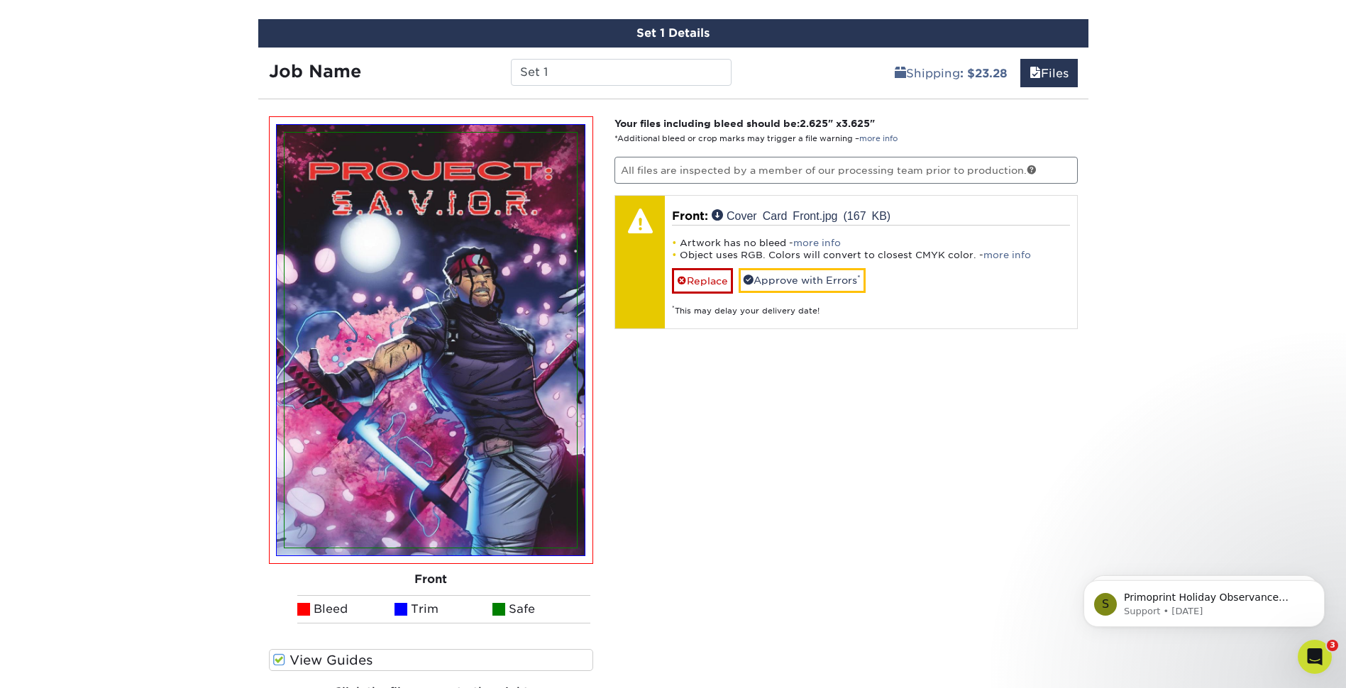
click at [559, 524] on img at bounding box center [431, 340] width 292 height 415
click at [633, 534] on div "Your files including bleed should be: 2.625 " x 3.625 " *Additional bleed or cr…" at bounding box center [846, 419] width 485 height 607
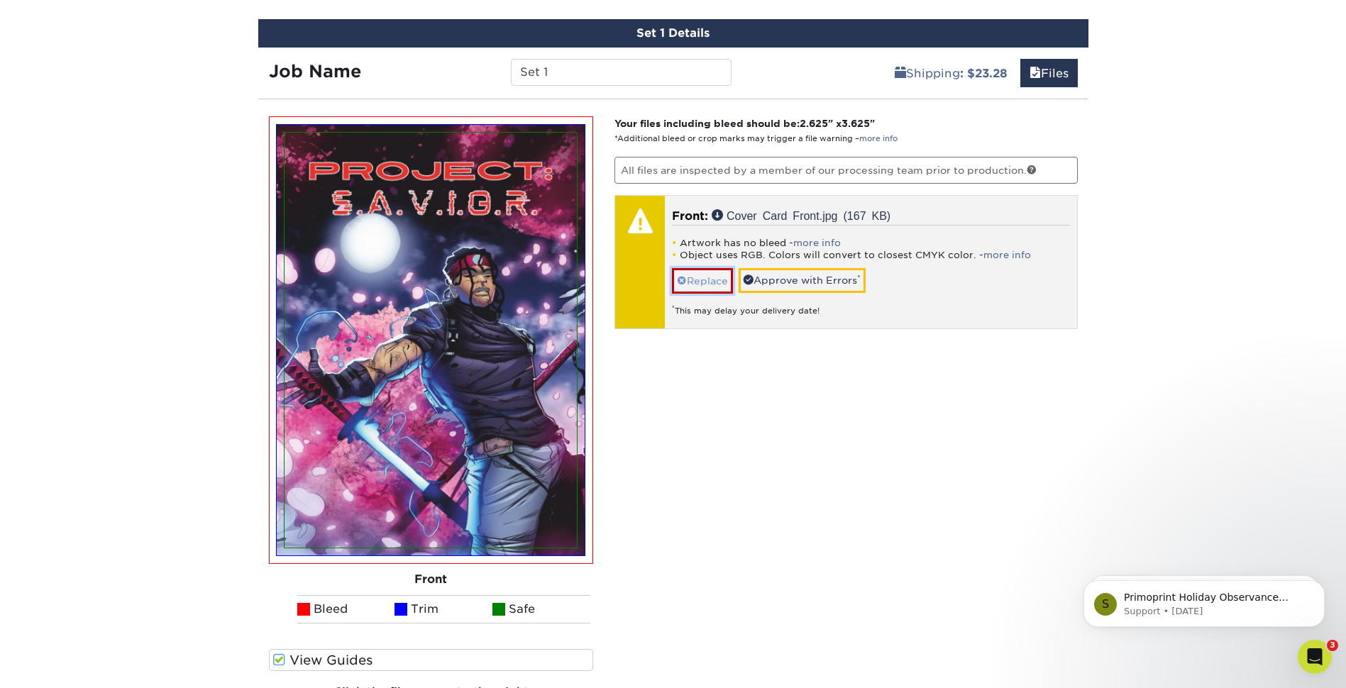
click at [708, 285] on link "Replace" at bounding box center [702, 280] width 61 height 25
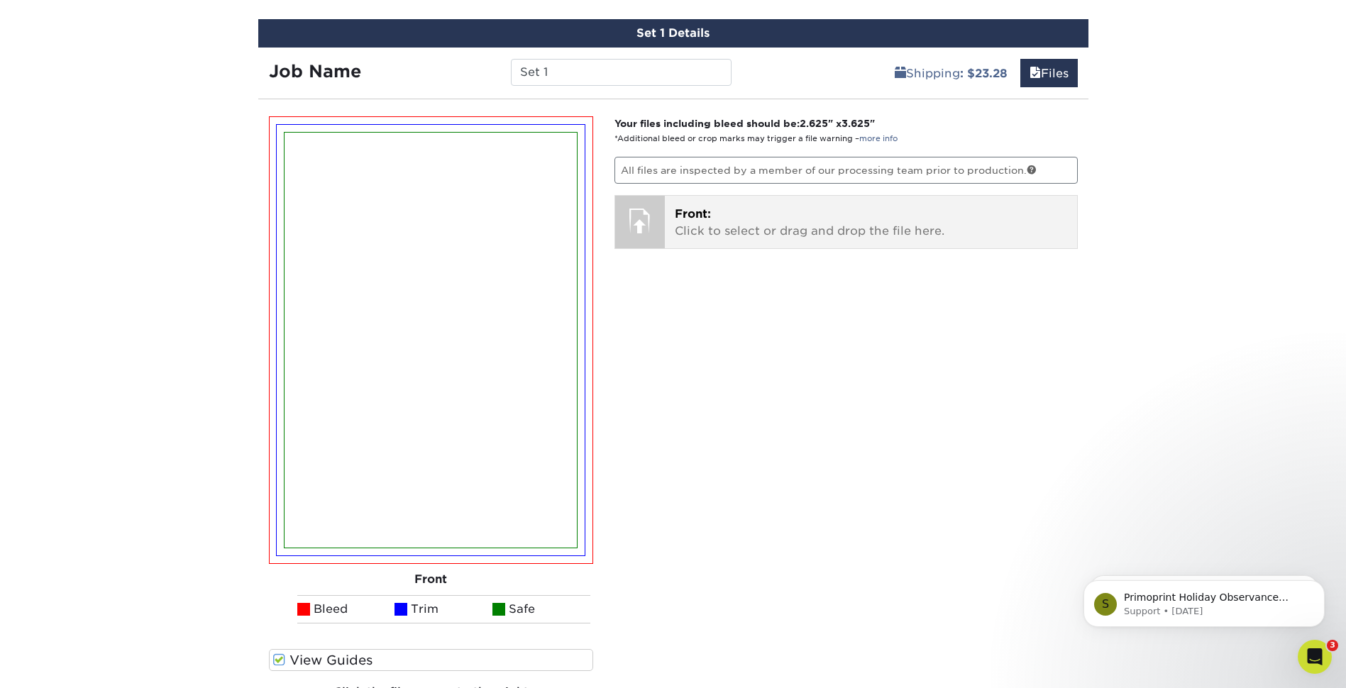
click at [695, 226] on p "Front: Click to select or drag and drop the file here." at bounding box center [871, 223] width 392 height 34
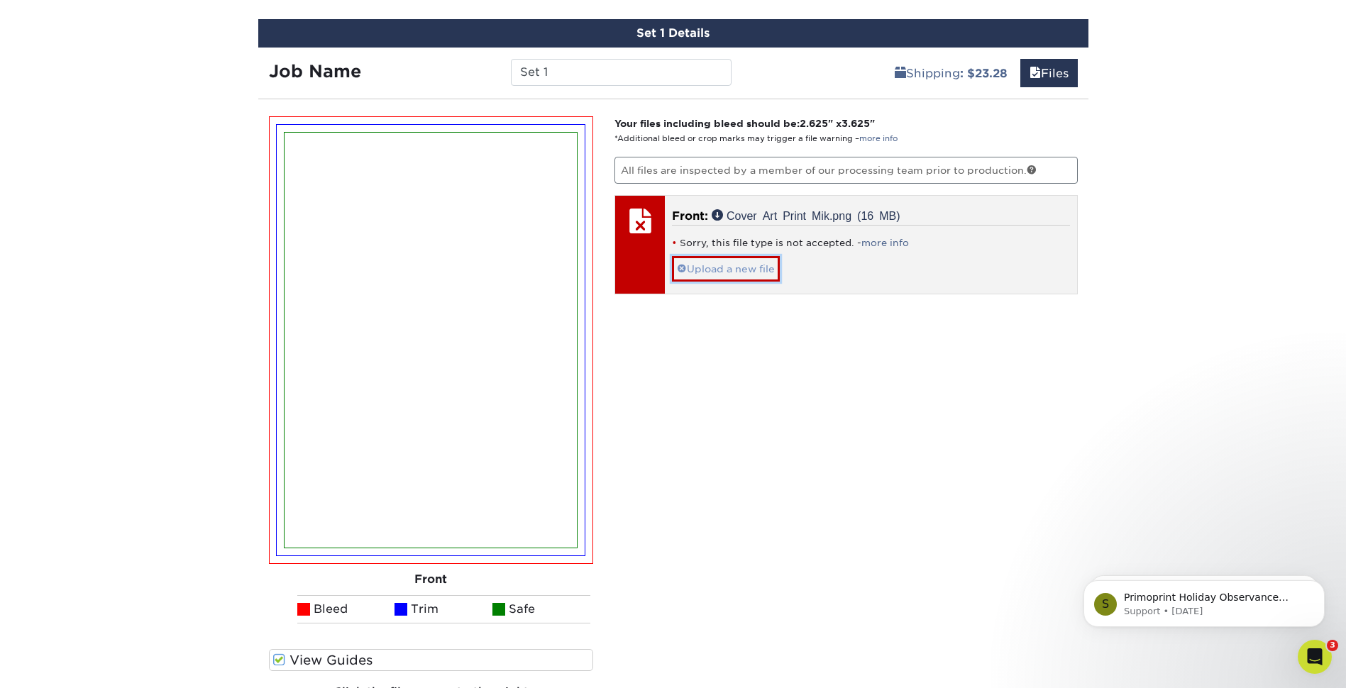
click at [754, 264] on link "Upload a new file" at bounding box center [726, 268] width 108 height 25
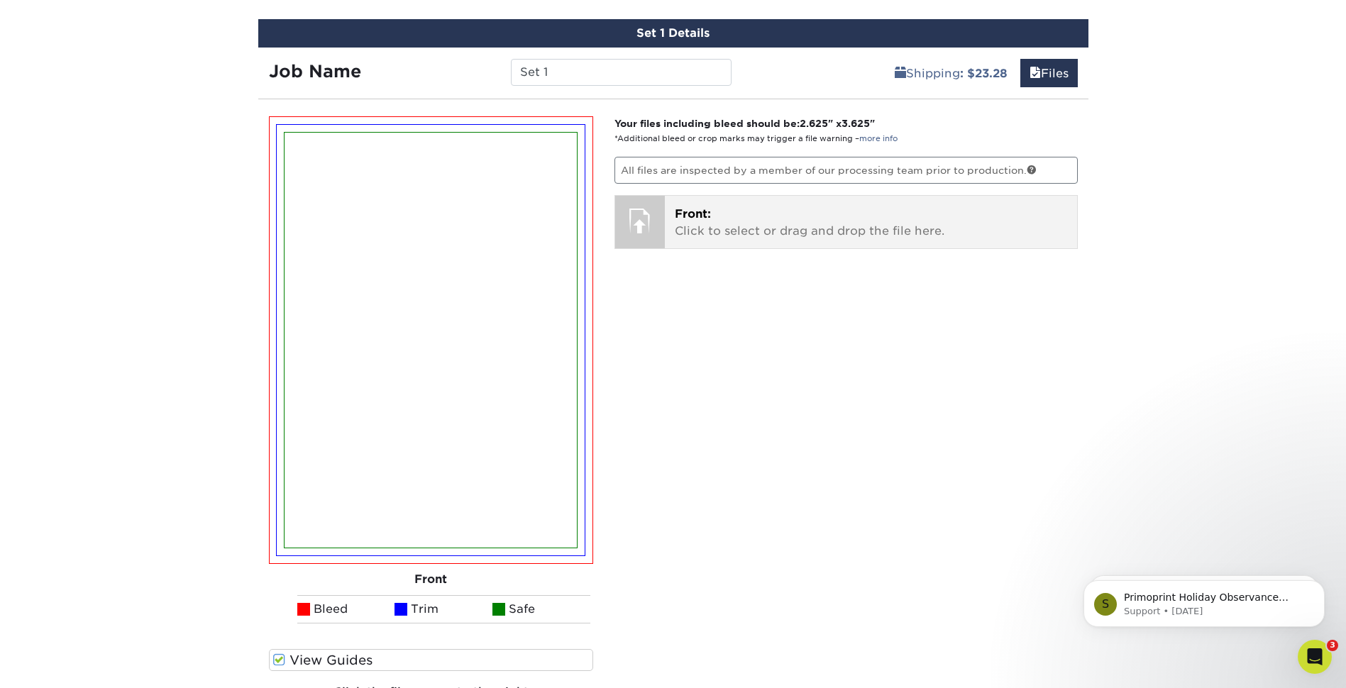
click at [745, 225] on p "Front: Click to select or drag and drop the file here." at bounding box center [871, 223] width 392 height 34
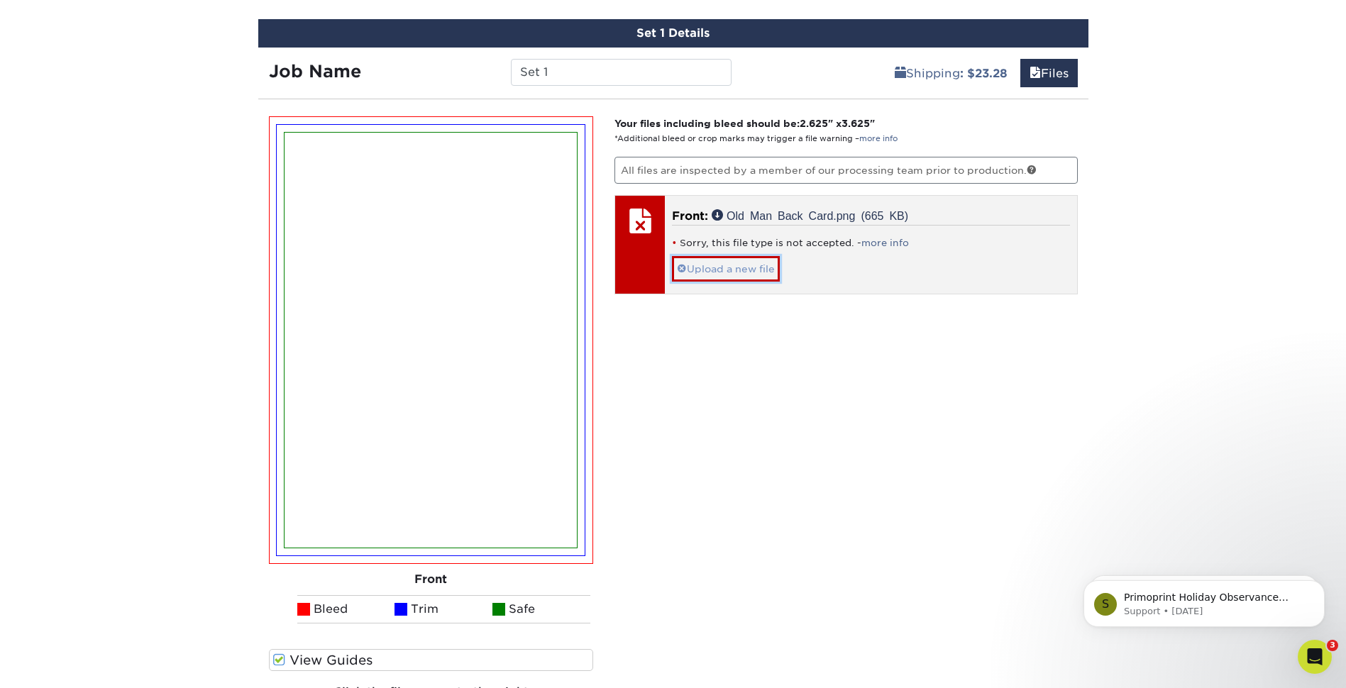
click at [737, 263] on link "Upload a new file" at bounding box center [726, 268] width 108 height 25
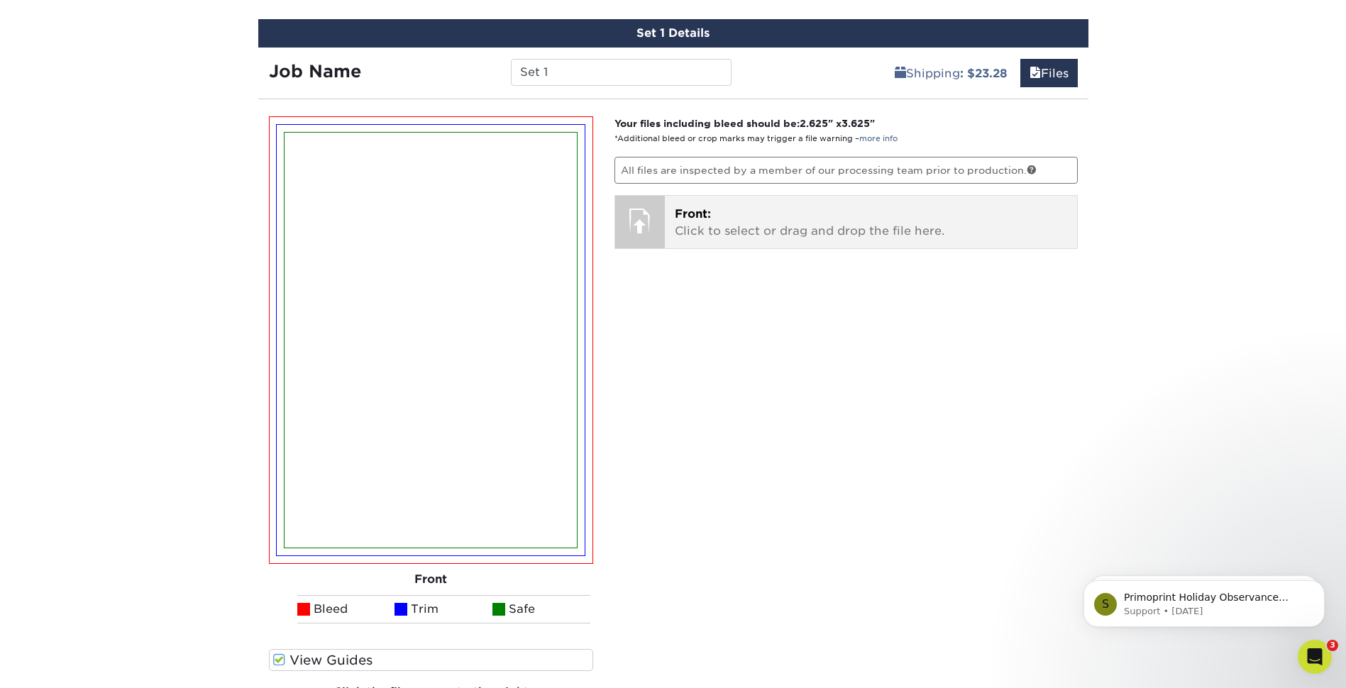
click at [738, 231] on p "Front: Click to select or drag and drop the file here." at bounding box center [871, 223] width 392 height 34
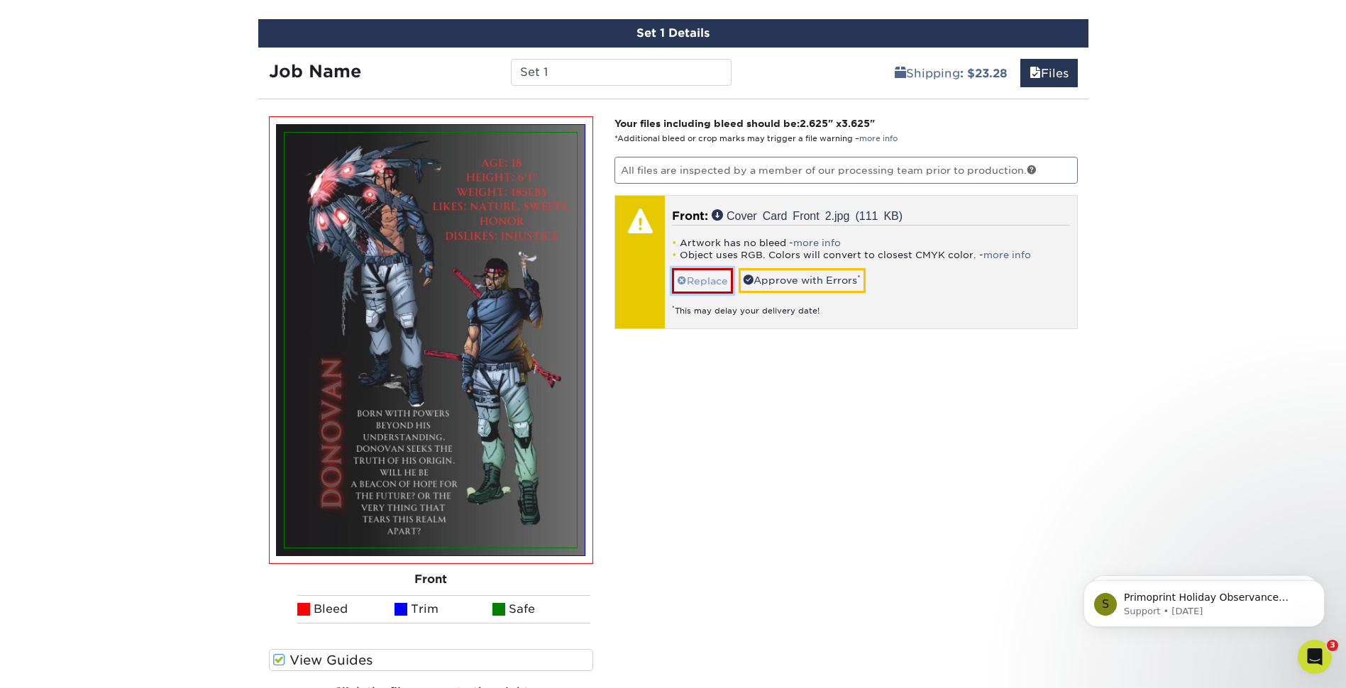
click at [722, 285] on link "Replace" at bounding box center [702, 280] width 61 height 25
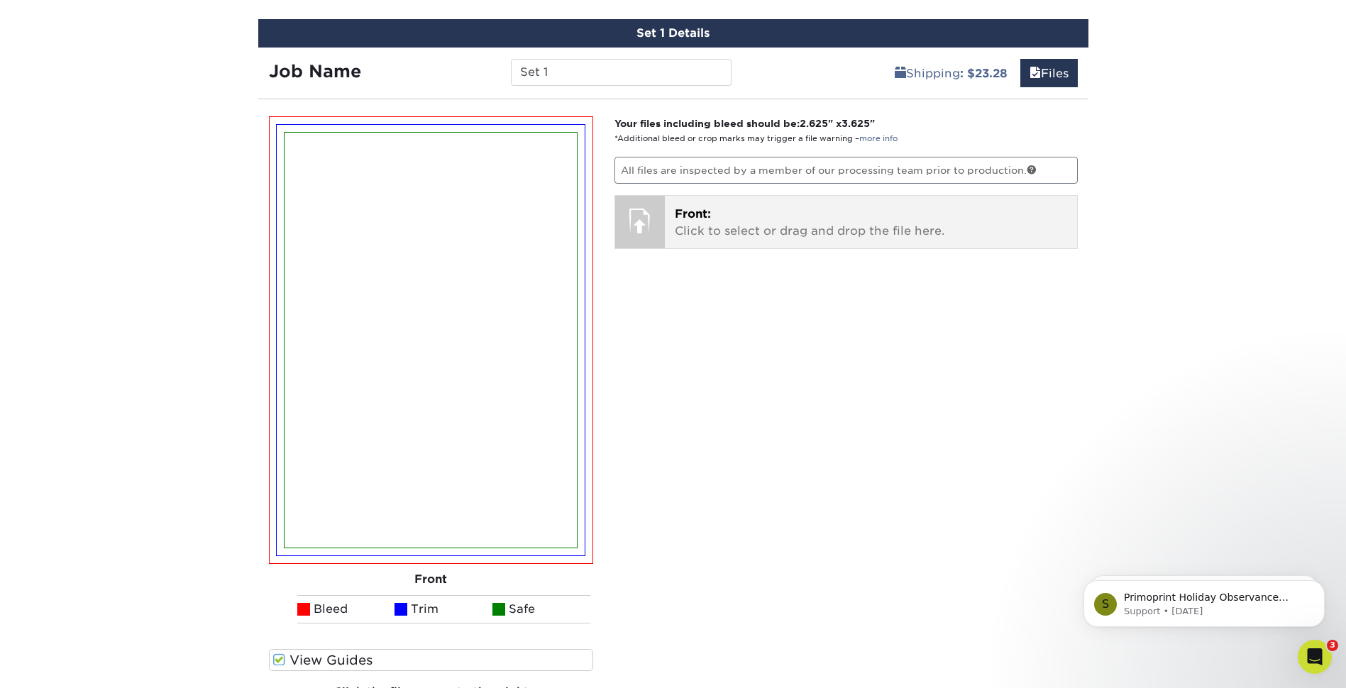
click at [764, 234] on p "Front: Click to select or drag and drop the file here." at bounding box center [871, 223] width 392 height 34
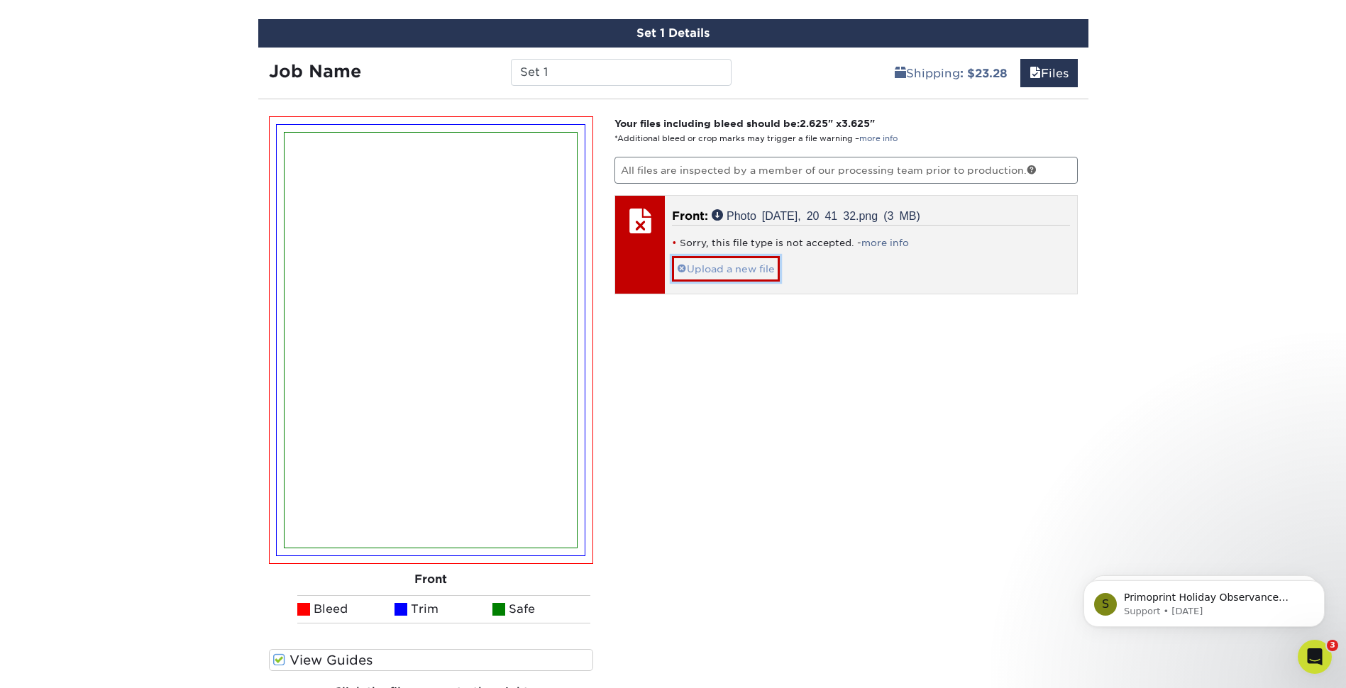
click at [738, 268] on link "Upload a new file" at bounding box center [726, 268] width 108 height 25
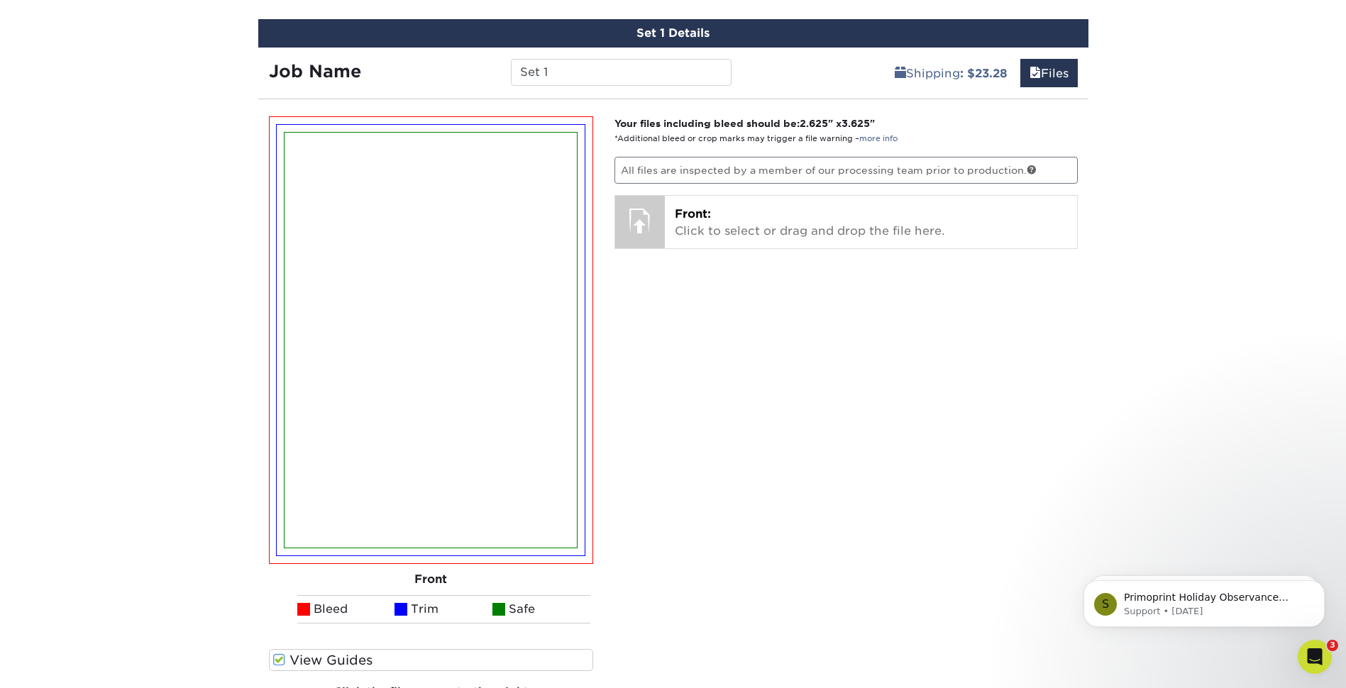
click at [959, 356] on div "Your files including bleed should be: 2.625 " x 3.625 " *Additional bleed or cr…" at bounding box center [846, 419] width 485 height 607
